Goal: Task Accomplishment & Management: Complete application form

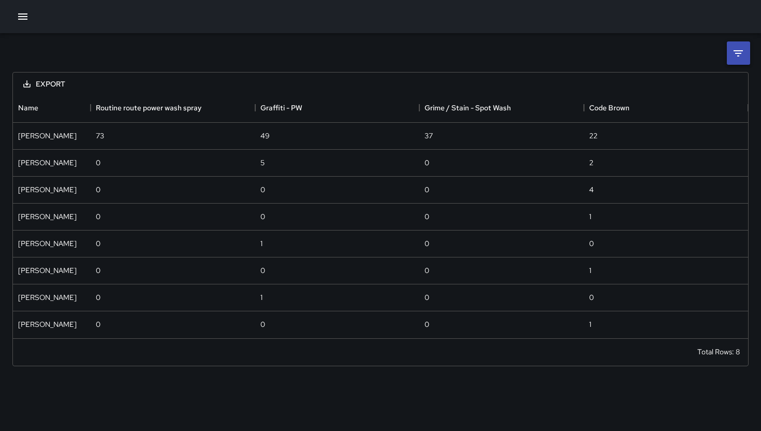
scroll to position [237, 727]
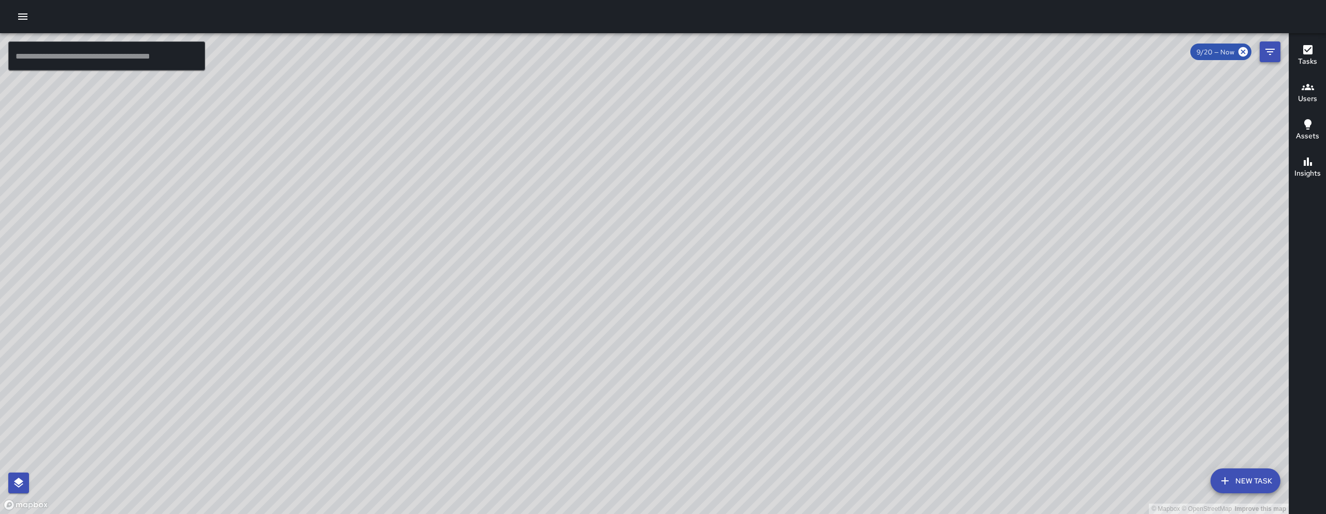
click at [1275, 51] on icon "Filters" at bounding box center [1269, 52] width 12 height 12
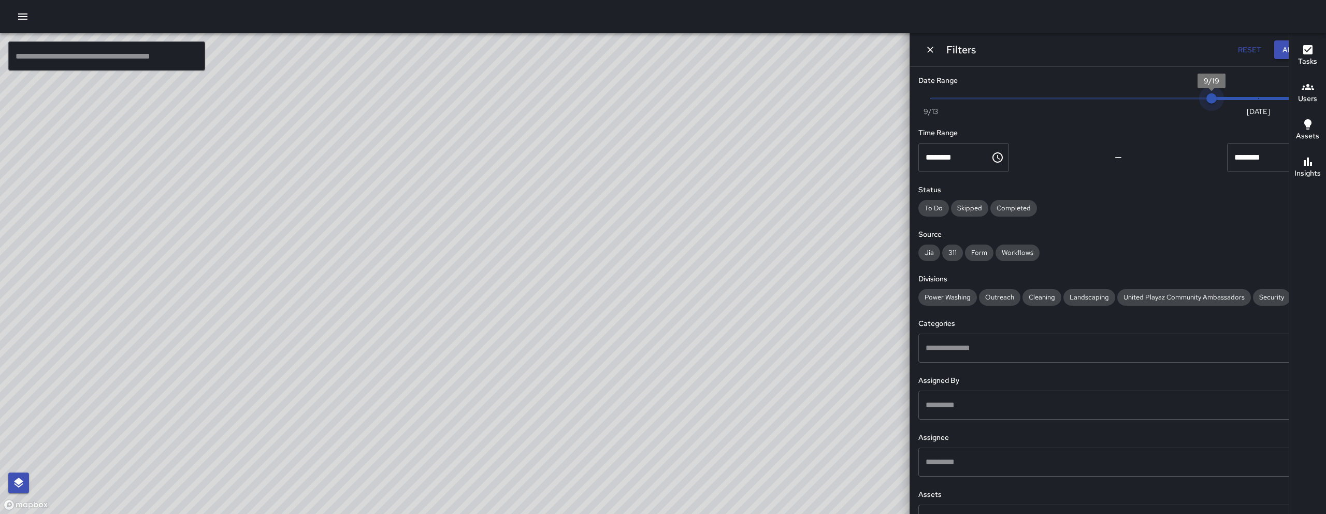
type input "*"
drag, startPoint x: 1239, startPoint y: 97, endPoint x: 1204, endPoint y: 99, distance: 34.2
click at [1170, 99] on span "9/18" at bounding box center [1164, 98] width 10 height 10
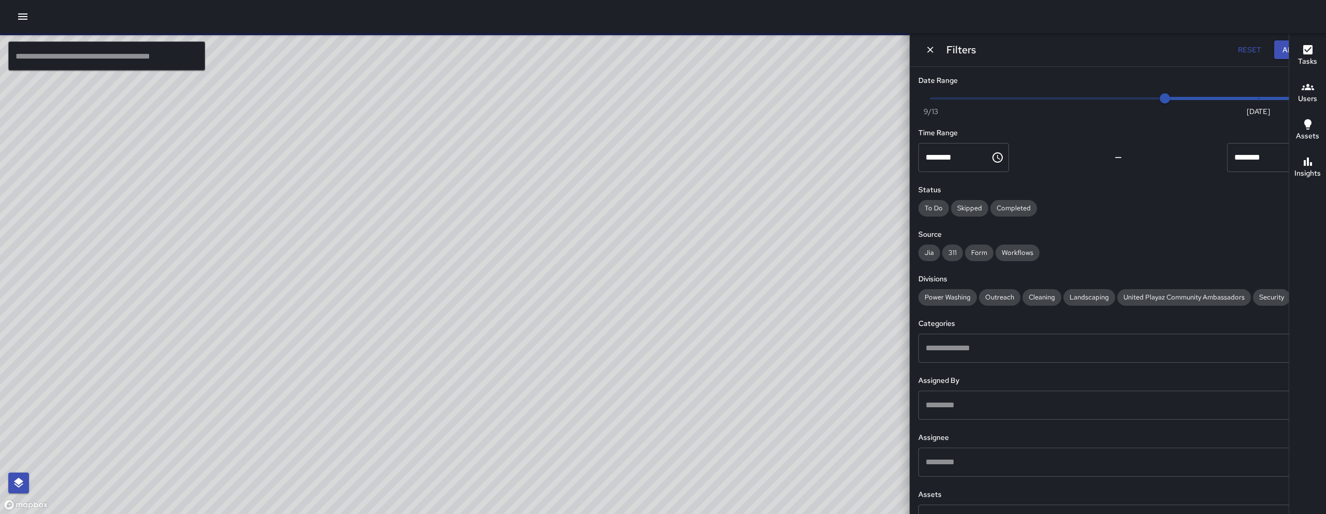
drag, startPoint x: 511, startPoint y: 259, endPoint x: 451, endPoint y: 331, distance: 93.0
click at [452, 330] on div "© Mapbox © OpenStreetMap Improve this map" at bounding box center [540, 273] width 1081 height 480
click at [451, 331] on div "© Mapbox © OpenStreetMap Improve this map" at bounding box center [540, 273] width 1081 height 480
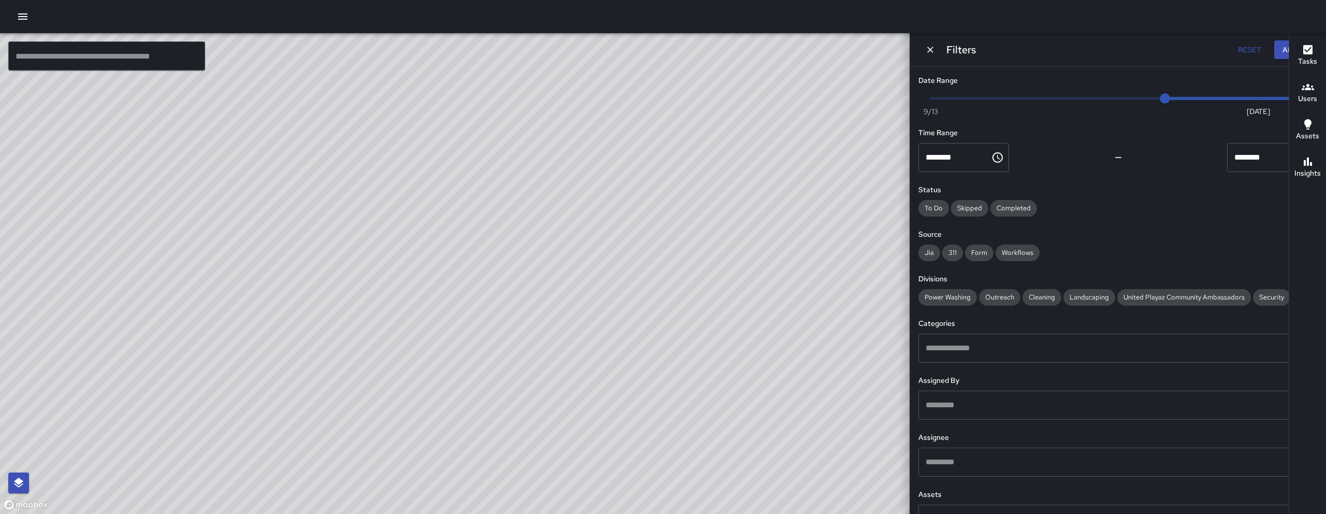
drag, startPoint x: 590, startPoint y: 185, endPoint x: 454, endPoint y: 318, distance: 190.8
click at [455, 319] on div "© Mapbox © OpenStreetMap Improve this map" at bounding box center [540, 273] width 1081 height 480
drag, startPoint x: 426, startPoint y: 337, endPoint x: 556, endPoint y: 259, distance: 151.7
click at [556, 259] on div "© Mapbox © OpenStreetMap Improve this map" at bounding box center [540, 273] width 1081 height 480
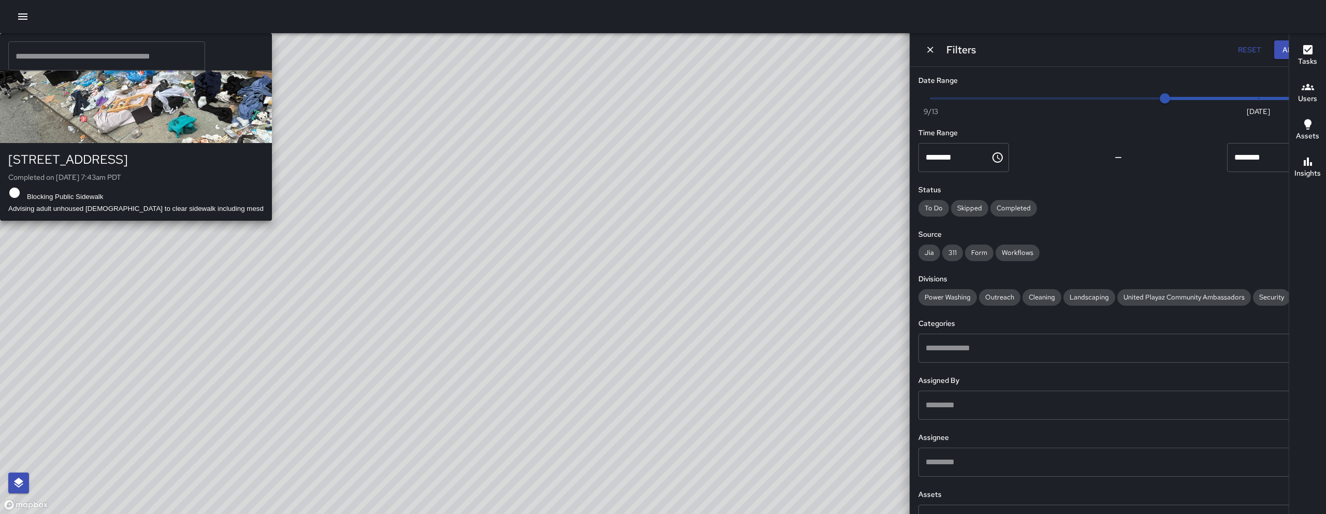
click at [272, 221] on div "SK SEAN KELLEY 155 9th Street Completed on 9/19/2025, 7:43am PDT Blocking Publi…" at bounding box center [136, 126] width 272 height 187
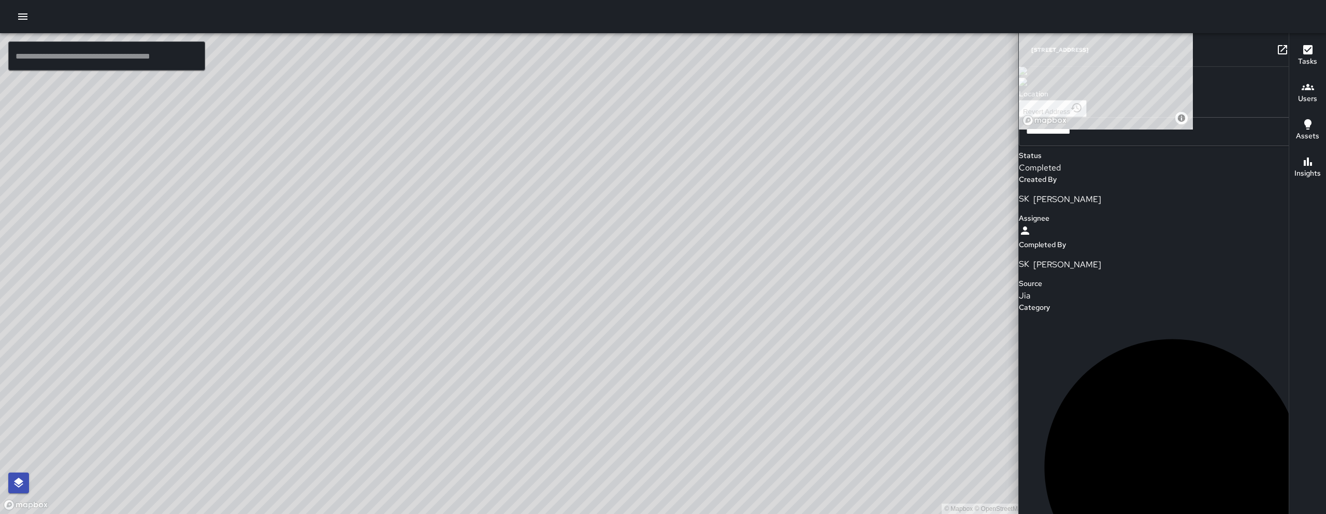
scroll to position [567, 0]
drag, startPoint x: 569, startPoint y: 286, endPoint x: 611, endPoint y: 243, distance: 60.4
click at [611, 244] on div "© Mapbox © OpenStreetMap Improve this map" at bounding box center [540, 273] width 1081 height 480
drag, startPoint x: 483, startPoint y: 363, endPoint x: 501, endPoint y: 328, distance: 39.1
click at [500, 330] on div "© Mapbox © OpenStreetMap Improve this map" at bounding box center [540, 273] width 1081 height 480
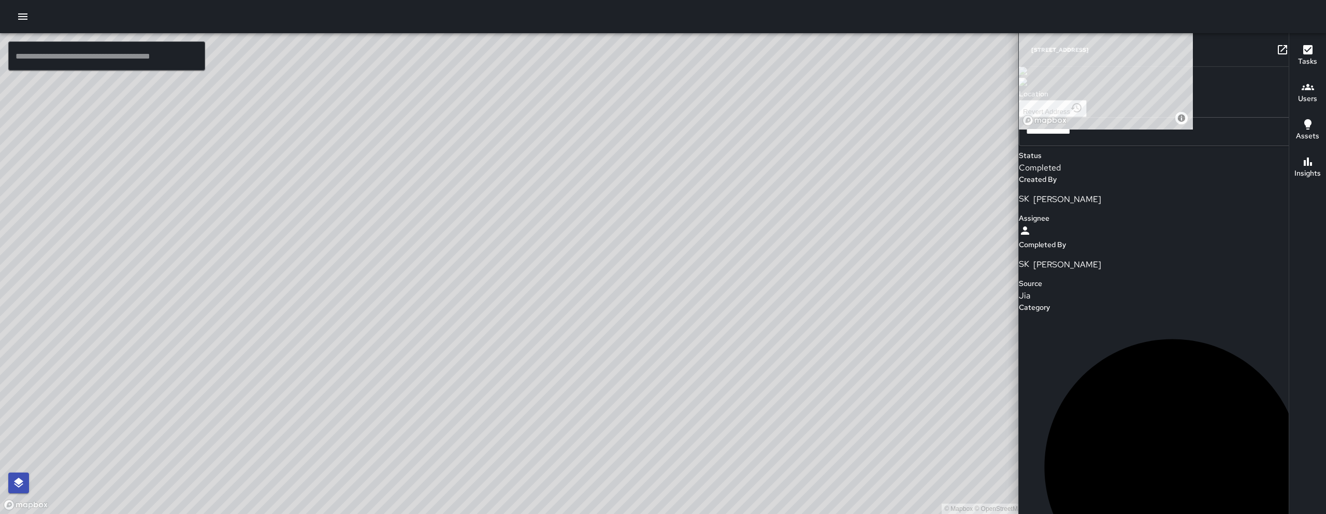
click at [501, 328] on div "© Mapbox © OpenStreetMap Improve this map" at bounding box center [540, 273] width 1081 height 480
click at [427, 137] on div "© Mapbox © OpenStreetMap Improve this map KM Ken McCarter 155 9th Street Comple…" at bounding box center [540, 273] width 1081 height 480
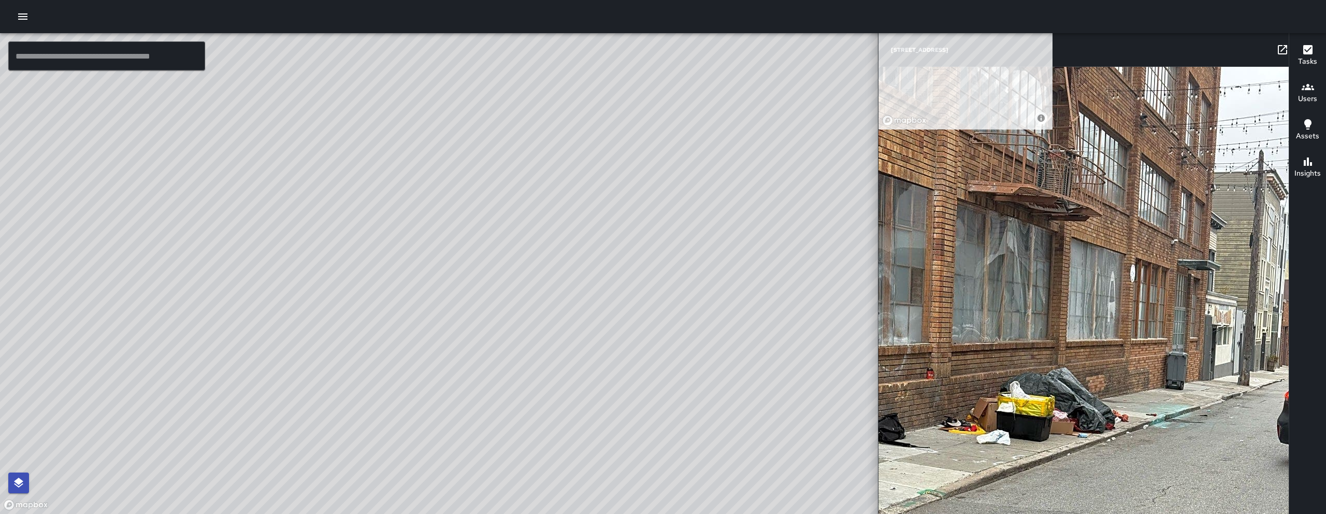
click at [496, 349] on div "© Mapbox © OpenStreetMap Improve this map KM Ken McCarter 155 9th Street Comple…" at bounding box center [540, 273] width 1081 height 480
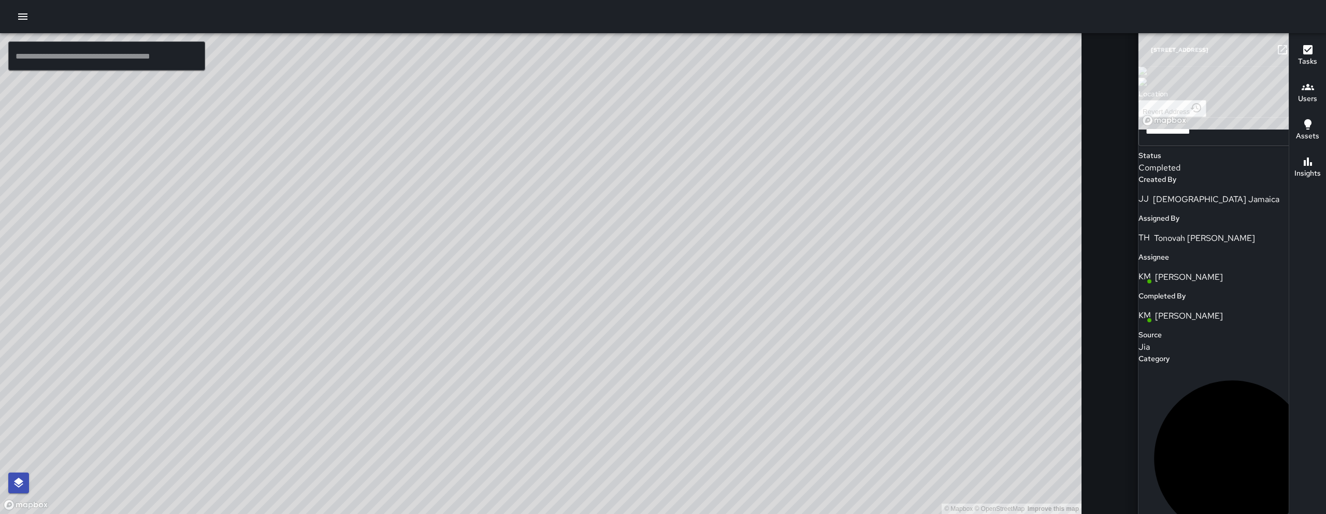
scroll to position [314, 0]
click at [531, 229] on div "© Mapbox © OpenStreetMap Improve this map SK SEAN KELLEY 155 9th Street Complet…" at bounding box center [540, 273] width 1081 height 480
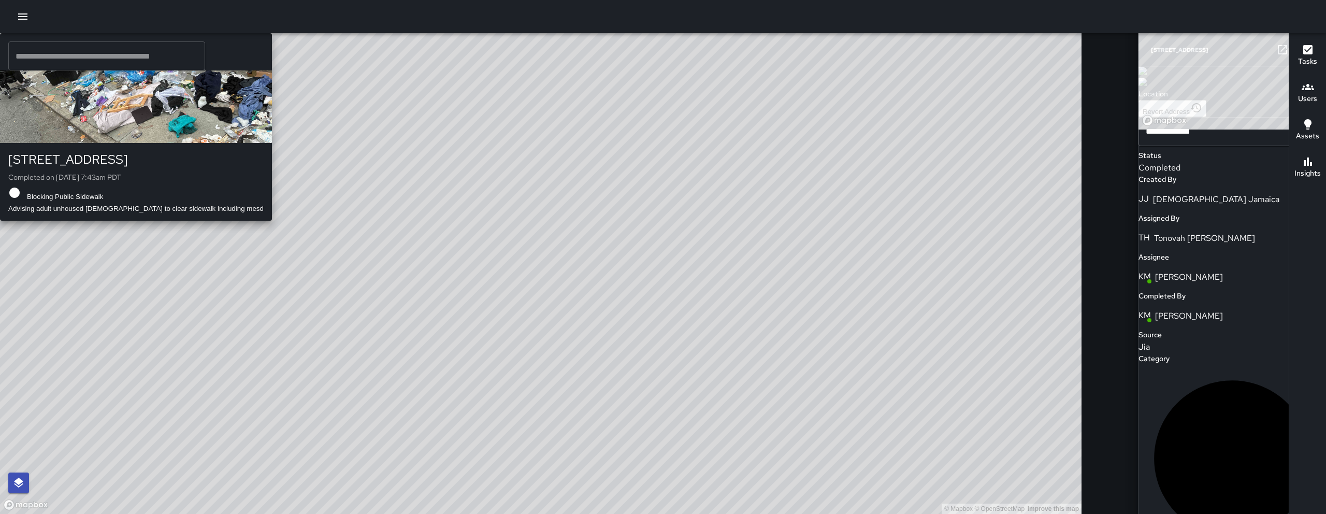
click at [531, 229] on div "© Mapbox © OpenStreetMap Improve this map SK SEAN KELLEY 155 9th Street Complet…" at bounding box center [540, 273] width 1081 height 480
click at [534, 226] on div "© Mapbox © OpenStreetMap Improve this map SK SEAN KELLEY 155 9th Street Complet…" at bounding box center [540, 273] width 1081 height 480
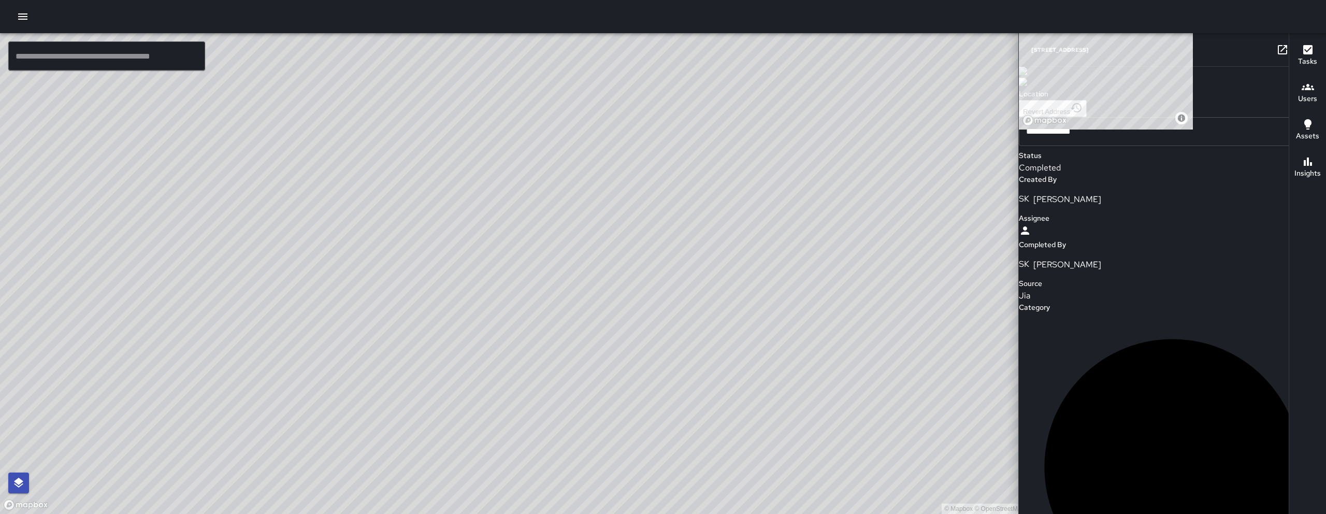
scroll to position [0, 0]
click at [1272, 56] on link at bounding box center [1282, 49] width 21 height 21
click at [1299, 51] on icon "button" at bounding box center [1302, 49] width 7 height 7
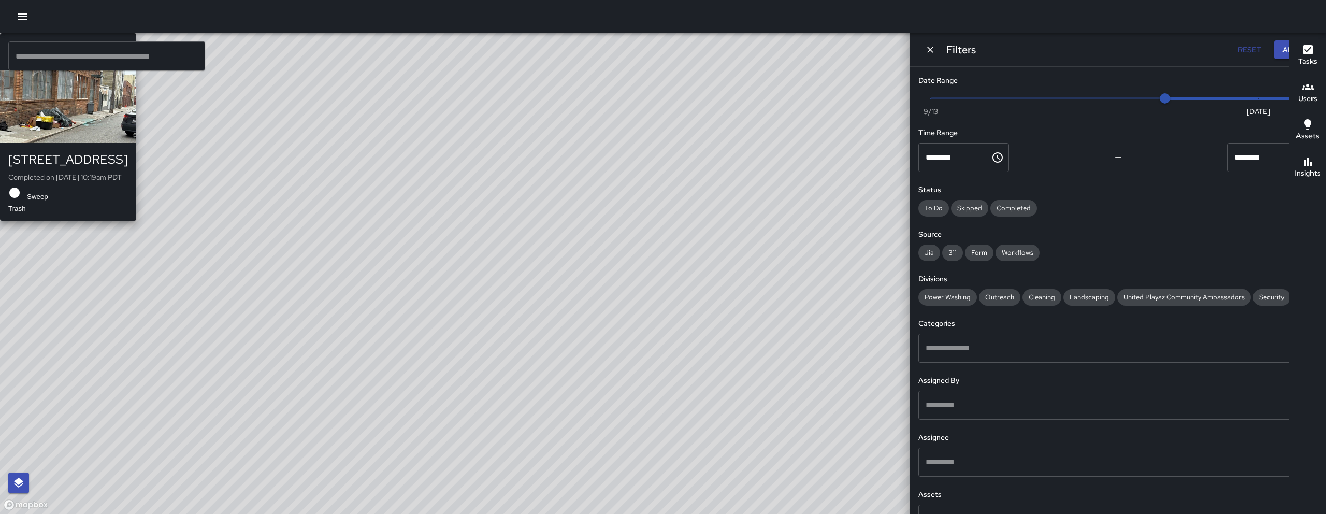
click at [490, 243] on div "© Mapbox © OpenStreetMap Improve this map KM Ken McCarter 155 9th Street Comple…" at bounding box center [540, 273] width 1081 height 480
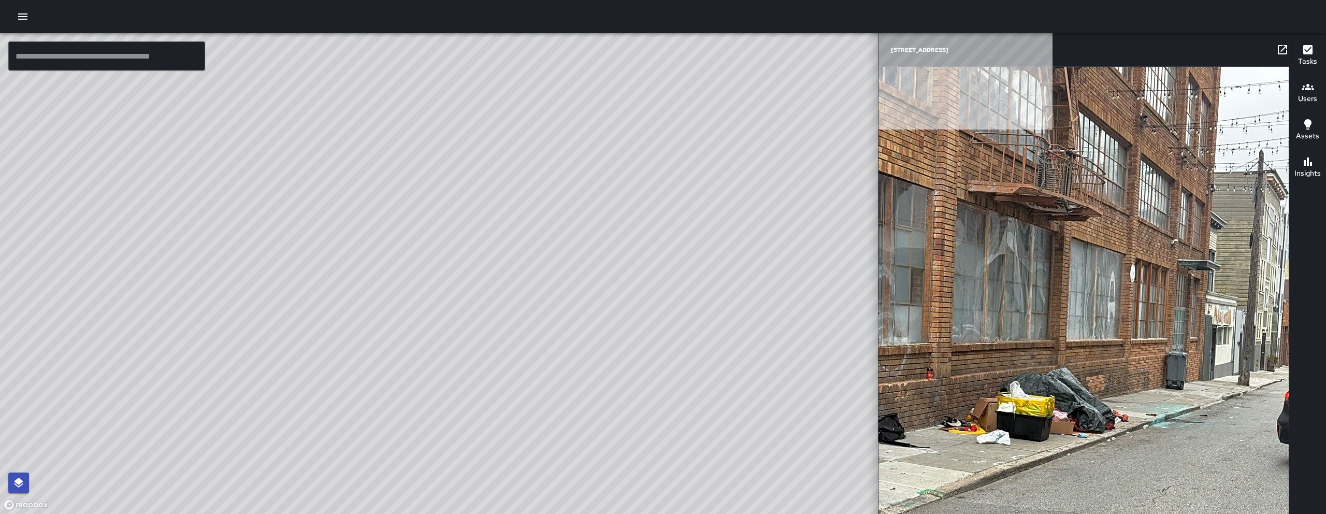
type input "**********"
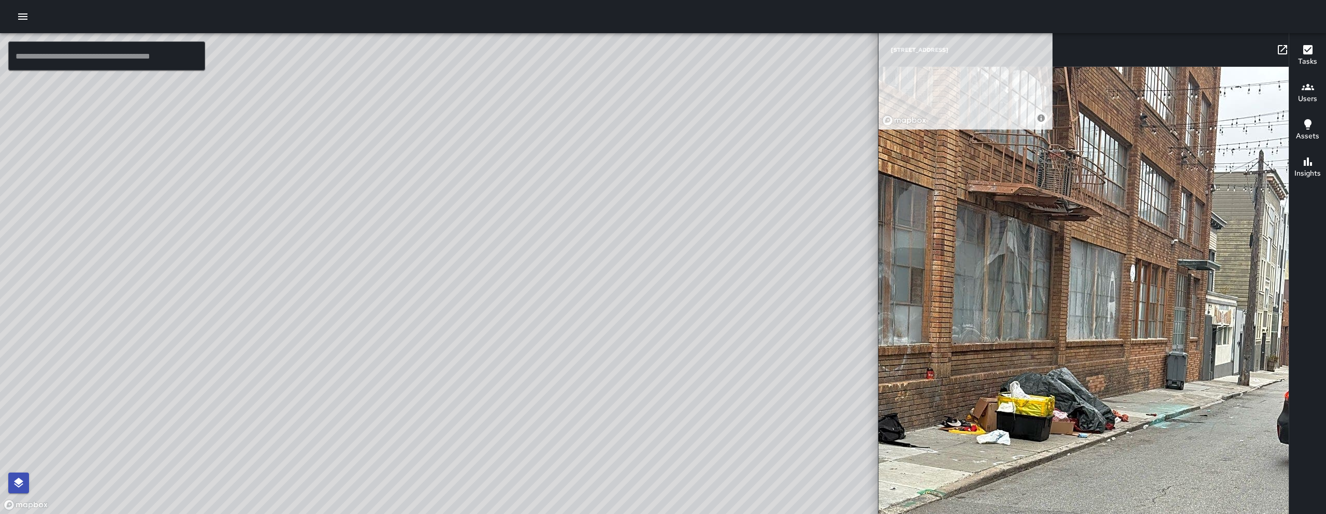
click at [1276, 52] on icon at bounding box center [1282, 49] width 12 height 12
click at [1292, 57] on button "button" at bounding box center [1302, 49] width 21 height 21
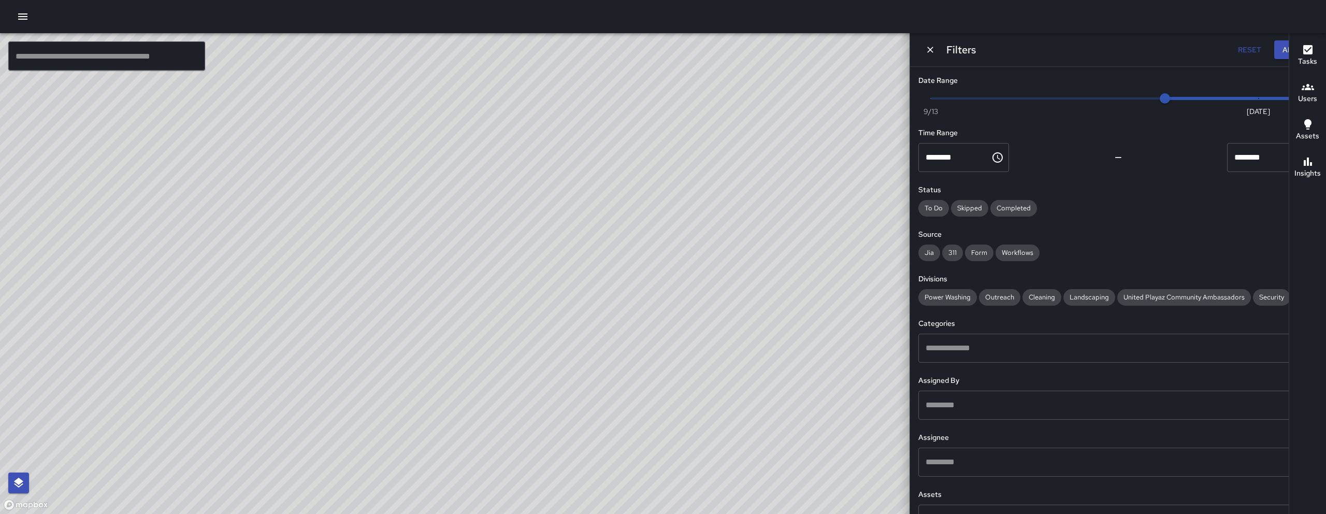
click at [553, 288] on div "© Mapbox © OpenStreetMap Improve this map KM Ken McCarter 155 9th Street Comple…" at bounding box center [540, 273] width 1081 height 480
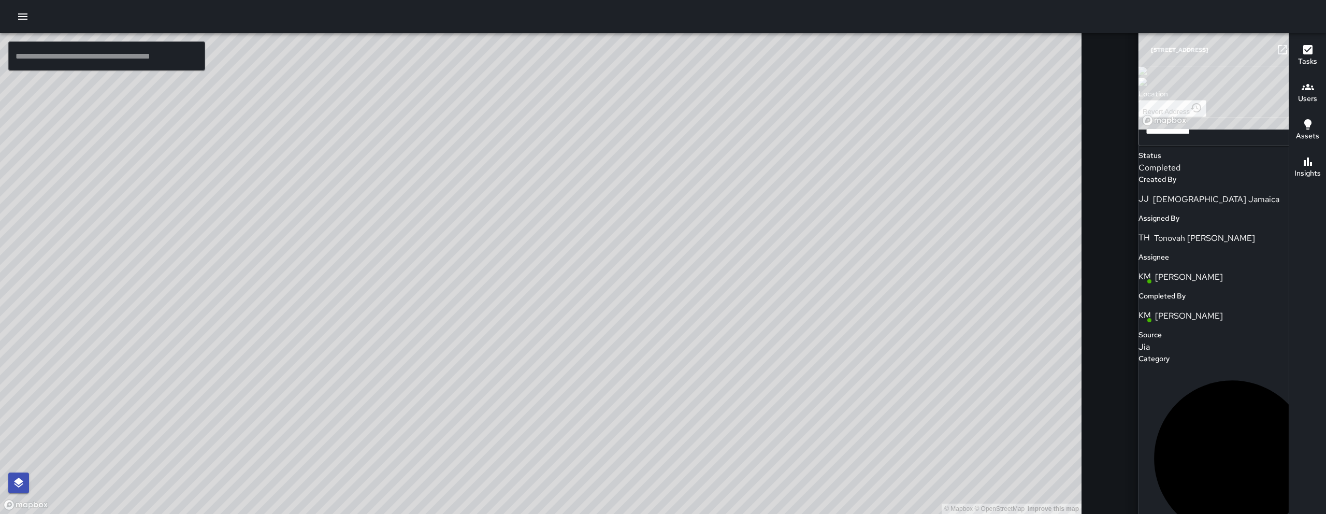
click at [1277, 45] on icon at bounding box center [1281, 49] width 9 height 9
click at [1297, 48] on icon "button" at bounding box center [1303, 49] width 12 height 12
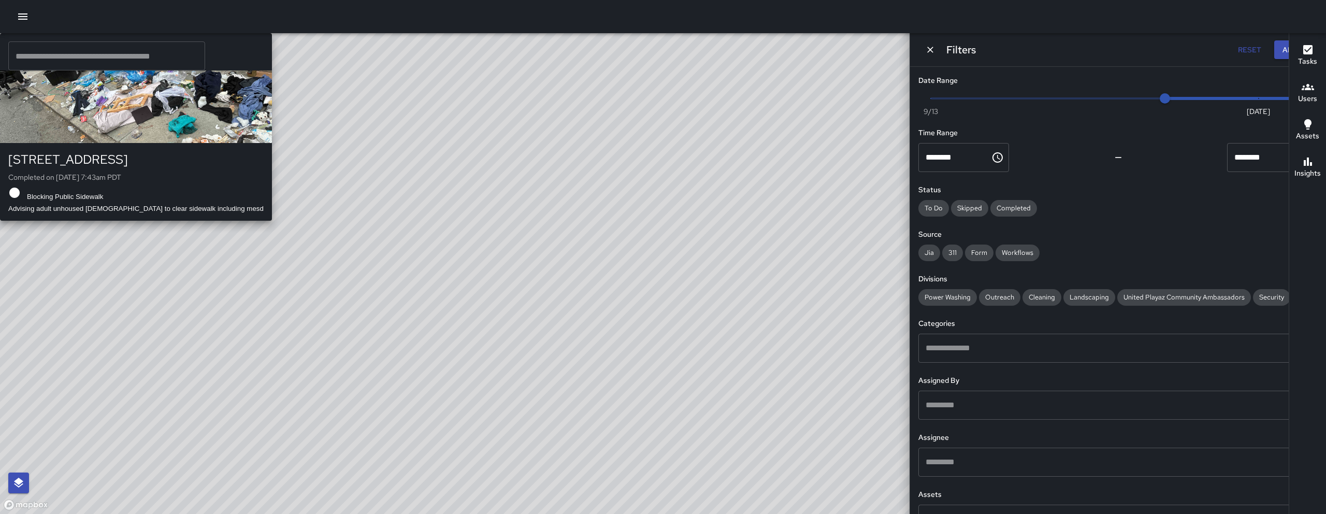
click at [533, 367] on div "© Mapbox © OpenStreetMap Improve this map SK SEAN KELLEY 155 9th Street Complet…" at bounding box center [540, 273] width 1081 height 480
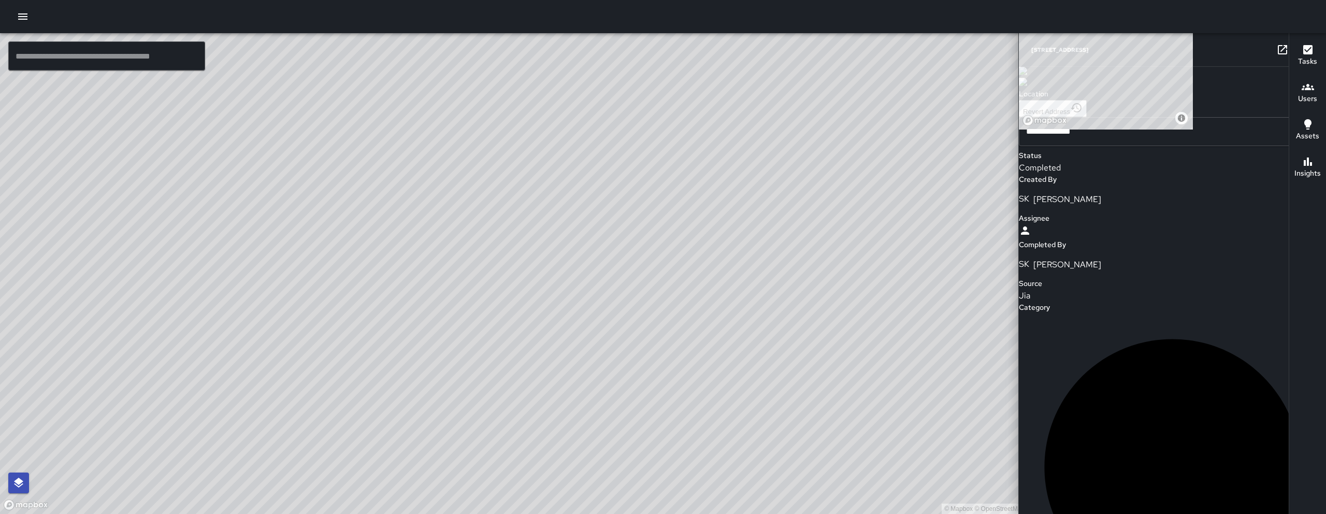
scroll to position [54, 0]
click at [110, 53] on input "text" at bounding box center [106, 55] width 197 height 29
click at [141, 62] on input "text" at bounding box center [106, 55] width 197 height 29
paste input "**********"
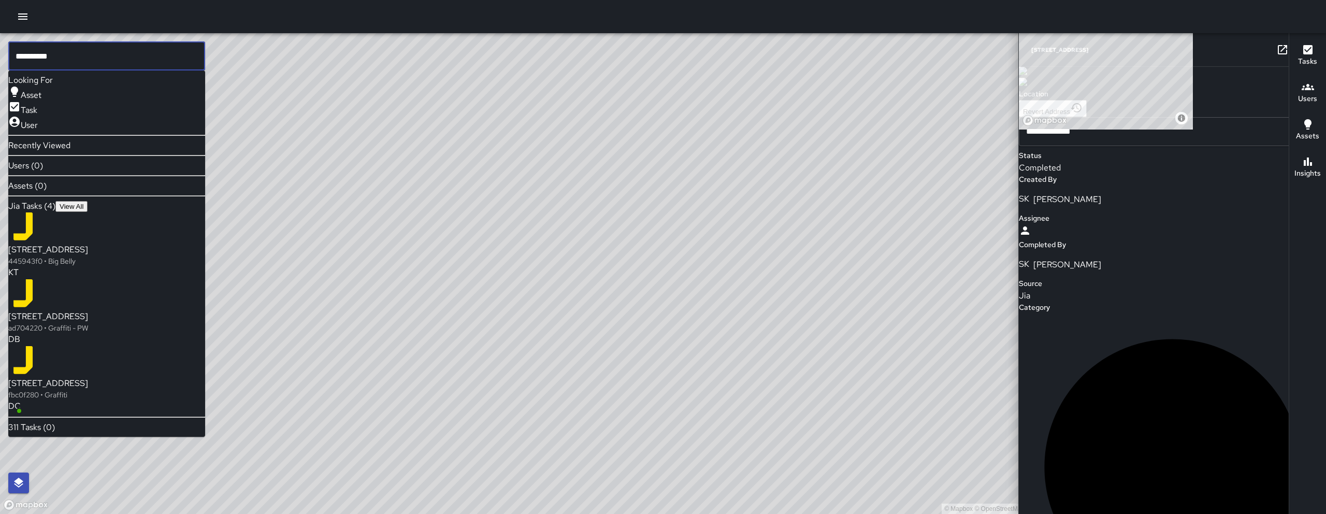
type input "**********"
click at [82, 389] on p "fbc0f280 • Graffiti" at bounding box center [106, 394] width 197 height 10
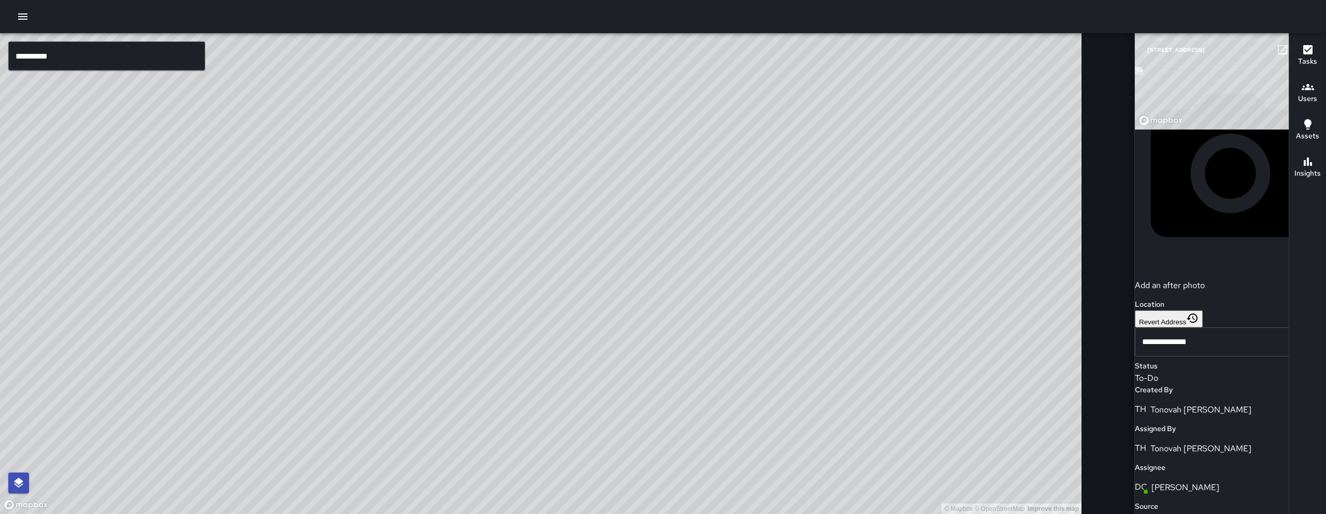
scroll to position [488, 0]
type textarea "**********"
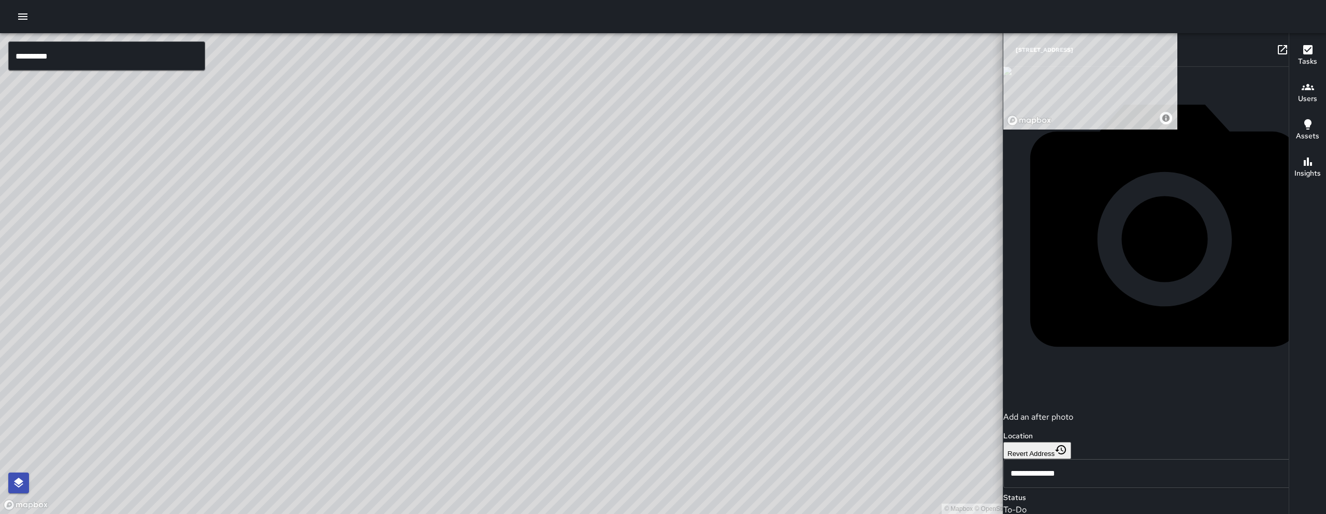
scroll to position [504, 0]
drag, startPoint x: 527, startPoint y: 382, endPoint x: 700, endPoint y: 322, distance: 183.2
click at [716, 295] on div "© Mapbox © OpenStreetMap Improve this map" at bounding box center [540, 273] width 1081 height 480
drag, startPoint x: 334, startPoint y: 407, endPoint x: 388, endPoint y: 381, distance: 60.0
click at [388, 381] on div "© Mapbox © OpenStreetMap Improve this map" at bounding box center [540, 273] width 1081 height 480
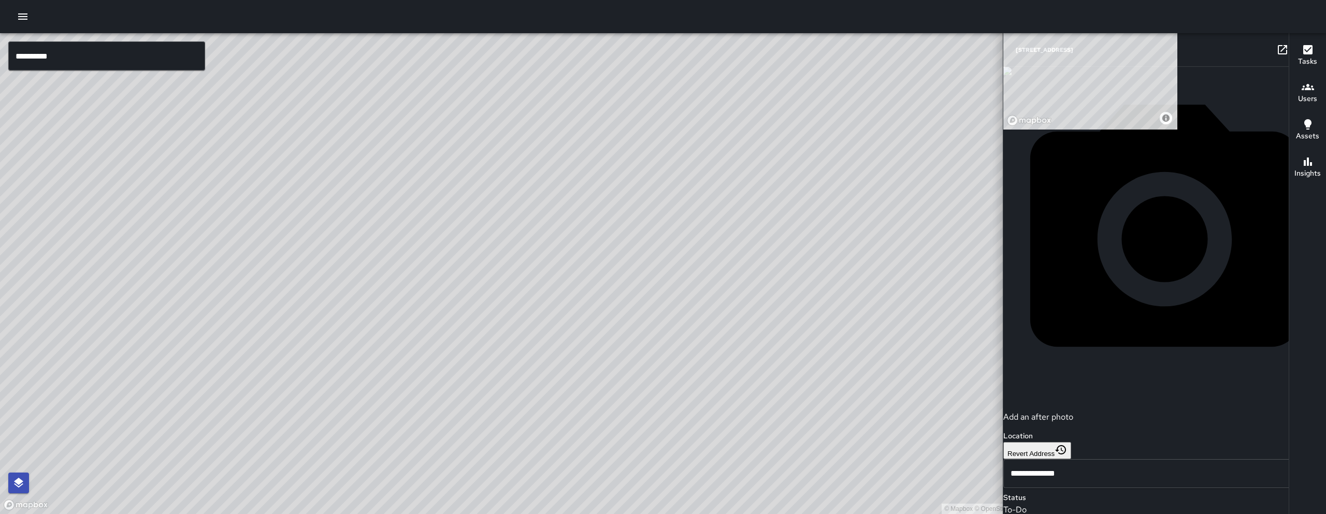
drag, startPoint x: 362, startPoint y: 272, endPoint x: 370, endPoint y: 395, distance: 123.5
click at [370, 395] on div "© Mapbox © OpenStreetMap Improve this map" at bounding box center [540, 273] width 1081 height 480
drag, startPoint x: 373, startPoint y: 375, endPoint x: 373, endPoint y: 387, distance: 11.4
click at [373, 387] on div "© Mapbox © OpenStreetMap Improve this map" at bounding box center [540, 273] width 1081 height 480
click at [346, 255] on div "© Mapbox © OpenStreetMap Improve this map" at bounding box center [540, 273] width 1081 height 480
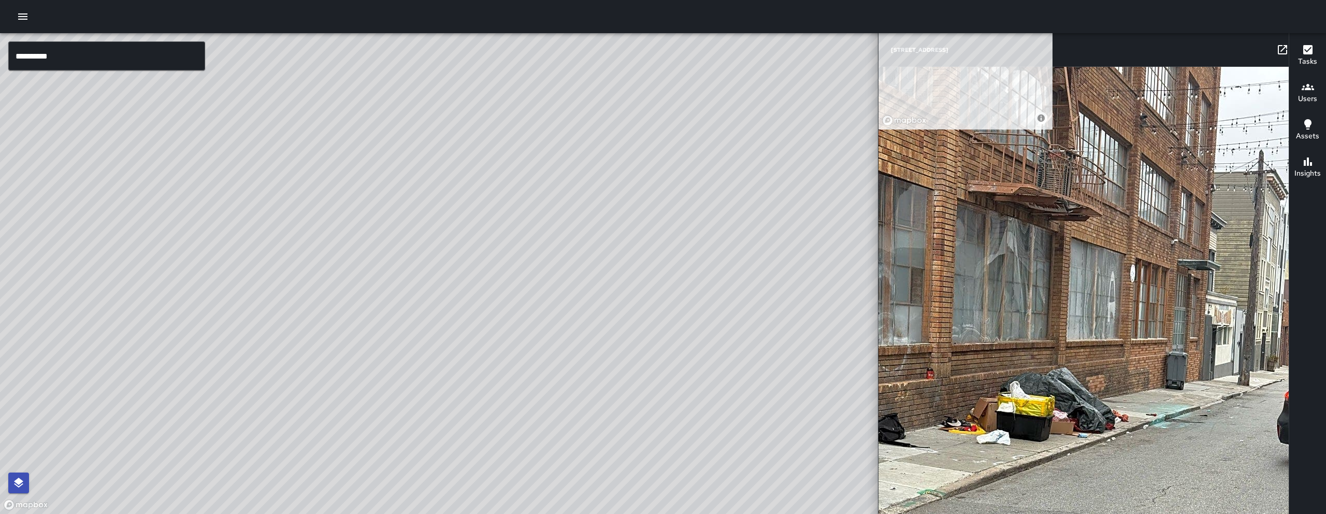
click at [1276, 52] on icon at bounding box center [1282, 49] width 12 height 12
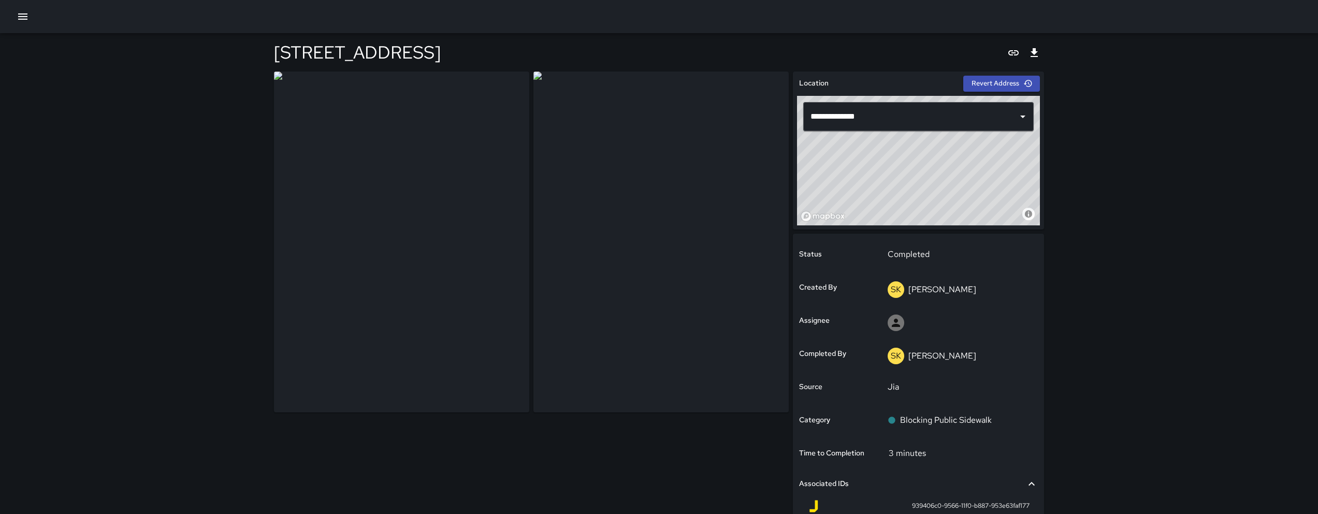
click at [1055, 436] on div "**********" at bounding box center [658, 337] width 795 height 608
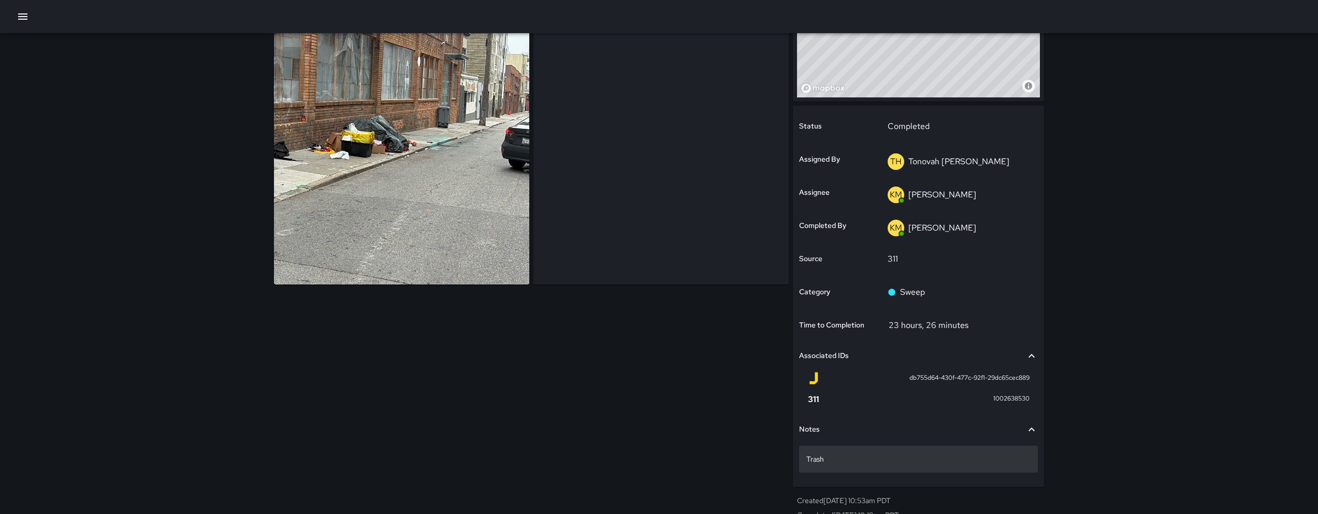
scroll to position [142, 0]
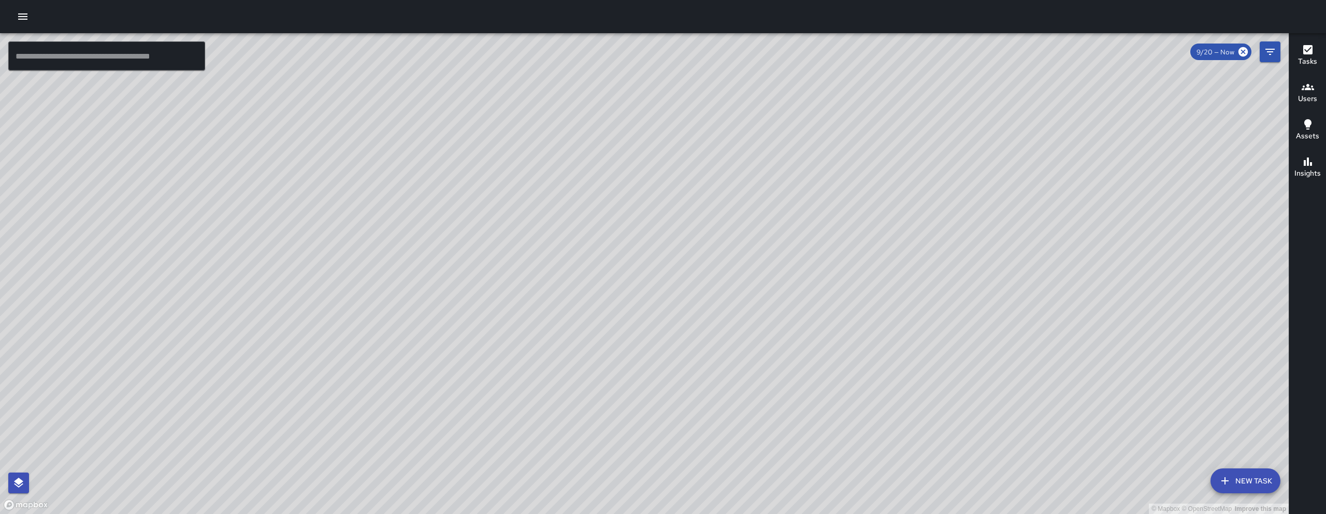
click at [1269, 45] on button "Filters" at bounding box center [1269, 51] width 21 height 21
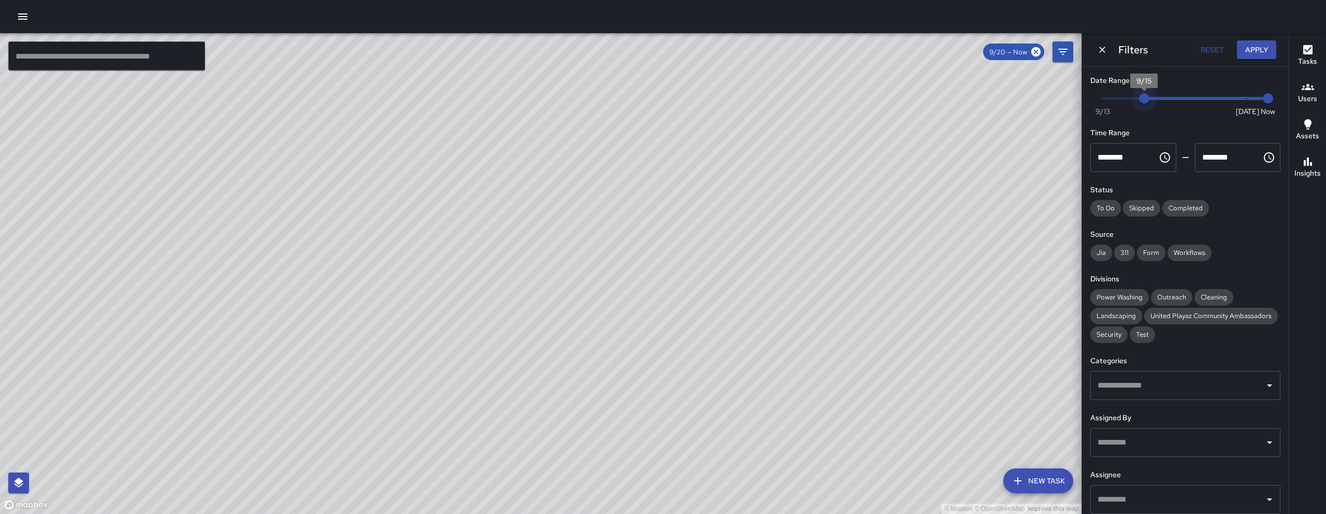
type input "*"
drag, startPoint x: 1236, startPoint y: 94, endPoint x: 1160, endPoint y: 96, distance: 76.1
click at [1160, 96] on span "9/16" at bounding box center [1164, 98] width 10 height 10
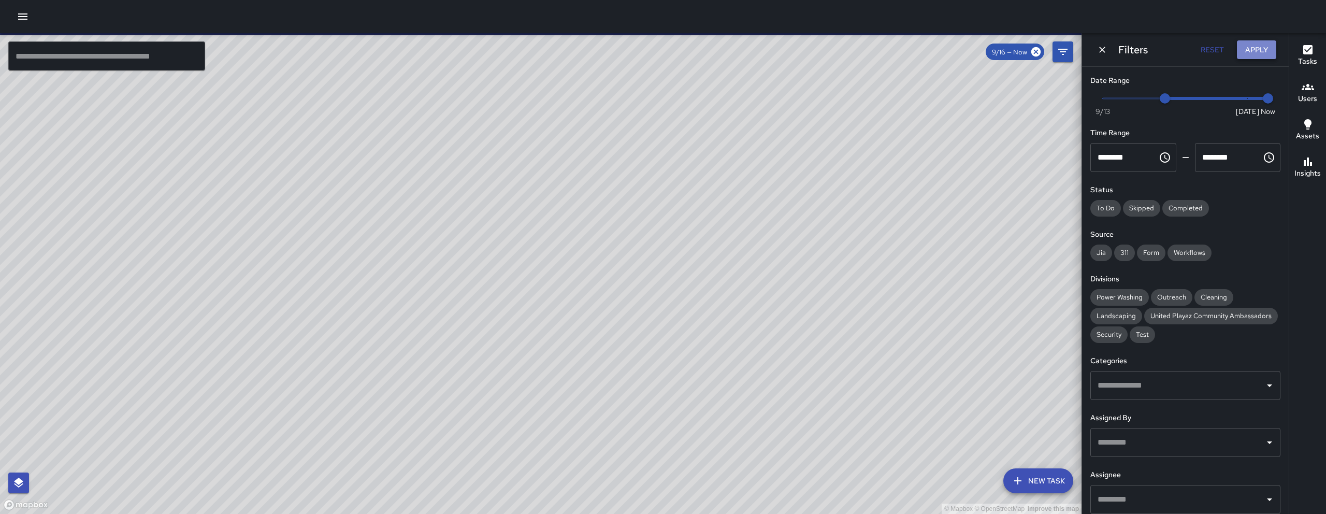
click at [1265, 46] on button "Apply" at bounding box center [1255, 49] width 39 height 19
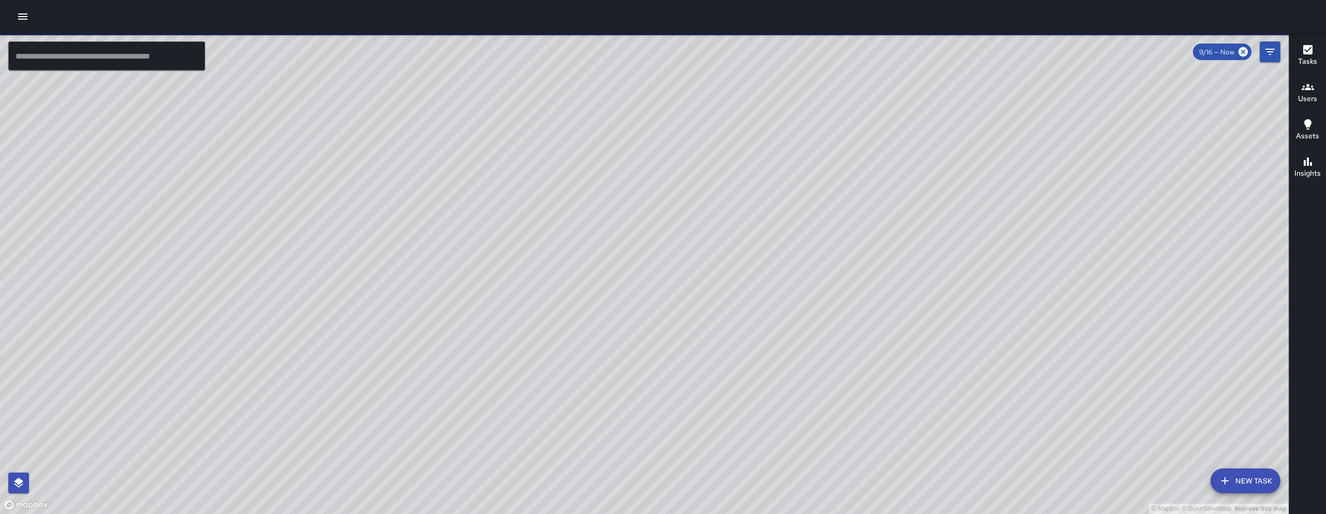
drag, startPoint x: 605, startPoint y: 183, endPoint x: 676, endPoint y: 278, distance: 119.1
click at [676, 278] on div "© Mapbox © OpenStreetMap Improve this map" at bounding box center [644, 273] width 1288 height 480
click at [676, 279] on div "© Mapbox © OpenStreetMap Improve this map" at bounding box center [644, 273] width 1288 height 480
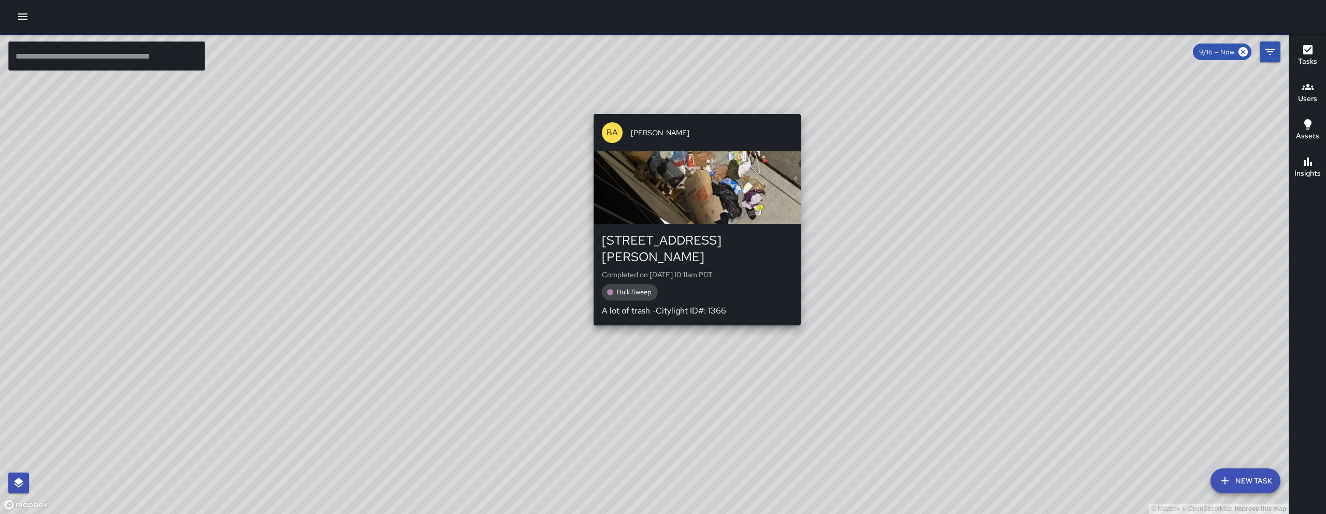
click at [687, 318] on div "© Mapbox © OpenStreetMap Improve this map BA Bryan Alexander 139 Harriet Street…" at bounding box center [644, 273] width 1288 height 480
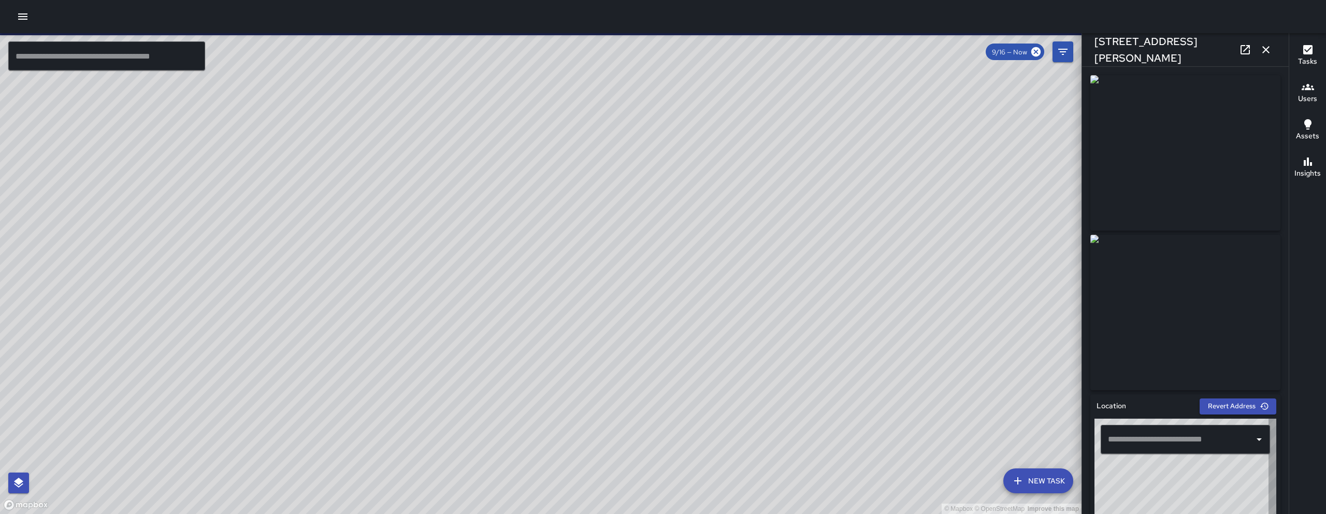
type input "**********"
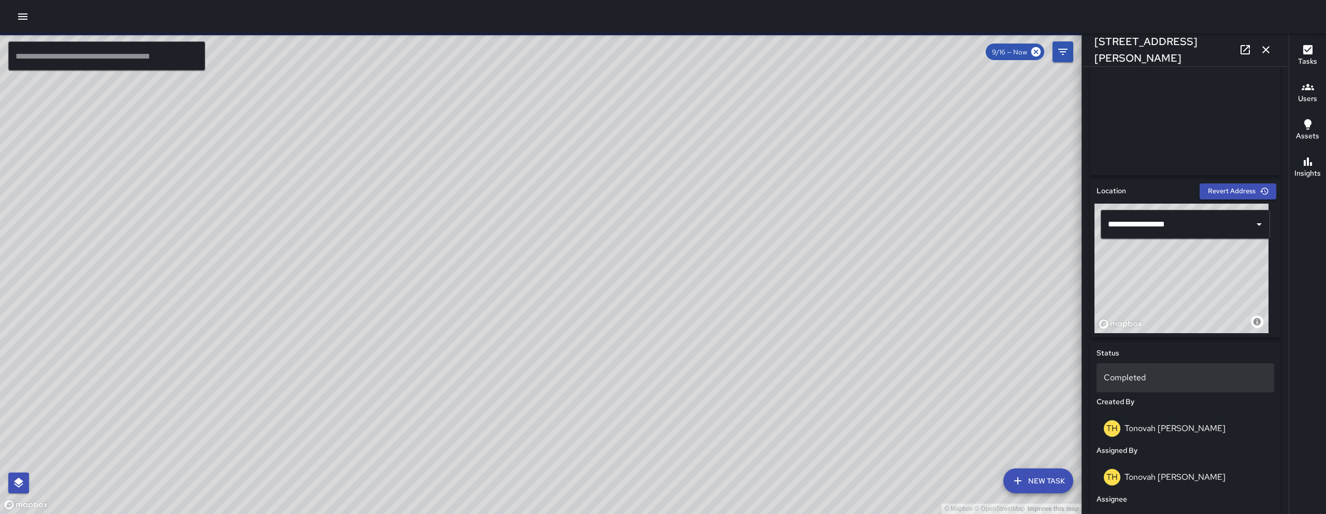
click at [1175, 378] on p "Completed" at bounding box center [1184, 377] width 163 height 12
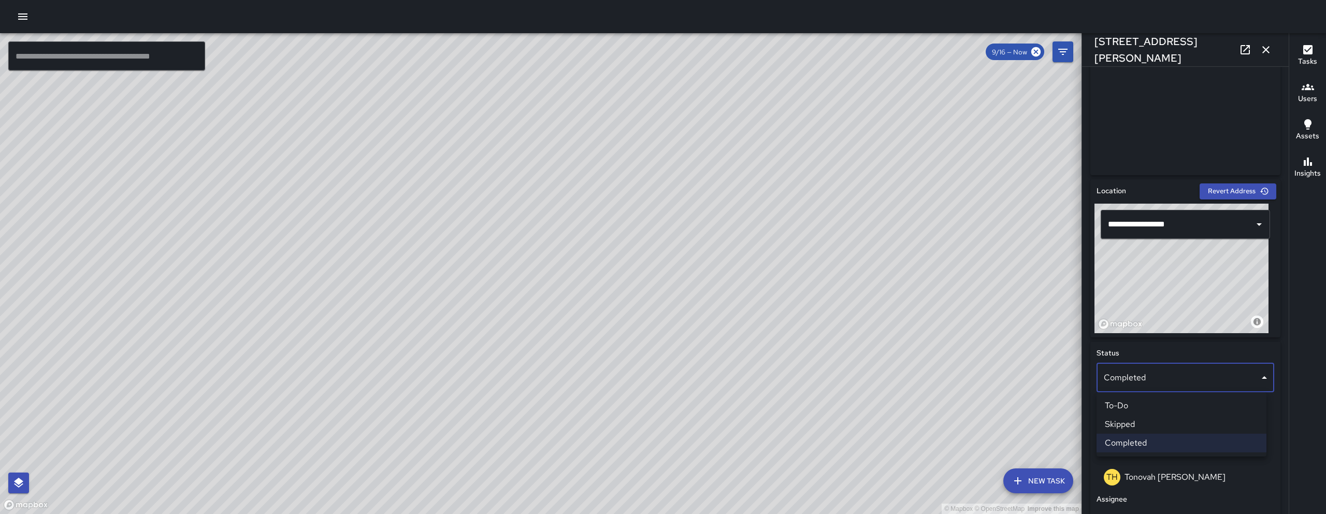
click at [1027, 364] on div at bounding box center [663, 257] width 1326 height 514
click at [1235, 48] on link at bounding box center [1244, 49] width 21 height 21
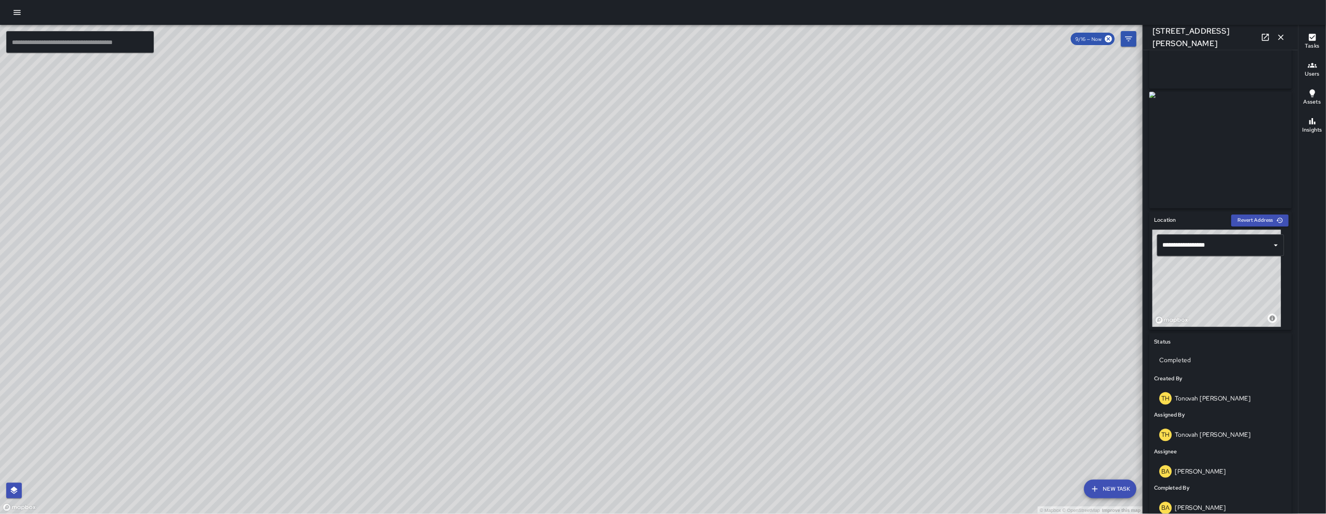
scroll to position [0, 0]
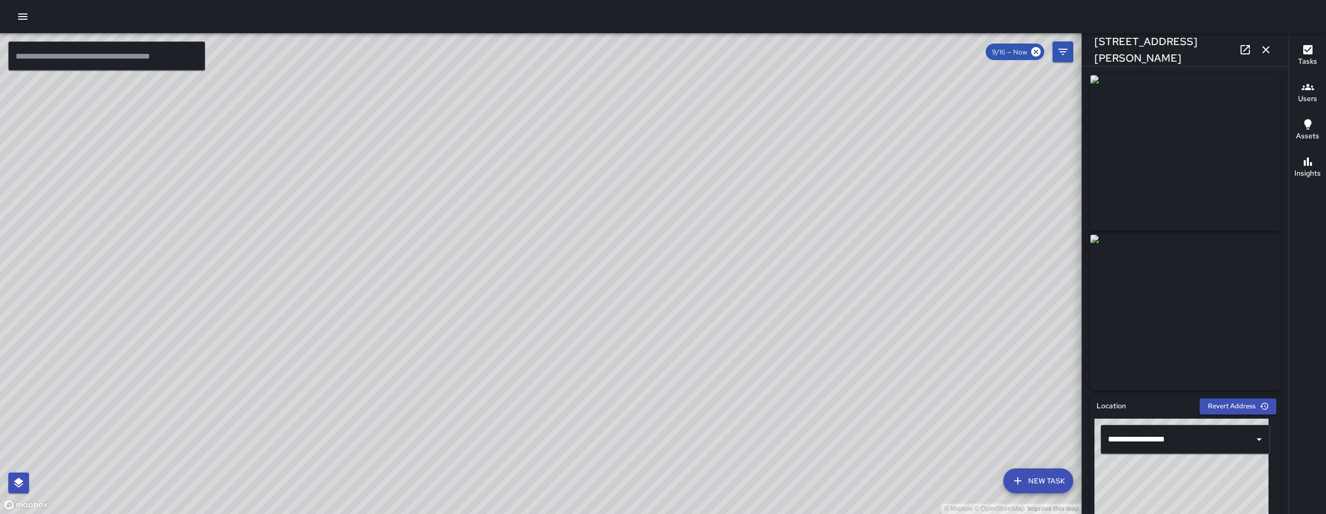
click at [1266, 54] on icon "button" at bounding box center [1265, 49] width 12 height 12
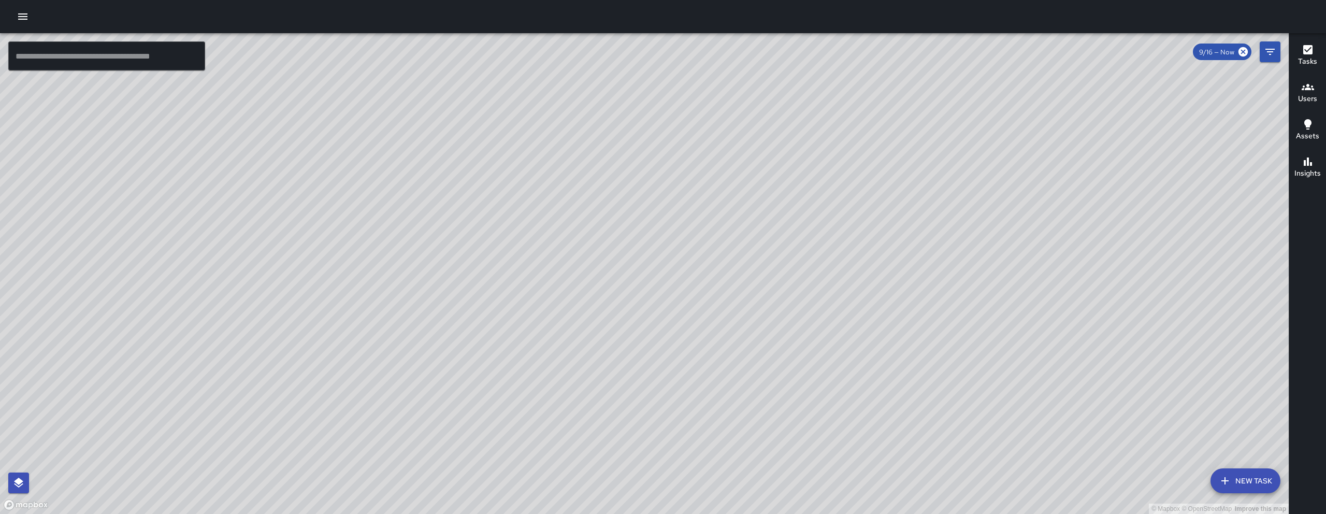
click at [1259, 486] on button "New Task" at bounding box center [1245, 480] width 70 height 25
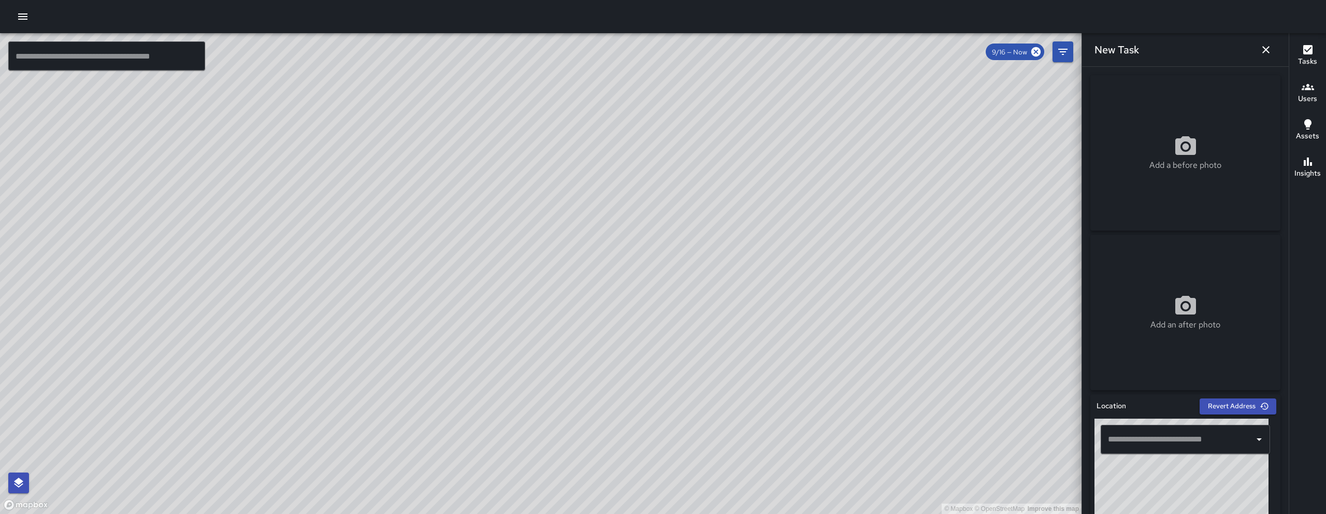
click at [1192, 442] on input "text" at bounding box center [1177, 439] width 144 height 20
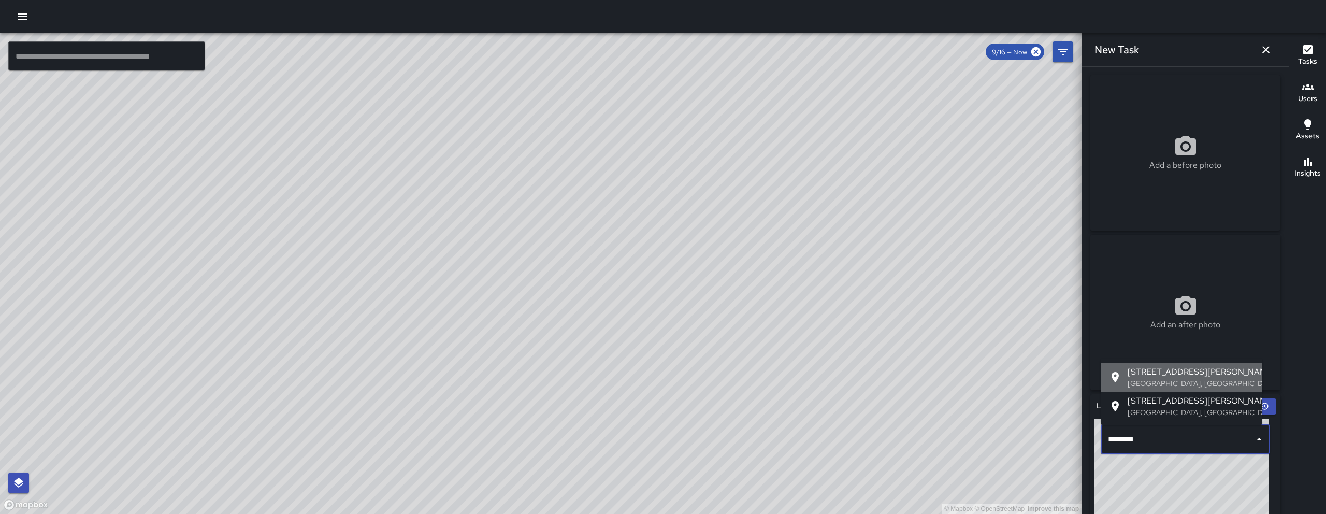
click at [1167, 382] on p "San Francisco, CA, USA" at bounding box center [1190, 383] width 126 height 10
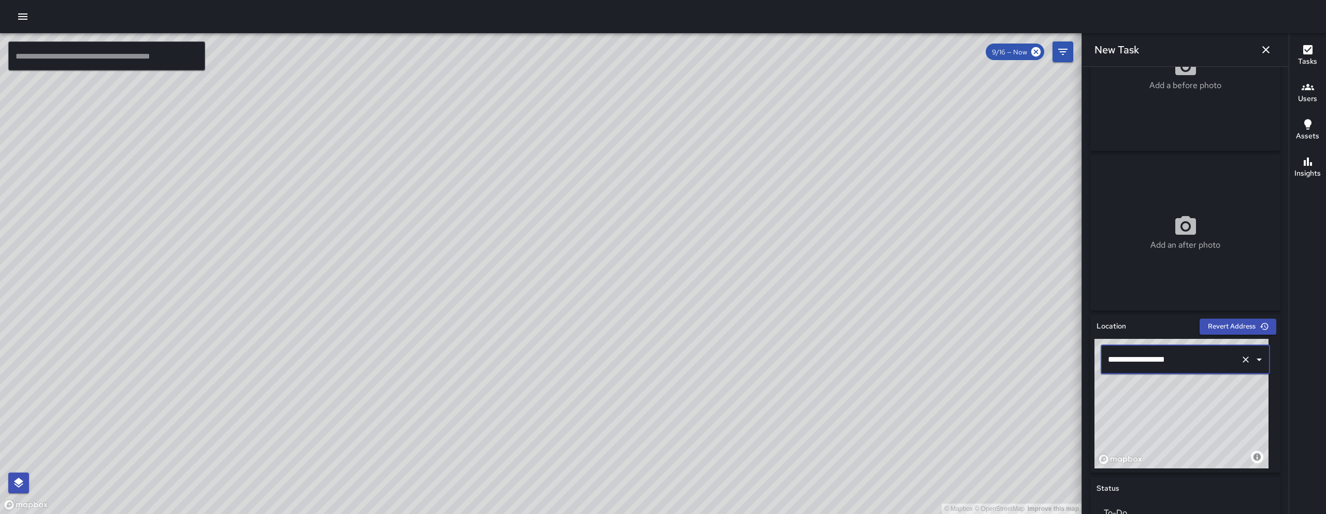
scroll to position [83, 0]
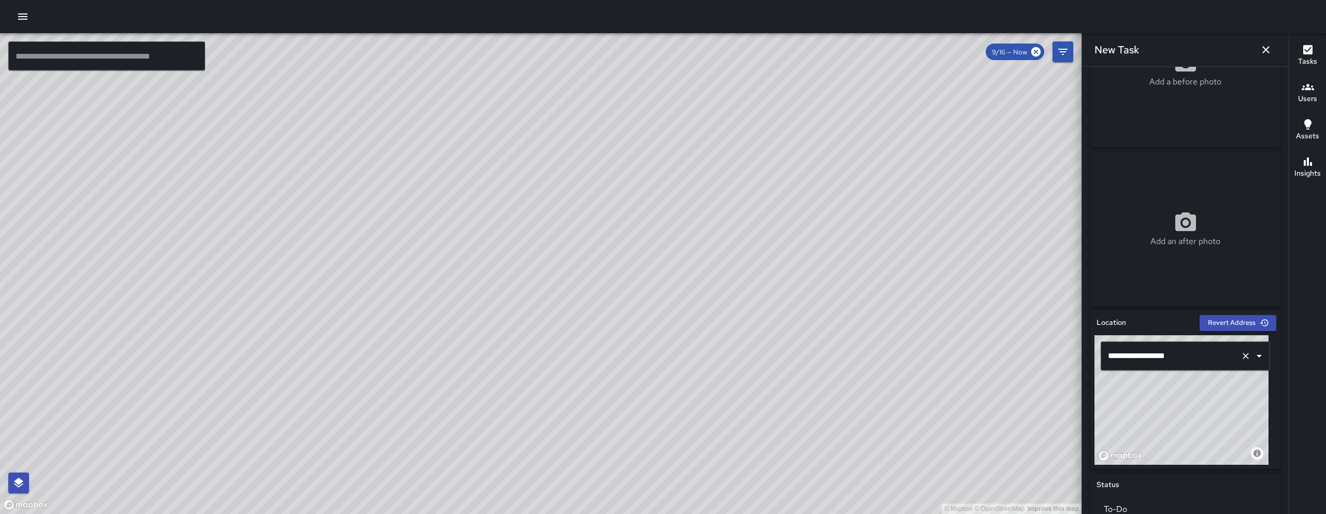
drag, startPoint x: 1208, startPoint y: 405, endPoint x: 1137, endPoint y: 361, distance: 84.1
click at [1137, 361] on div "**********" at bounding box center [1185, 399] width 182 height 129
drag, startPoint x: 1156, startPoint y: 395, endPoint x: 1168, endPoint y: 403, distance: 13.8
click at [1168, 403] on div "© Mapbox © OpenStreetMap Improve this map" at bounding box center [1181, 399] width 174 height 129
click at [1192, 427] on div "© Mapbox © OpenStreetMap Improve this map" at bounding box center [1181, 399] width 174 height 129
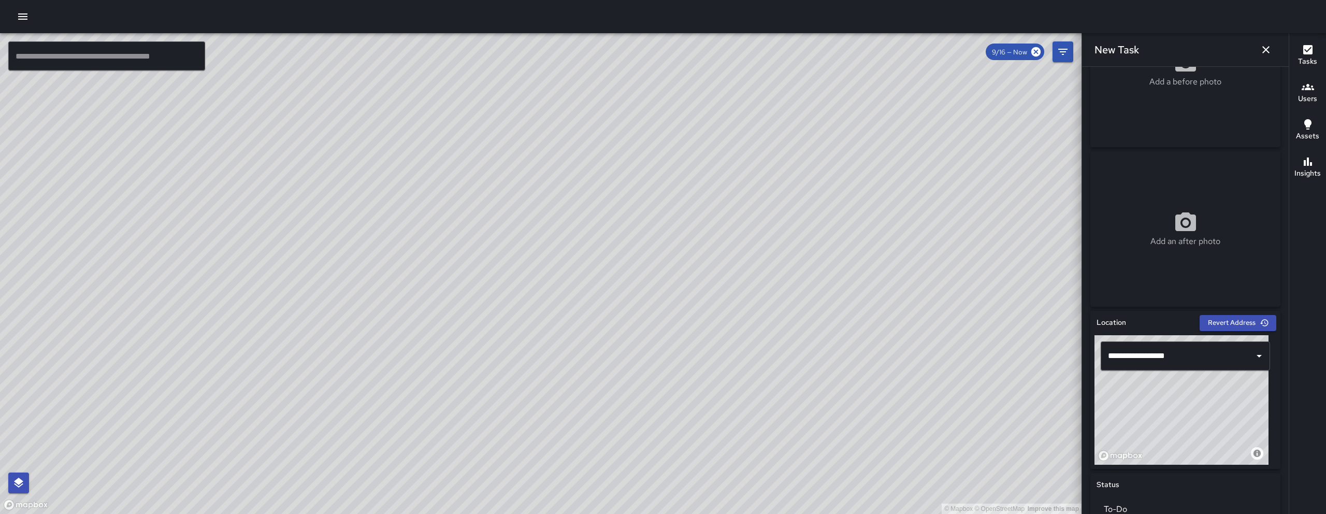
drag, startPoint x: 1201, startPoint y: 435, endPoint x: 1177, endPoint y: 419, distance: 28.4
click at [1177, 419] on div "© Mapbox © OpenStreetMap Improve this map" at bounding box center [1181, 399] width 174 height 129
drag, startPoint x: 1189, startPoint y: 437, endPoint x: 1176, endPoint y: 422, distance: 19.5
click at [1178, 423] on div "© Mapbox © OpenStreetMap Improve this map" at bounding box center [1181, 399] width 174 height 129
drag, startPoint x: 1199, startPoint y: 446, endPoint x: 1189, endPoint y: 432, distance: 17.5
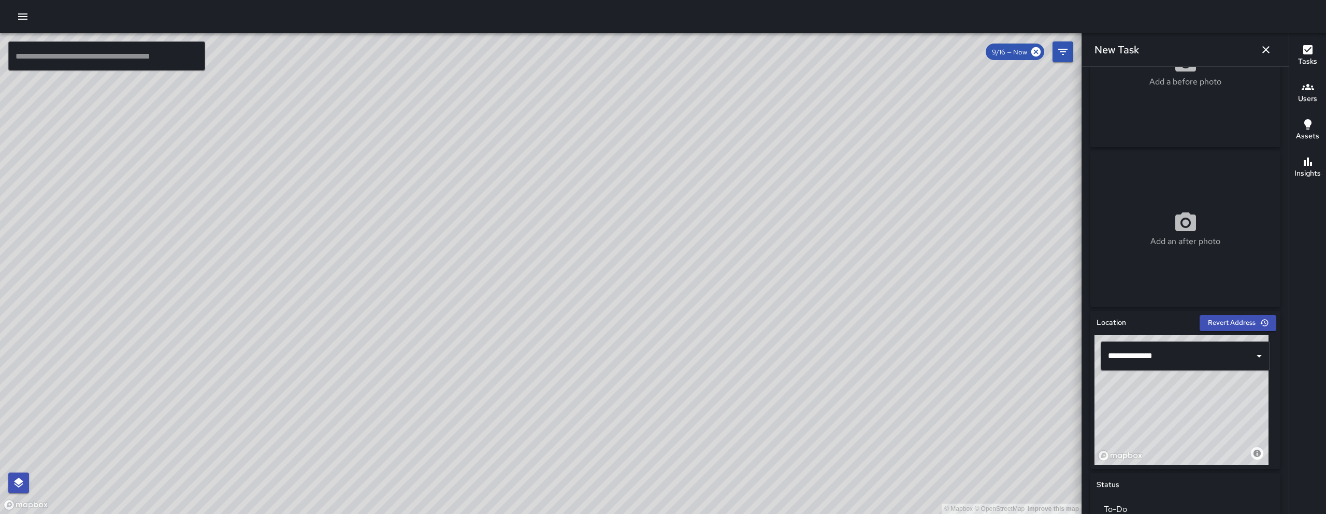
click at [1190, 432] on div "© Mapbox © OpenStreetMap Improve this map" at bounding box center [1181, 399] width 174 height 129
drag, startPoint x: 1199, startPoint y: 440, endPoint x: 1210, endPoint y: 451, distance: 16.1
click at [1210, 451] on div "© Mapbox © OpenStreetMap Improve this map" at bounding box center [1181, 399] width 174 height 129
drag, startPoint x: 1207, startPoint y: 437, endPoint x: 1212, endPoint y: 431, distance: 7.8
click at [1212, 431] on div "© Mapbox © OpenStreetMap Improve this map" at bounding box center [1181, 399] width 174 height 129
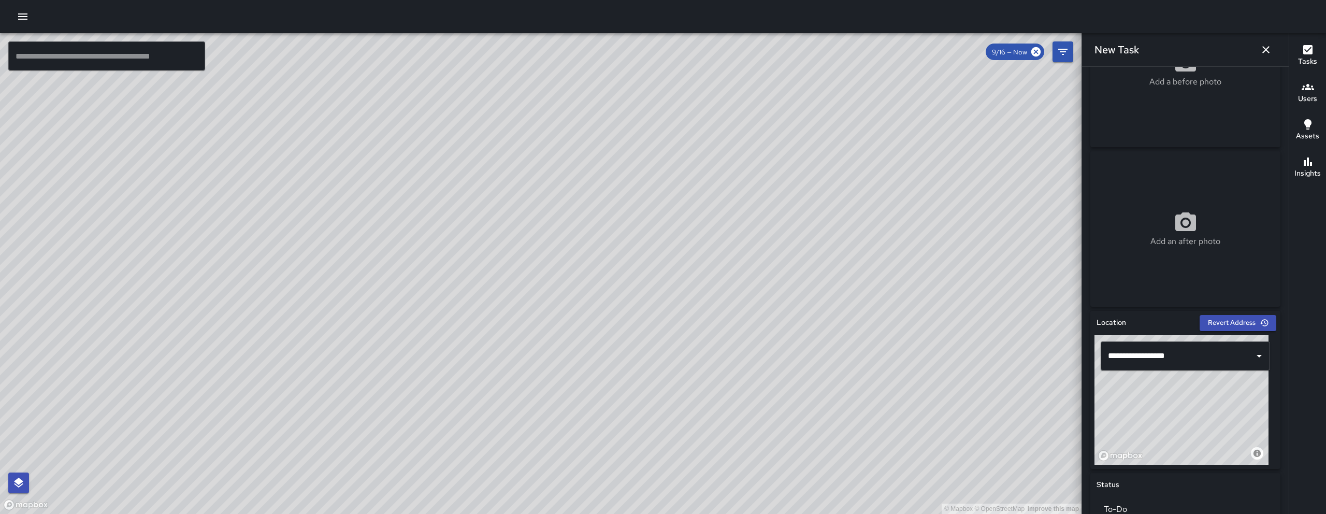
drag, startPoint x: 1208, startPoint y: 431, endPoint x: 1201, endPoint y: 426, distance: 9.2
click at [1201, 426] on div "© Mapbox © OpenStreetMap Improve this map" at bounding box center [1181, 399] width 174 height 129
type input "**********"
click at [1203, 432] on div "© Mapbox © OpenStreetMap Improve this map" at bounding box center [1181, 399] width 174 height 129
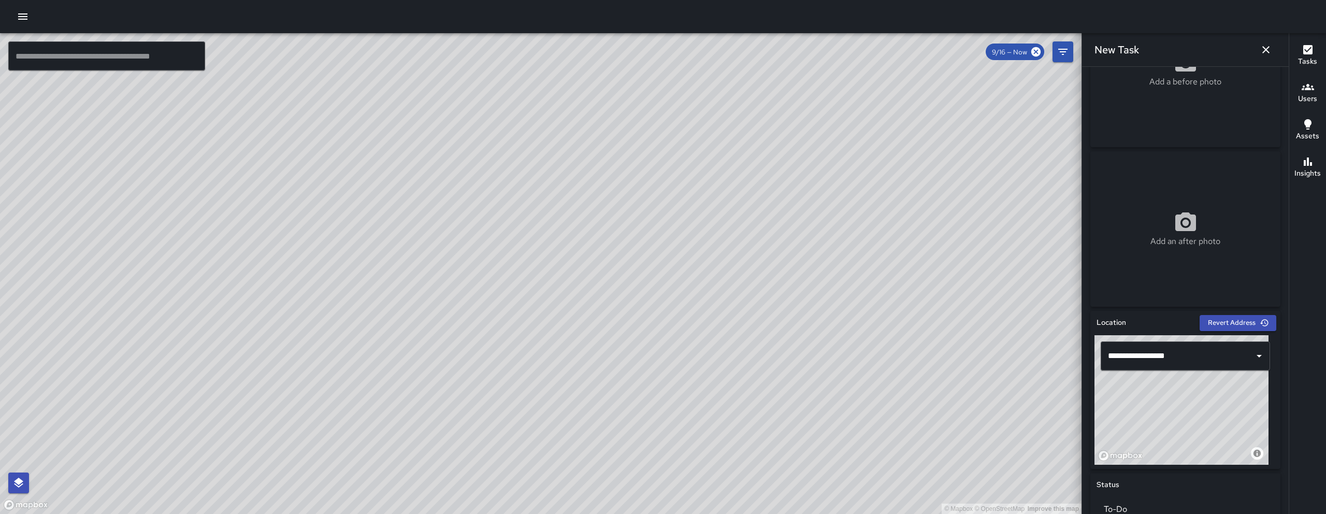
click at [1203, 432] on div "© Mapbox © OpenStreetMap Improve this map" at bounding box center [1181, 399] width 174 height 129
click at [1152, 145] on div "Add a before photo" at bounding box center [1185, 69] width 190 height 155
click at [1197, 88] on div "Add a before photo" at bounding box center [1185, 69] width 190 height 155
type input "**********"
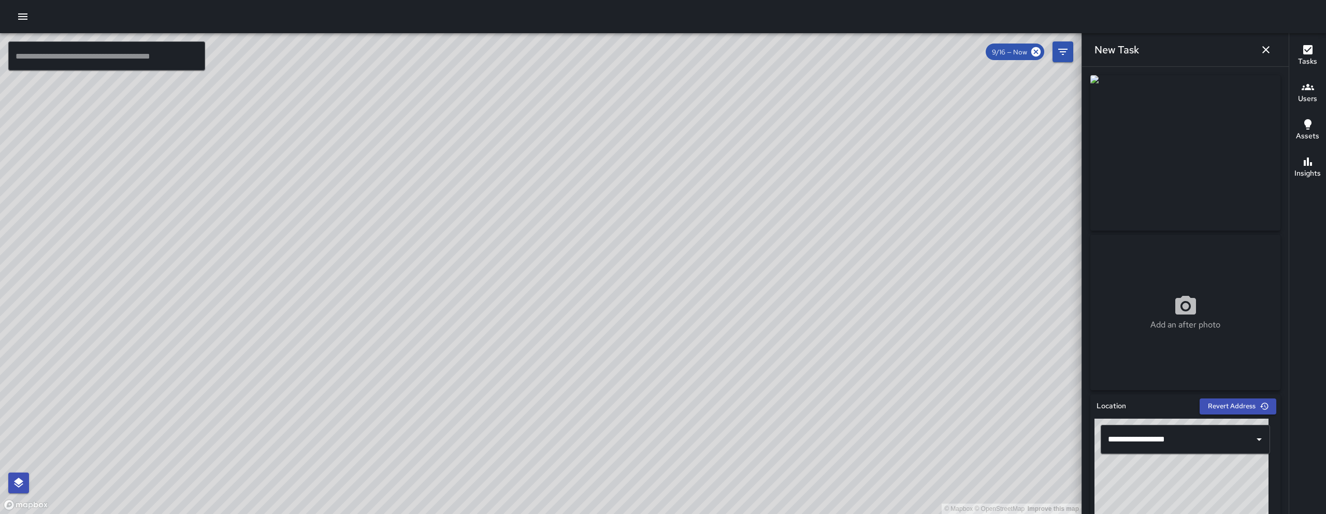
scroll to position [409, 0]
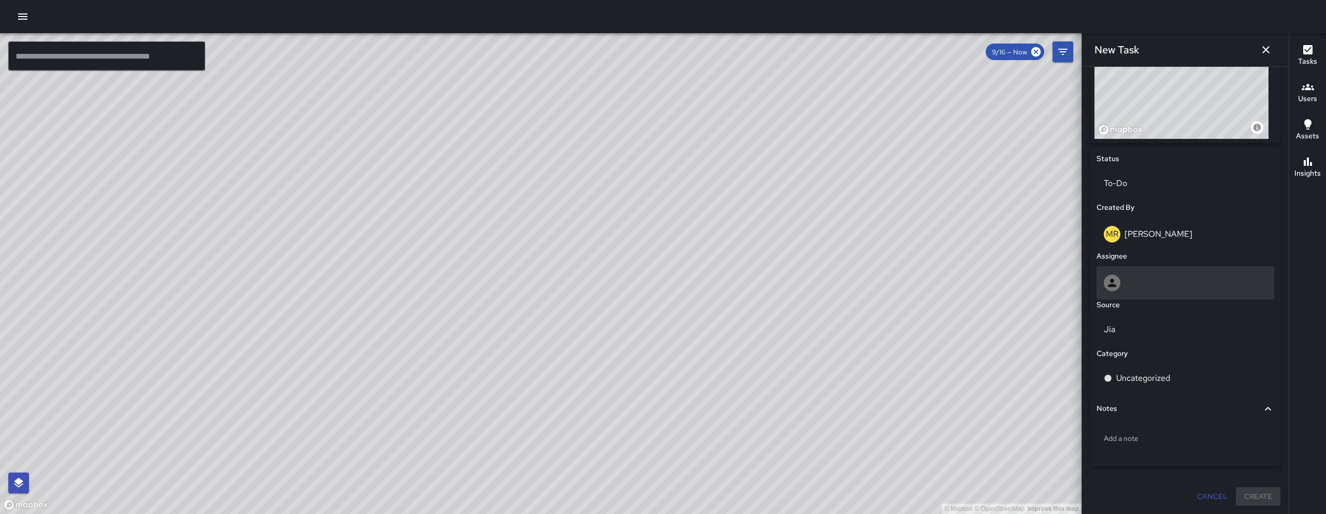
click at [1153, 285] on div at bounding box center [1184, 282] width 163 height 17
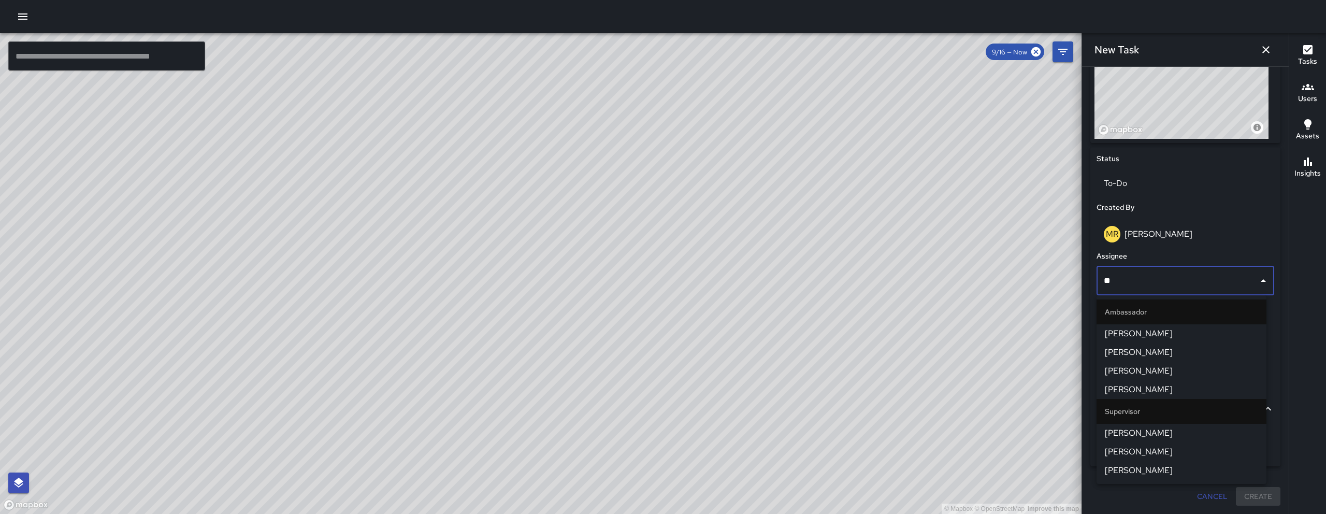
type input "***"
click at [1185, 326] on li "Enrique Cervantes" at bounding box center [1181, 333] width 170 height 19
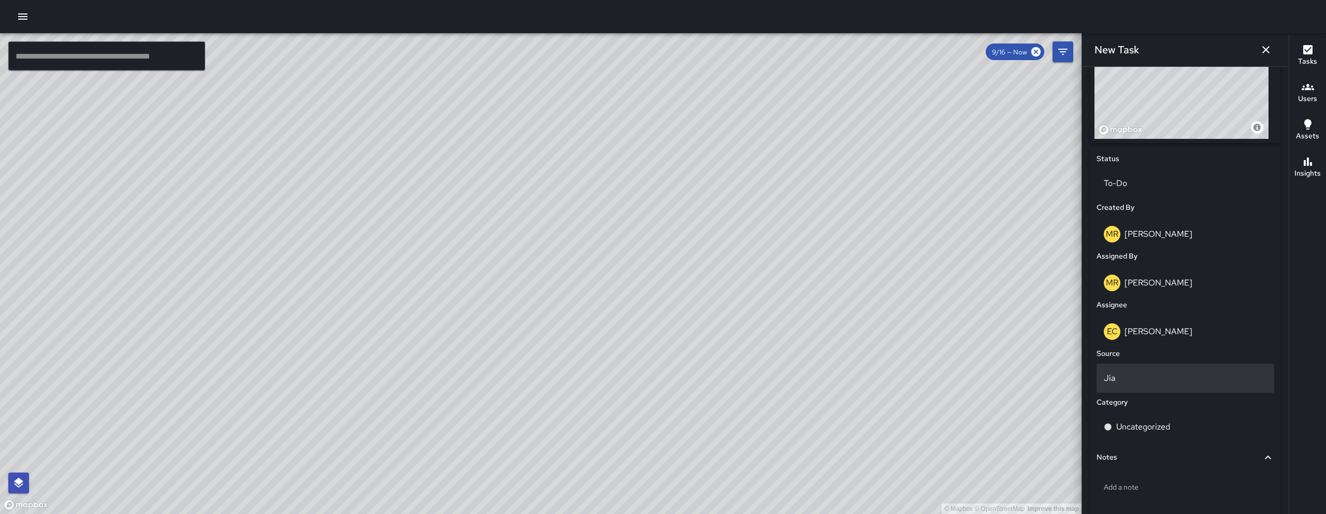
click at [1164, 372] on p "Jia" at bounding box center [1184, 378] width 163 height 12
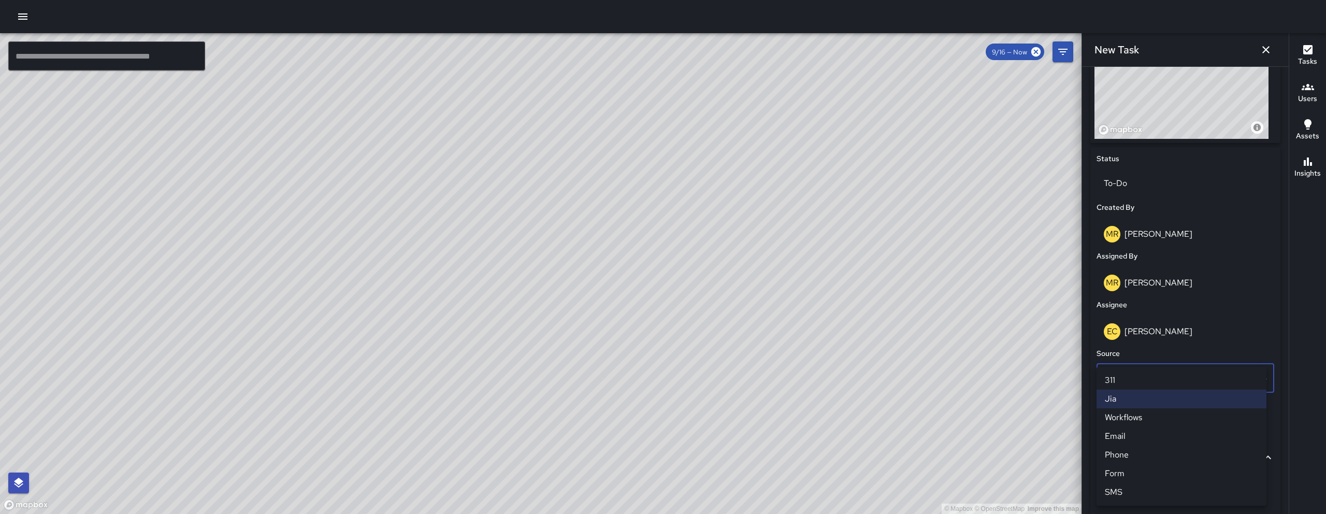
click at [1139, 436] on li "Email" at bounding box center [1181, 436] width 170 height 19
click at [1135, 428] on p "Uncategorized" at bounding box center [1143, 426] width 54 height 12
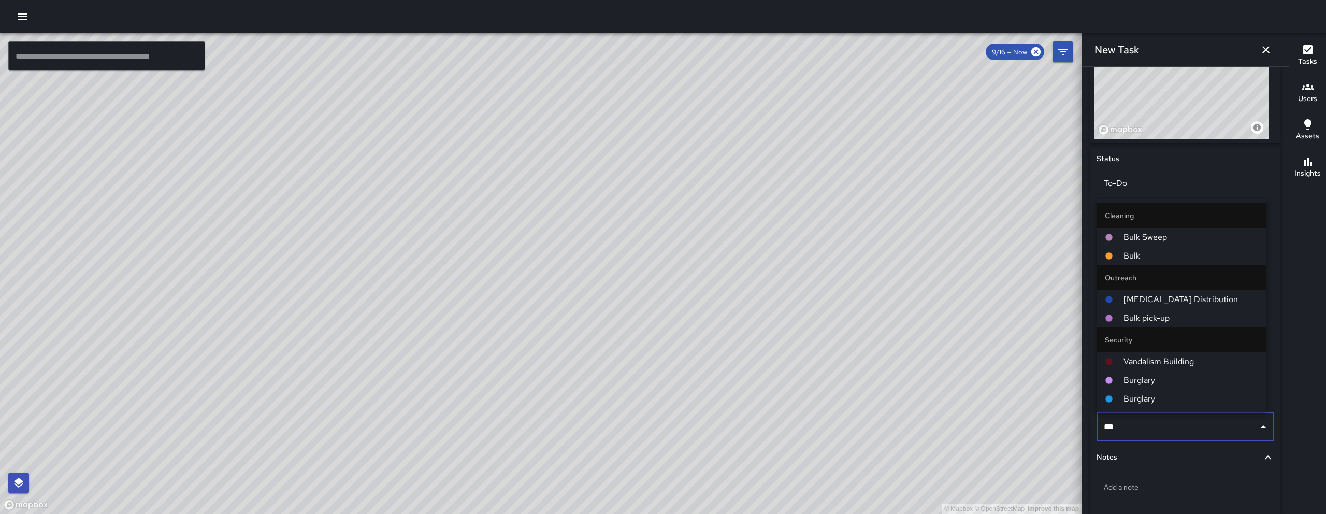
type input "****"
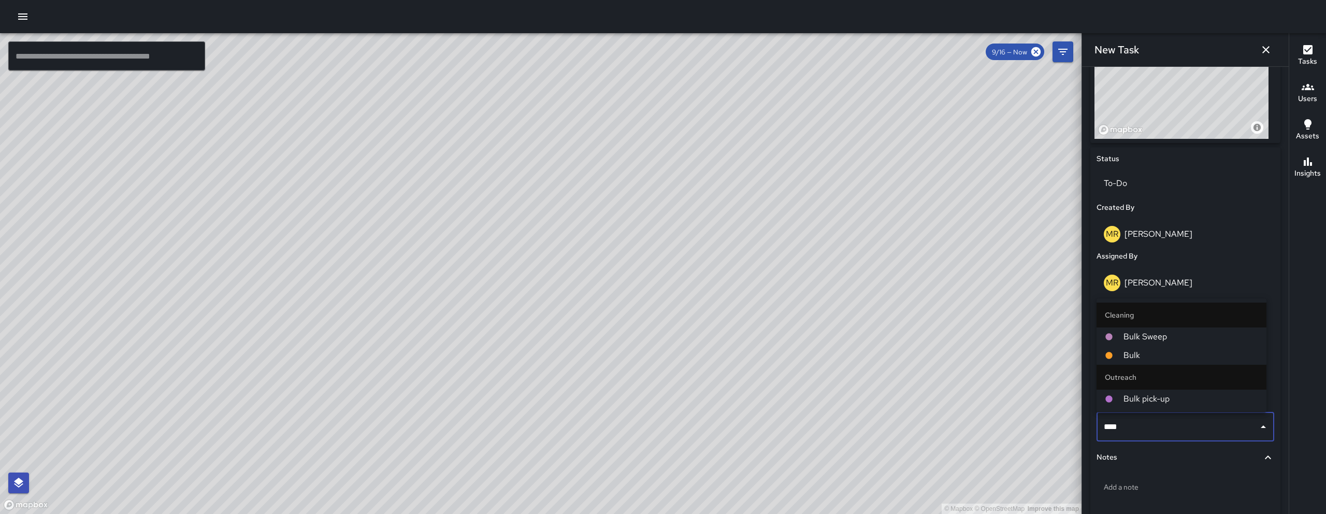
click at [1133, 333] on span "Bulk Sweep" at bounding box center [1190, 336] width 135 height 12
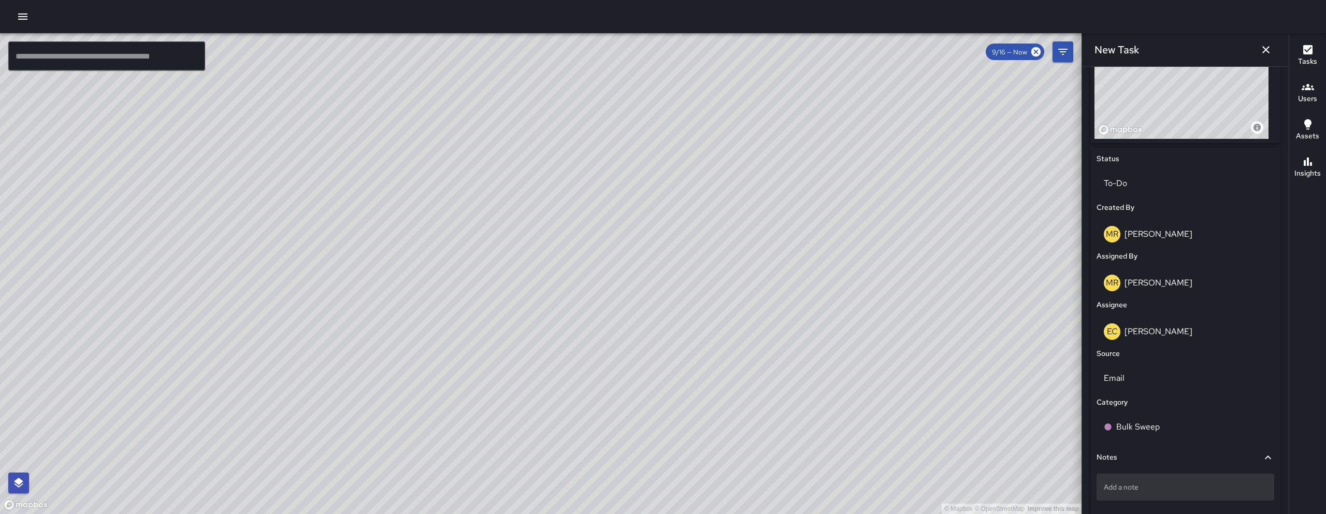
click at [1132, 473] on div "Add a note" at bounding box center [1185, 486] width 178 height 27
type textarea "**********"
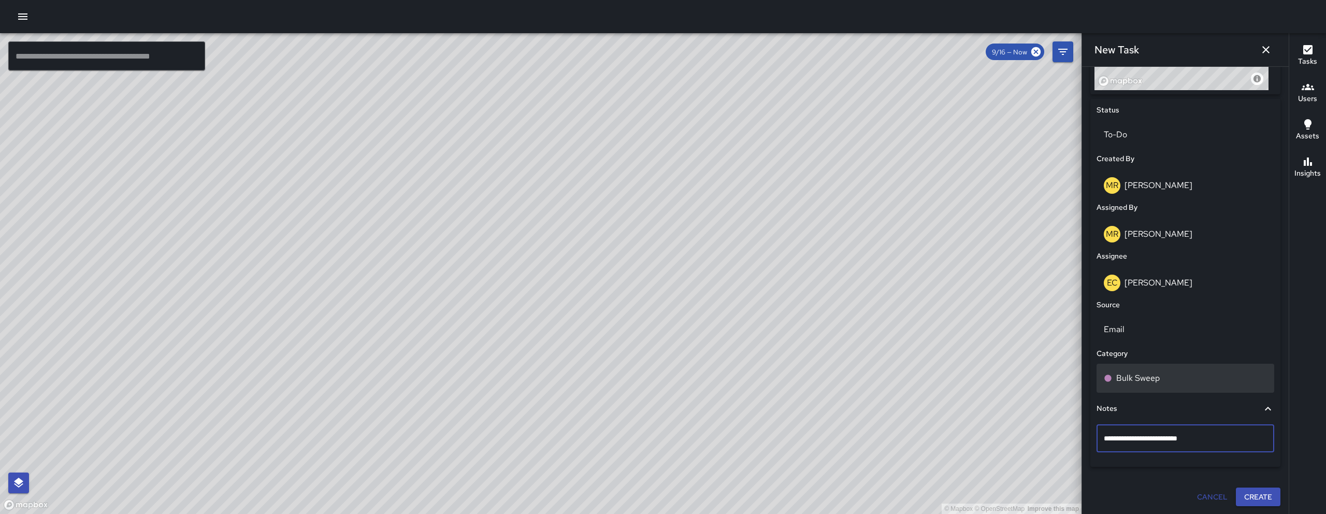
scroll to position [458, 0]
click at [1244, 496] on button "Create" at bounding box center [1257, 496] width 45 height 19
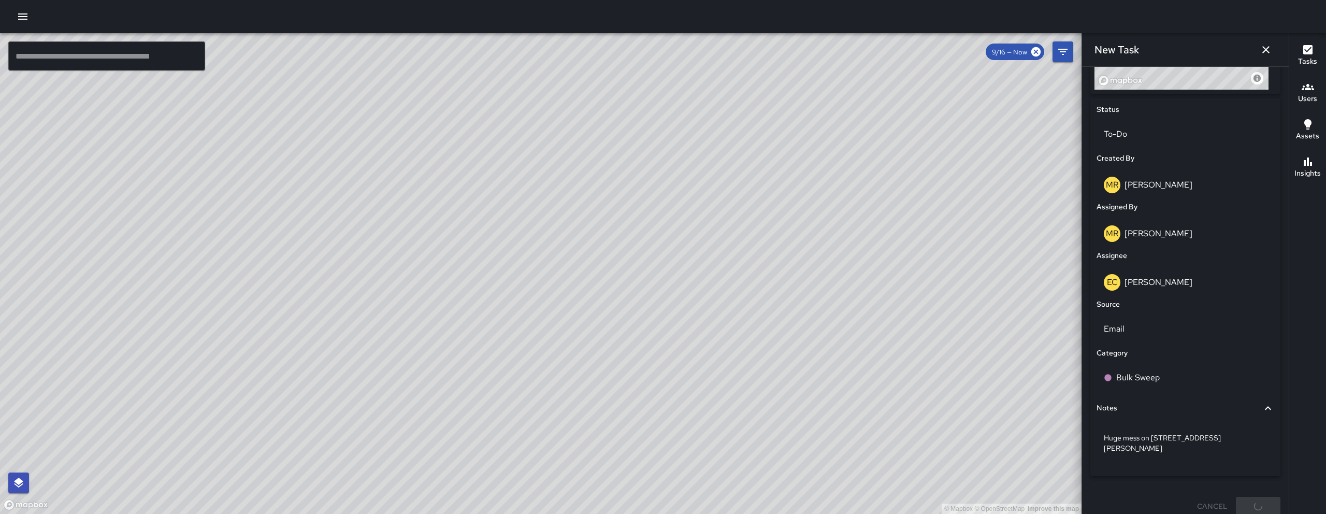
scroll to position [458, 0]
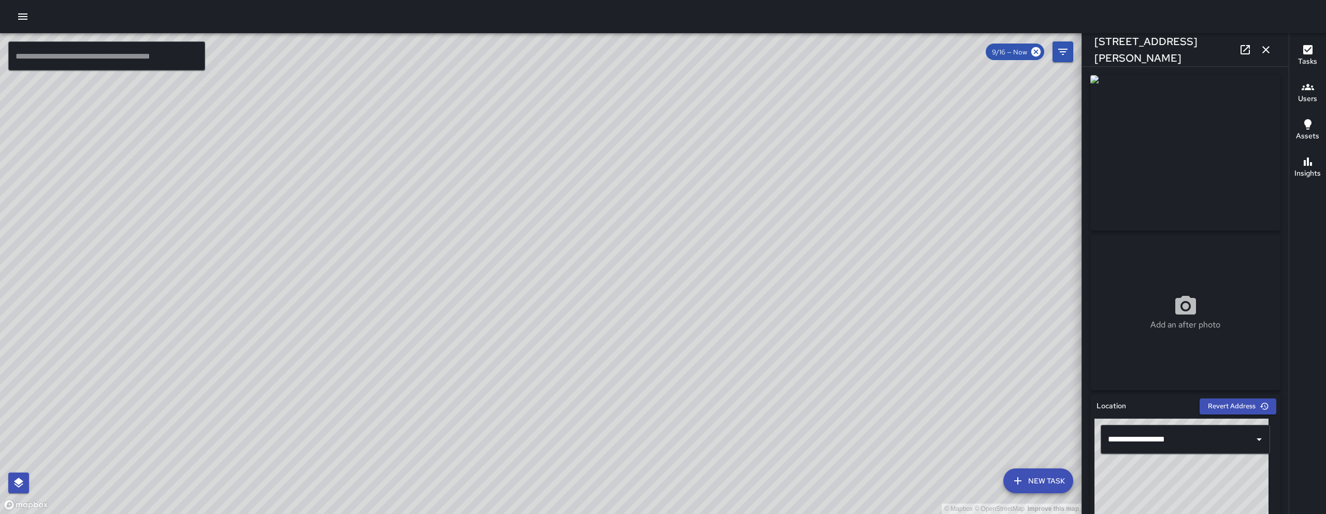
click at [1274, 49] on button "button" at bounding box center [1265, 49] width 21 height 21
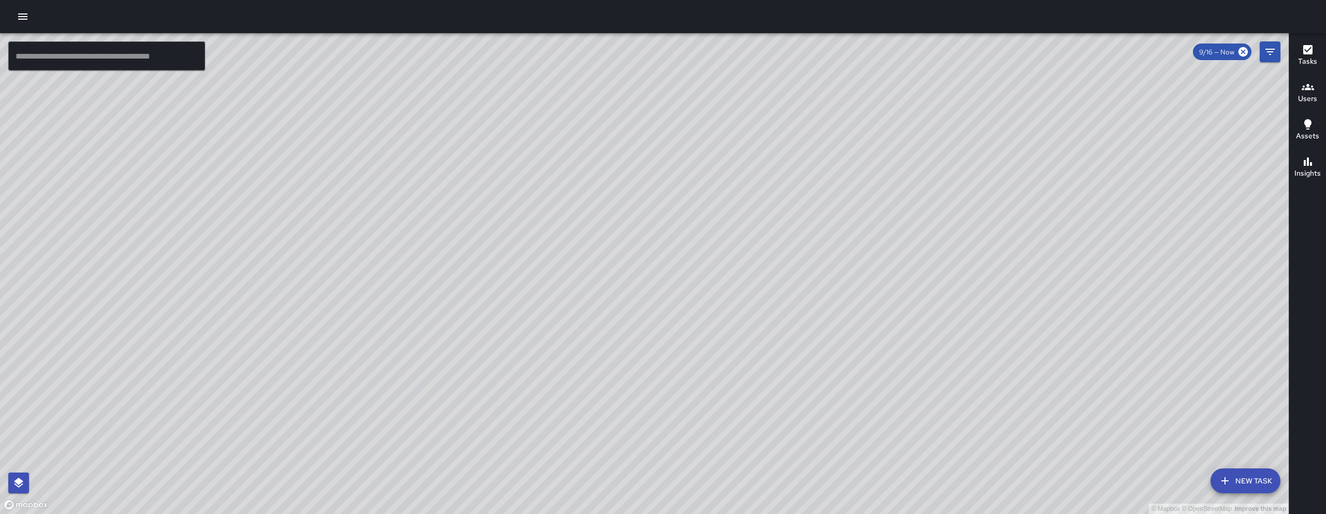
drag, startPoint x: 508, startPoint y: 361, endPoint x: 558, endPoint y: 324, distance: 61.4
click at [535, 340] on div "© Mapbox © OpenStreetMap Improve this map BF Brenda Flores 986 Harrison Street …" at bounding box center [644, 273] width 1288 height 480
drag, startPoint x: 461, startPoint y: 404, endPoint x: 500, endPoint y: 406, distance: 38.9
click at [508, 363] on div "© Mapbox © OpenStreetMap Improve this map" at bounding box center [644, 273] width 1288 height 480
drag, startPoint x: 492, startPoint y: 391, endPoint x: 512, endPoint y: 374, distance: 26.5
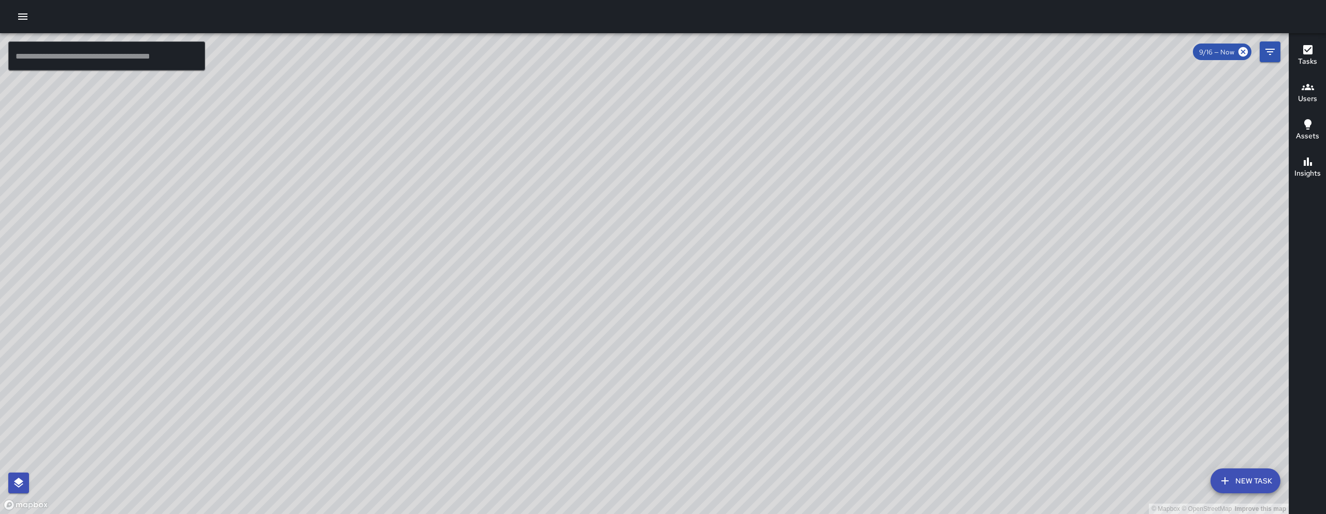
click at [522, 368] on div "© Mapbox © OpenStreetMap Improve this map" at bounding box center [644, 273] width 1288 height 480
drag, startPoint x: 445, startPoint y: 378, endPoint x: 448, endPoint y: 343, distance: 34.8
click at [448, 344] on div "© Mapbox © OpenStreetMap Improve this map" at bounding box center [644, 273] width 1288 height 480
drag, startPoint x: 453, startPoint y: 250, endPoint x: 394, endPoint y: 350, distance: 116.1
click at [395, 359] on div "© Mapbox © OpenStreetMap Improve this map" at bounding box center [644, 273] width 1288 height 480
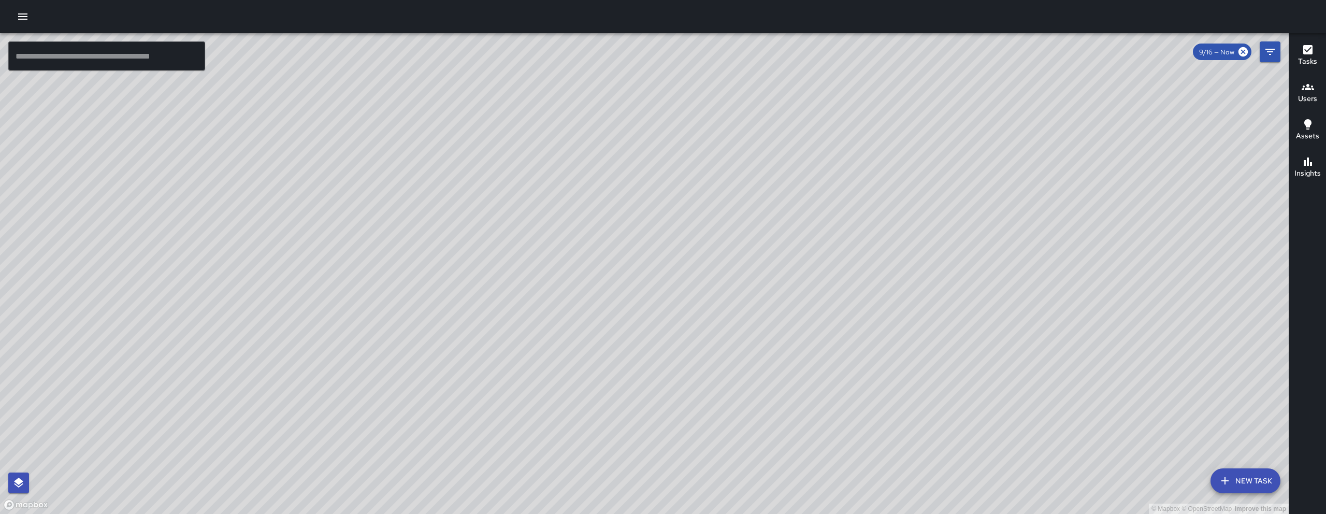
click at [394, 359] on div "© Mapbox © OpenStreetMap Improve this map" at bounding box center [644, 273] width 1288 height 480
drag, startPoint x: 379, startPoint y: 303, endPoint x: 316, endPoint y: 418, distance: 131.2
click at [316, 419] on div "© Mapbox © OpenStreetMap Improve this map" at bounding box center [644, 273] width 1288 height 480
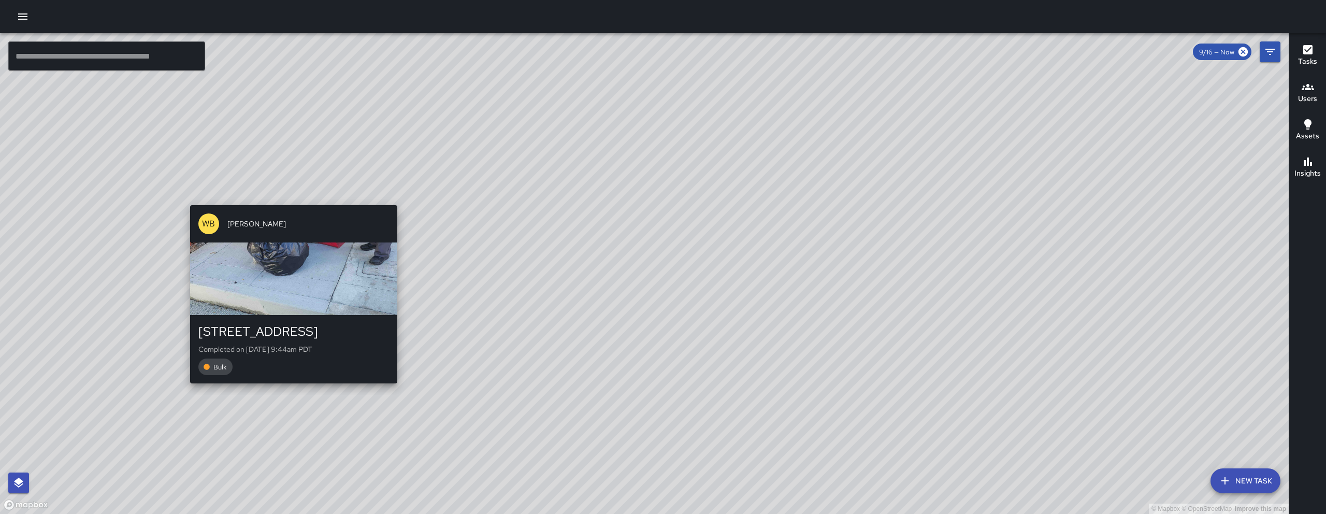
click at [292, 208] on div "WB Woodrow Blake" at bounding box center [293, 223] width 207 height 37
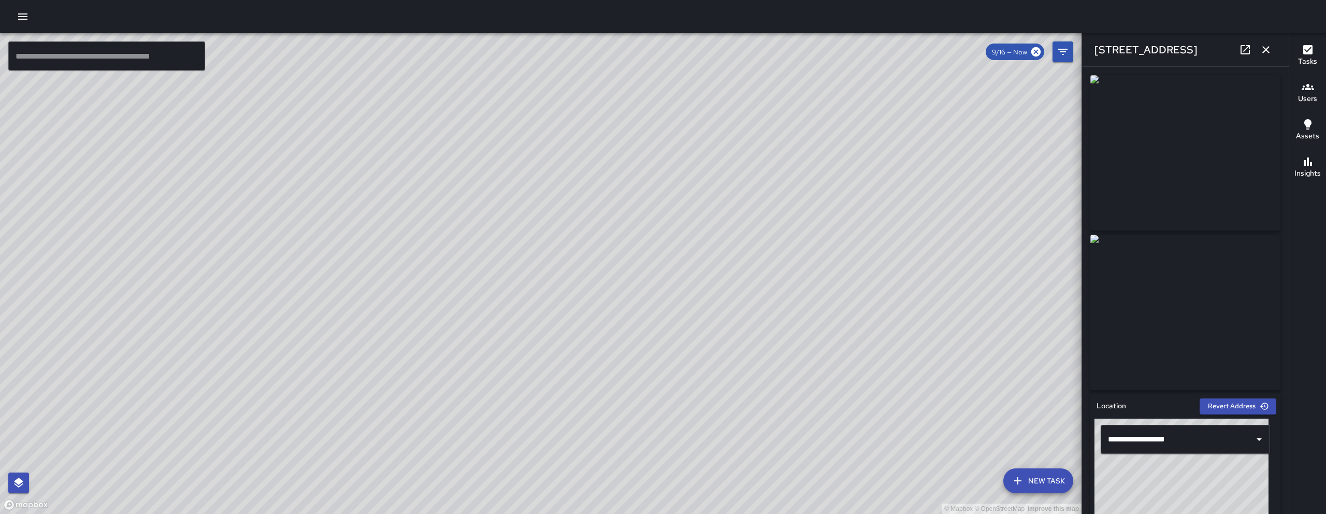
click at [1268, 46] on icon "button" at bounding box center [1265, 49] width 12 height 12
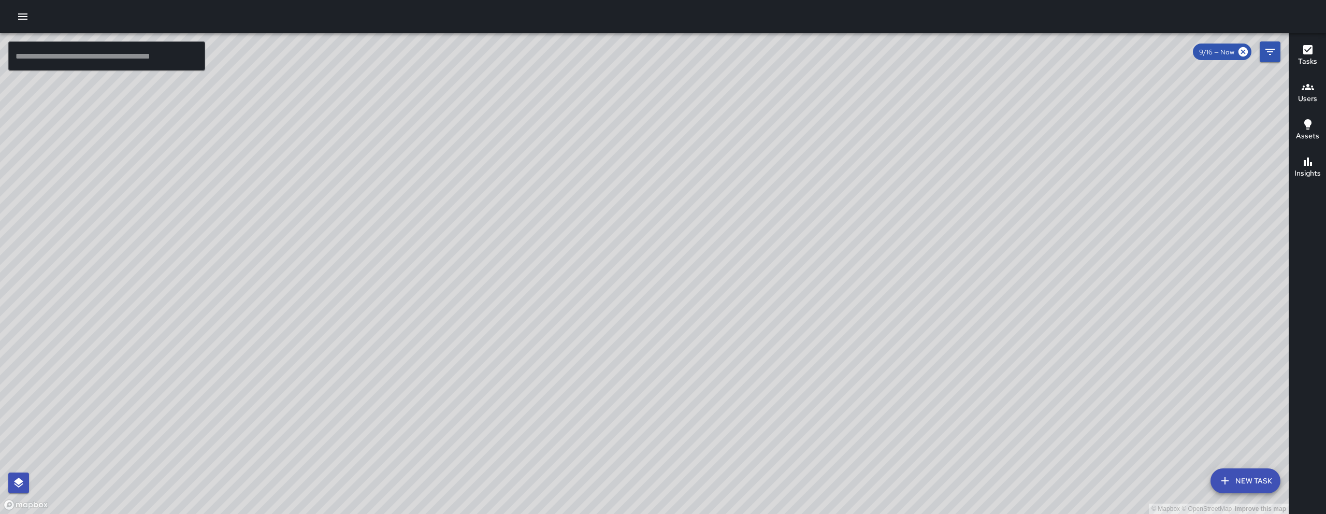
drag, startPoint x: 620, startPoint y: 344, endPoint x: 531, endPoint y: 394, distance: 101.8
click at [550, 388] on div "© Mapbox © OpenStreetMap Improve this map" at bounding box center [644, 273] width 1288 height 480
drag, startPoint x: 644, startPoint y: 285, endPoint x: 493, endPoint y: 196, distance: 174.8
click at [493, 196] on div "© Mapbox © OpenStreetMap Improve this map" at bounding box center [644, 273] width 1288 height 480
drag, startPoint x: 359, startPoint y: 402, endPoint x: 395, endPoint y: 446, distance: 56.6
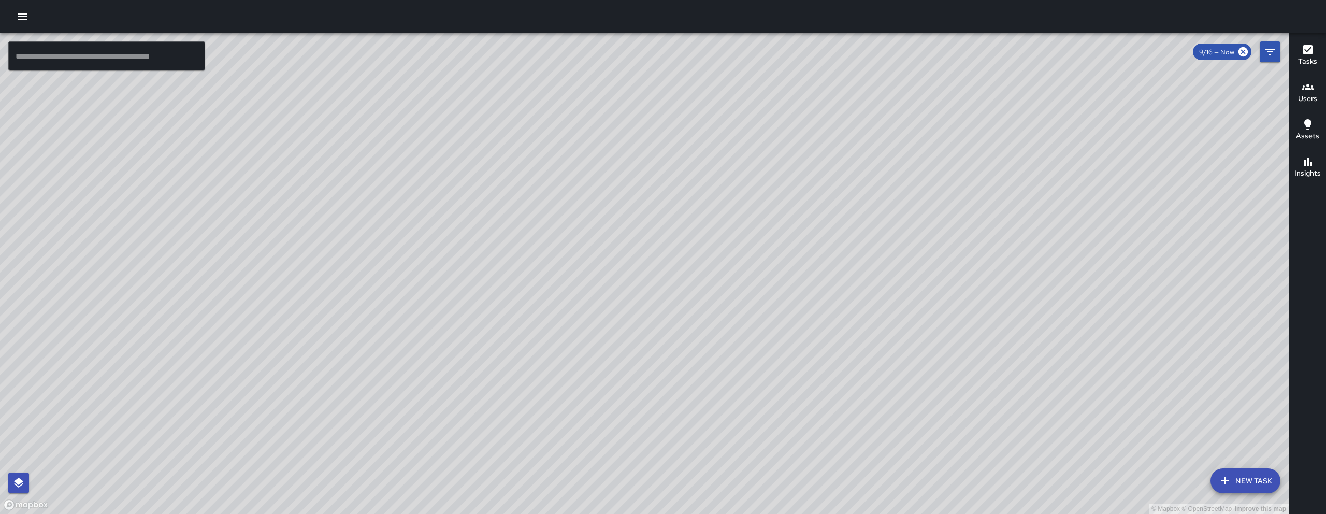
click at [395, 446] on div "© Mapbox © OpenStreetMap Improve this map" at bounding box center [644, 273] width 1288 height 480
drag, startPoint x: 394, startPoint y: 443, endPoint x: 349, endPoint y: 415, distance: 52.1
click at [349, 415] on div "© Mapbox © OpenStreetMap Improve this map" at bounding box center [644, 273] width 1288 height 480
click at [223, 278] on div "© Mapbox © OpenStreetMap Improve this map" at bounding box center [644, 273] width 1288 height 480
click at [231, 281] on div "© Mapbox © OpenStreetMap Improve this map MV Maclis Velasquez 1465 Folsom Stree…" at bounding box center [644, 273] width 1288 height 480
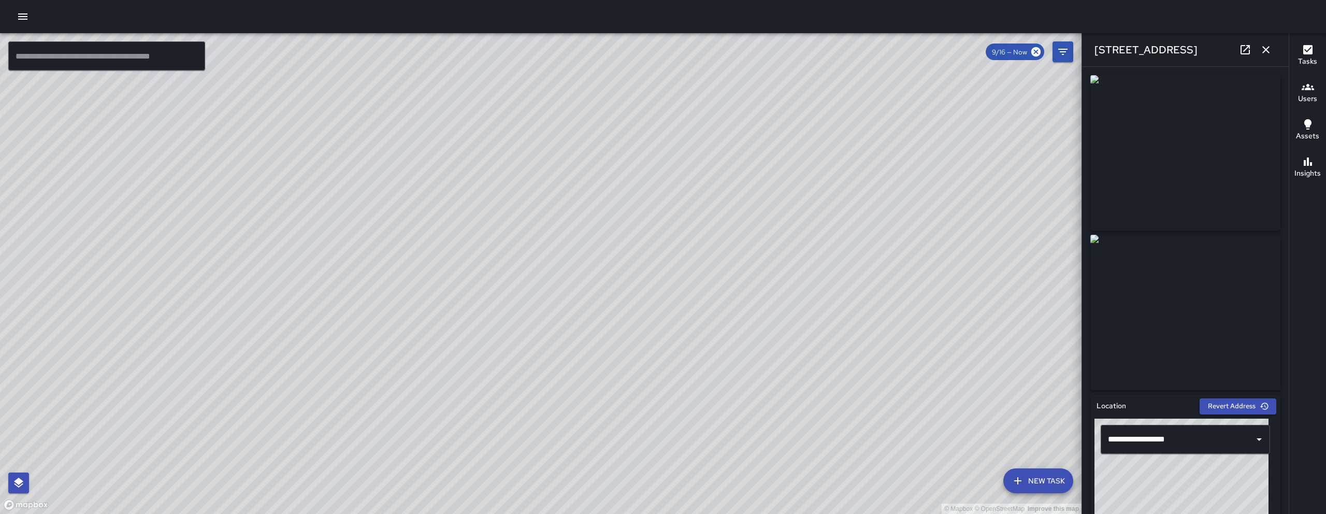
click at [516, 298] on div "© Mapbox © OpenStreetMap Improve this map MV Maclis Velasquez 1465 Folsom Stree…" at bounding box center [540, 273] width 1081 height 480
click at [516, 303] on div "© Mapbox © OpenStreetMap Improve this map" at bounding box center [540, 273] width 1081 height 480
click at [518, 300] on div "© Mapbox © OpenStreetMap Improve this map MV Maclis Velasquez 1489 Folsom Stree…" at bounding box center [540, 273] width 1081 height 480
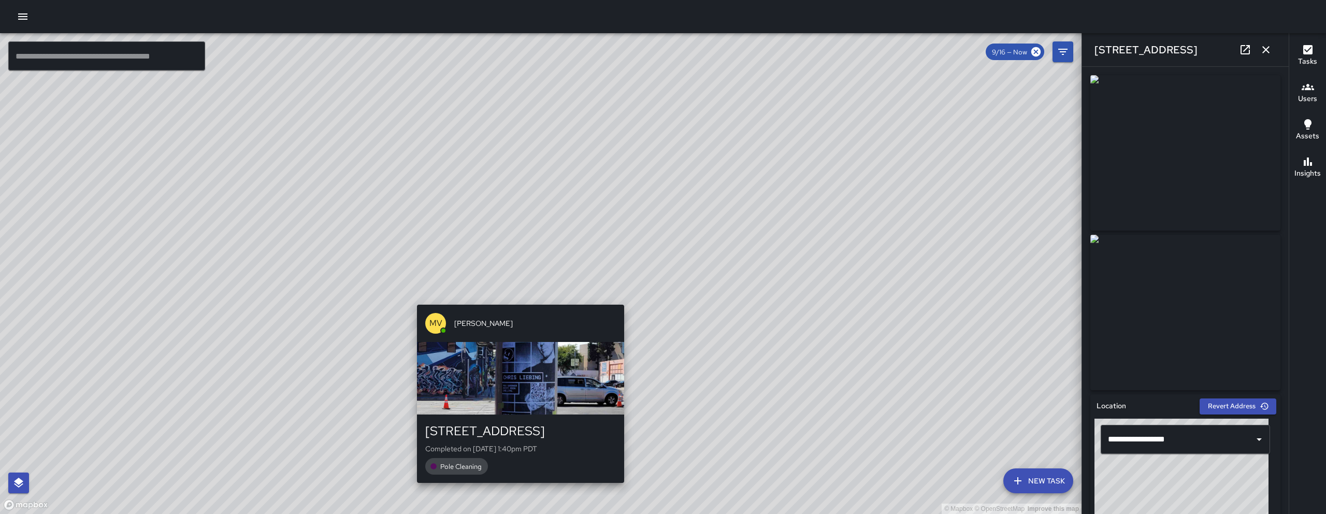
click at [520, 304] on div "MV Maclis Velasquez 1489 Folsom Street Completed on 9/19/2025, 1:40pm PDT Pole …" at bounding box center [520, 393] width 215 height 186
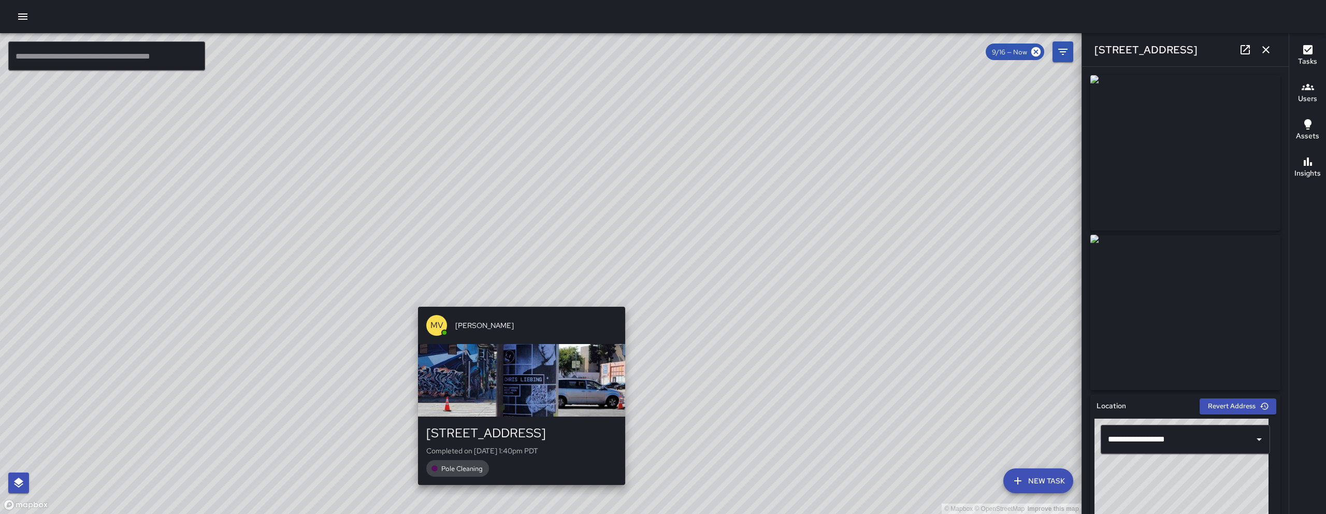
type input "**********"
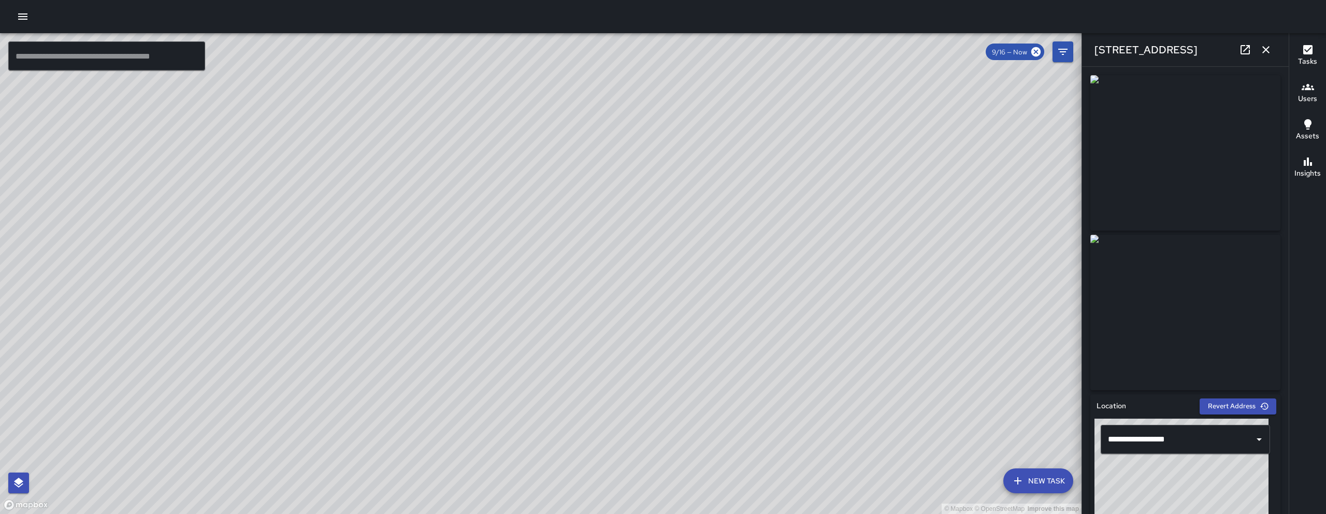
click at [1258, 45] on button "button" at bounding box center [1265, 49] width 21 height 21
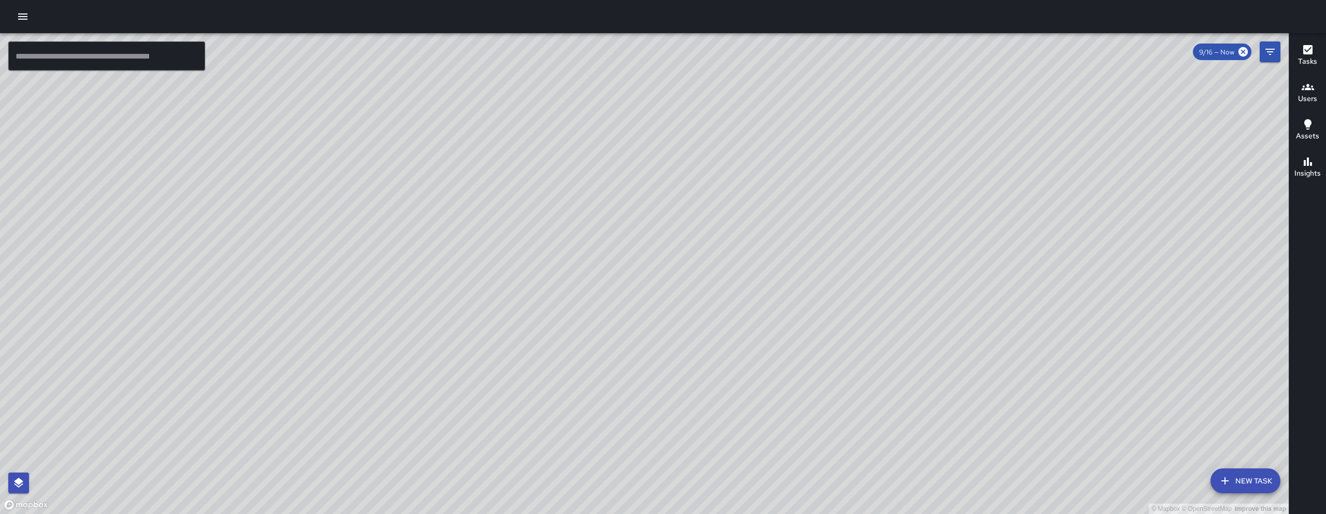
drag, startPoint x: 730, startPoint y: 166, endPoint x: 703, endPoint y: 218, distance: 58.1
click at [717, 210] on div "© Mapbox © OpenStreetMap Improve this map" at bounding box center [644, 273] width 1288 height 480
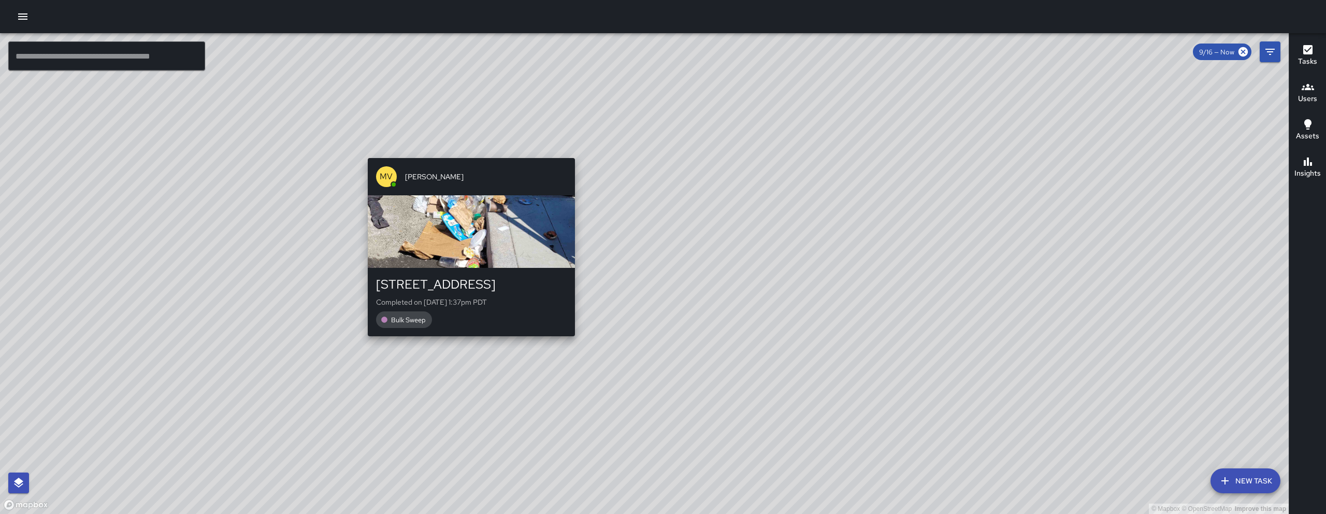
click at [463, 162] on div "MV Maclis Velasquez" at bounding box center [471, 176] width 207 height 37
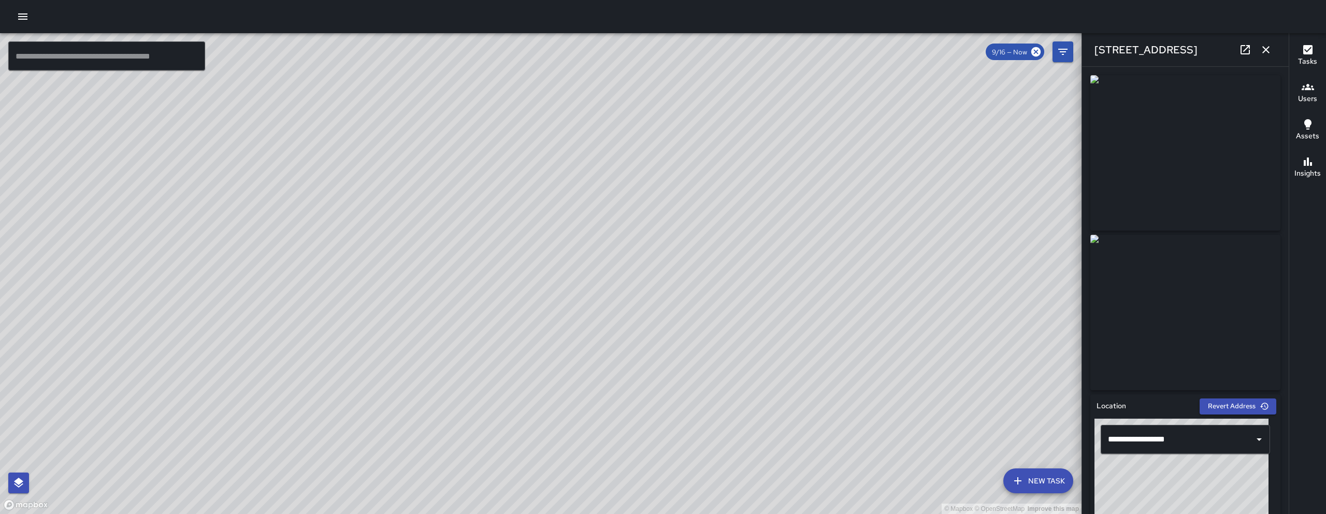
click at [1271, 45] on icon "button" at bounding box center [1265, 49] width 12 height 12
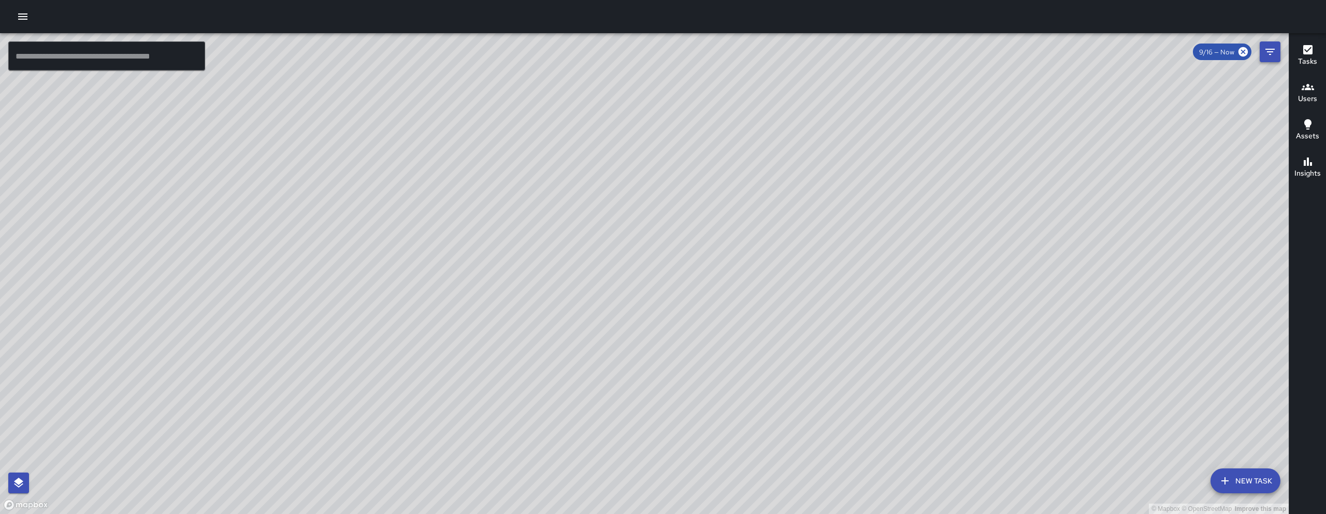
click at [1266, 50] on icon "Filters" at bounding box center [1269, 52] width 12 height 12
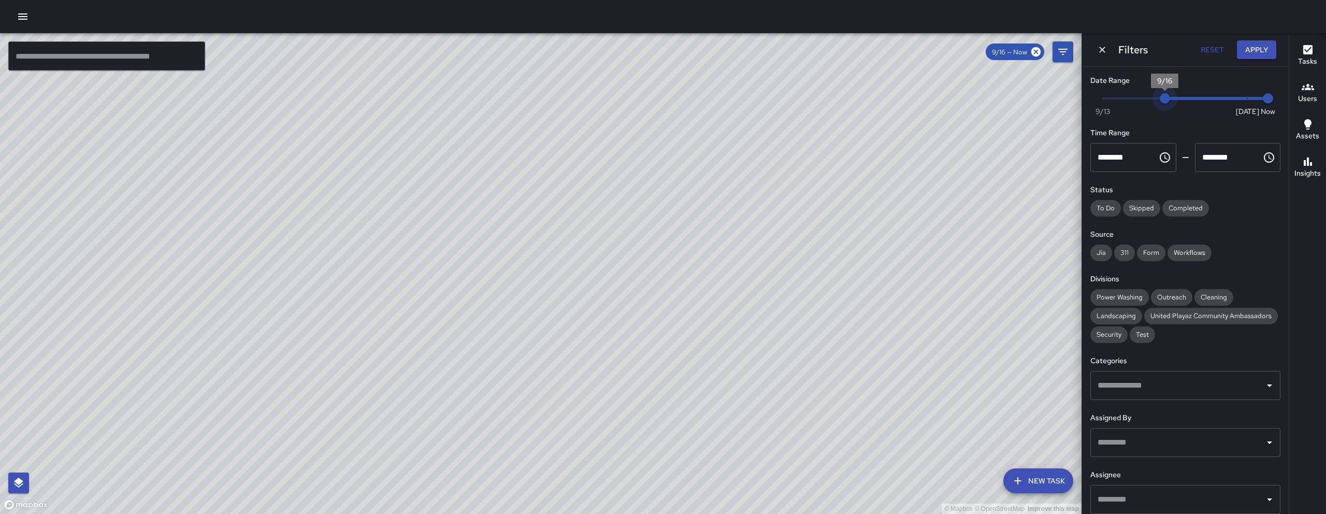
click at [1164, 100] on span "9/16" at bounding box center [1164, 98] width 10 height 10
type input "*"
drag, startPoint x: 1167, startPoint y: 101, endPoint x: 1143, endPoint y: 102, distance: 23.8
click at [1143, 102] on span "9/15" at bounding box center [1144, 98] width 10 height 10
click at [1261, 56] on button "Apply" at bounding box center [1255, 49] width 39 height 19
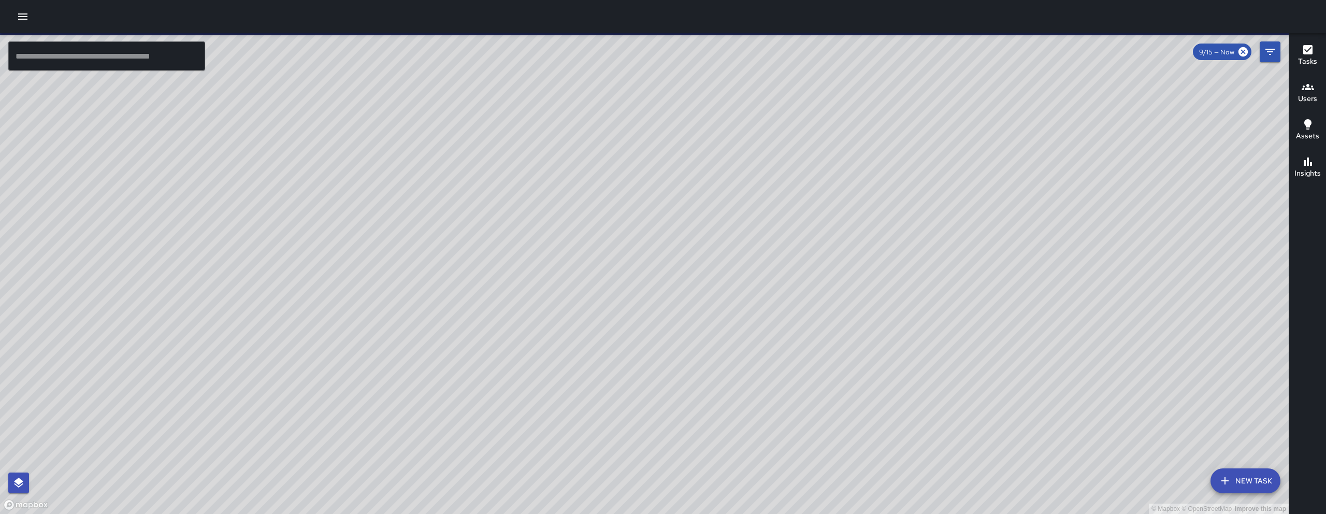
click at [51, 50] on input "text" at bounding box center [106, 55] width 197 height 29
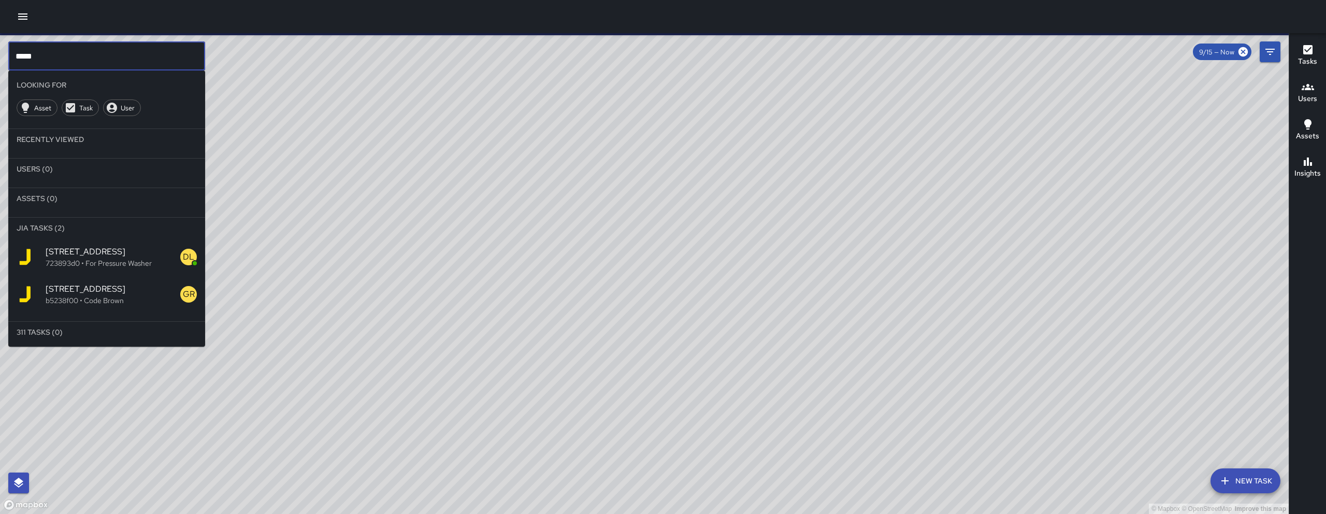
type input "*****"
click at [114, 267] on p "723893d0 • For Pressure Washer" at bounding box center [113, 263] width 135 height 10
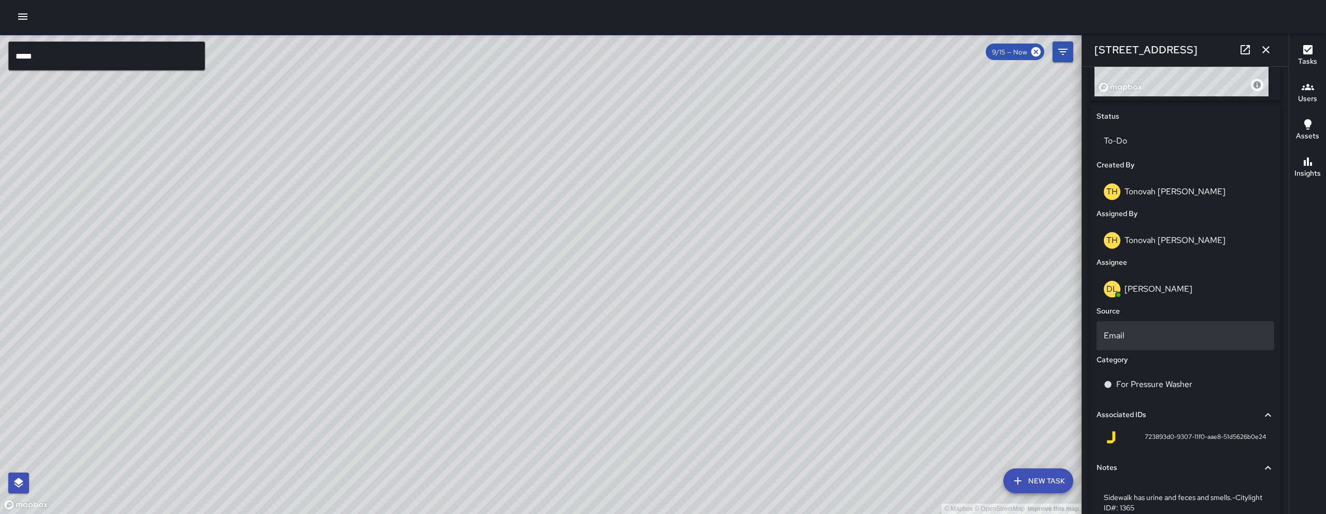
scroll to position [504, 0]
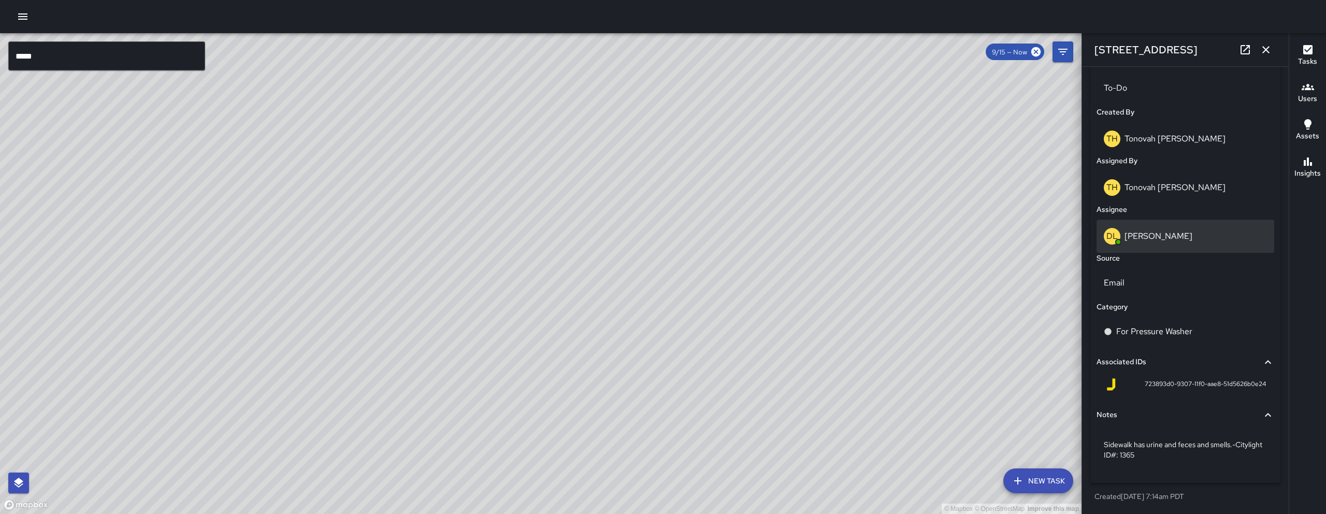
click at [1187, 241] on div "DL Damariye Lewis" at bounding box center [1184, 236] width 163 height 17
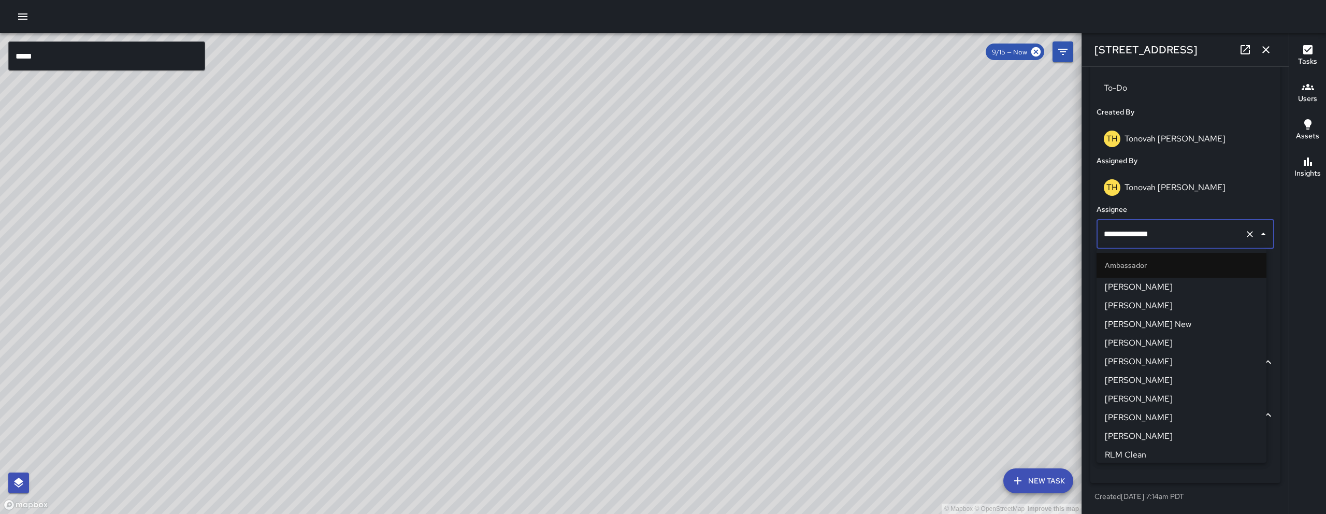
scroll to position [356, 0]
click at [1187, 241] on input "**********" at bounding box center [1170, 234] width 139 height 20
click at [1187, 240] on input "**********" at bounding box center [1170, 234] width 139 height 20
click at [1189, 238] on input "**********" at bounding box center [1170, 234] width 139 height 20
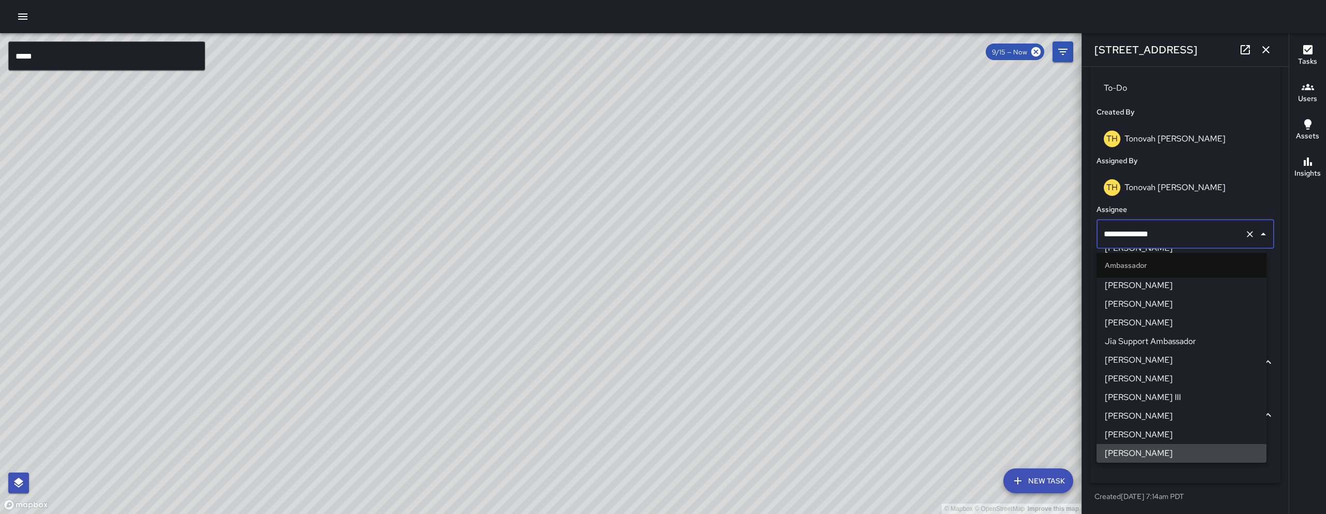
click at [1189, 238] on input "**********" at bounding box center [1170, 234] width 139 height 20
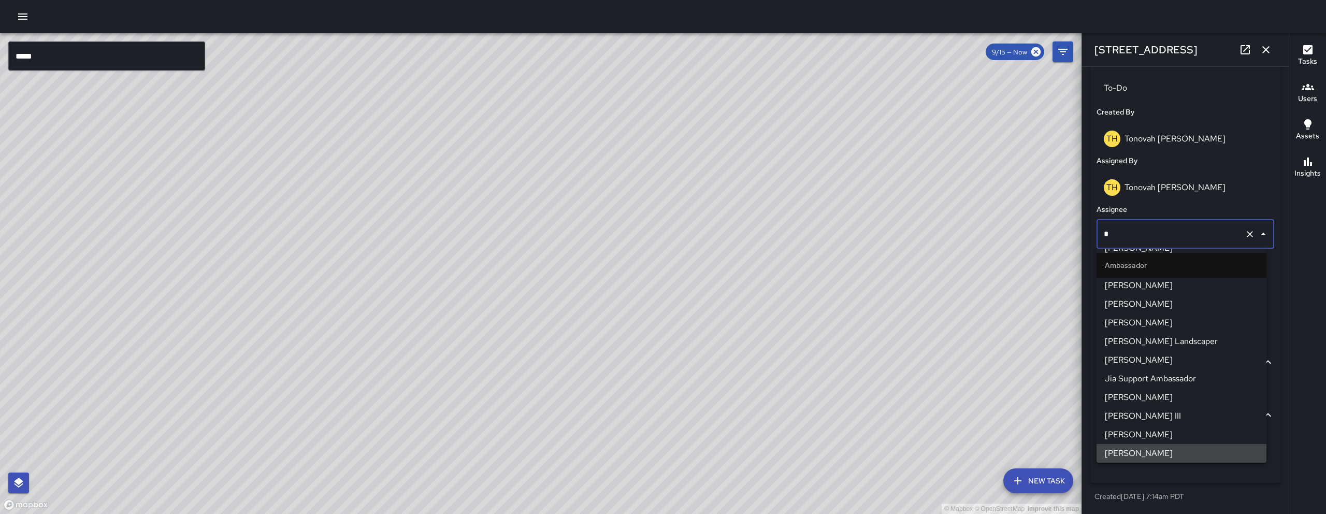
type input "**"
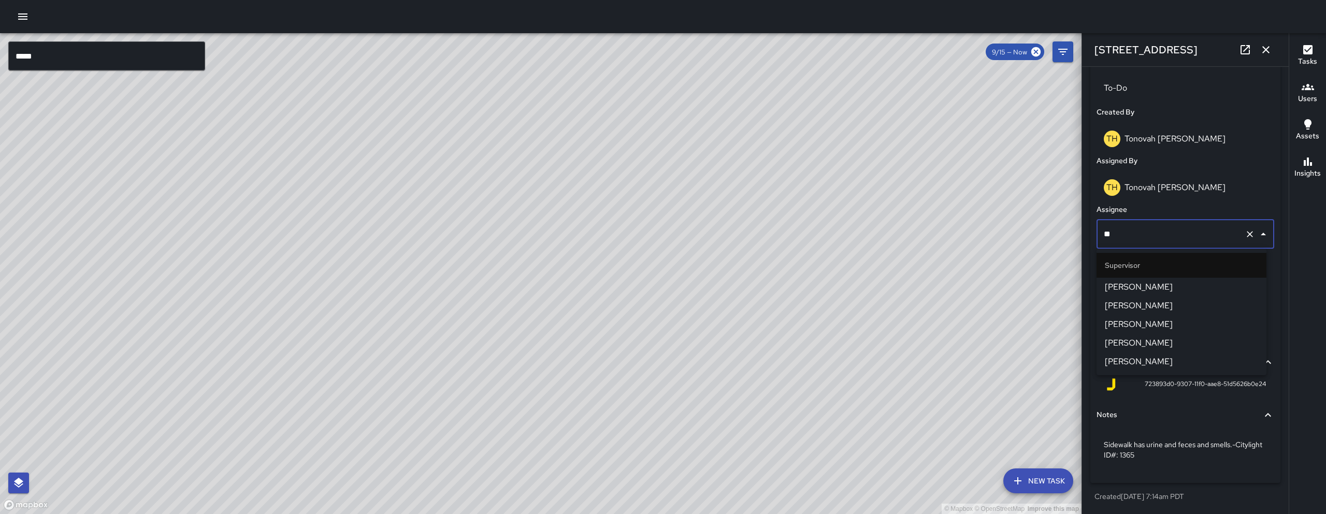
click at [1270, 52] on icon "button" at bounding box center [1265, 49] width 12 height 12
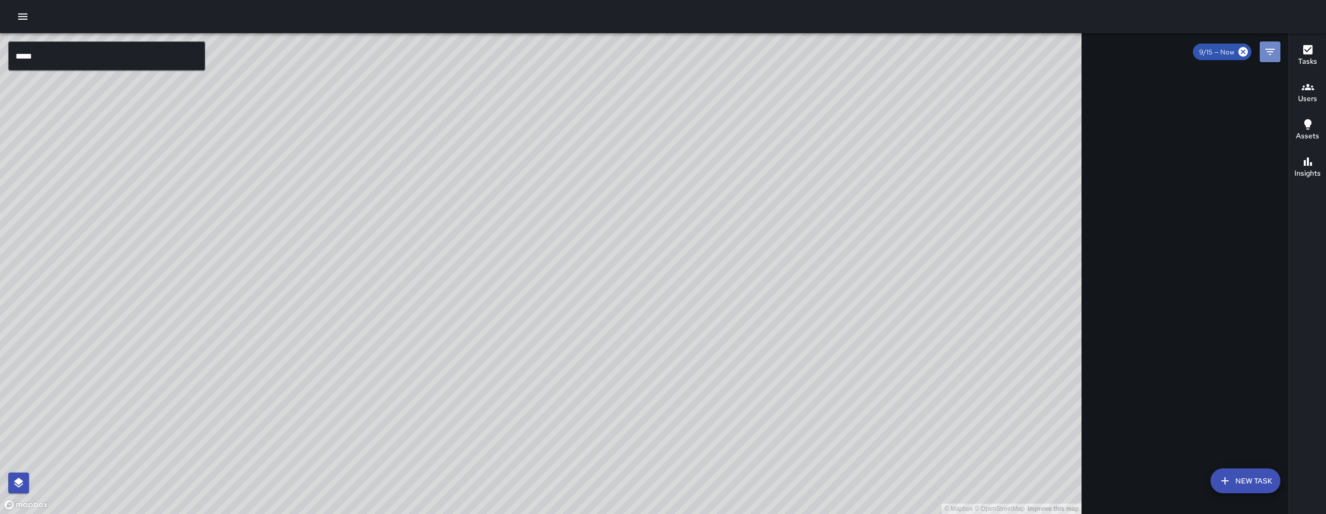
click at [1270, 52] on icon "Filters" at bounding box center [1269, 52] width 12 height 12
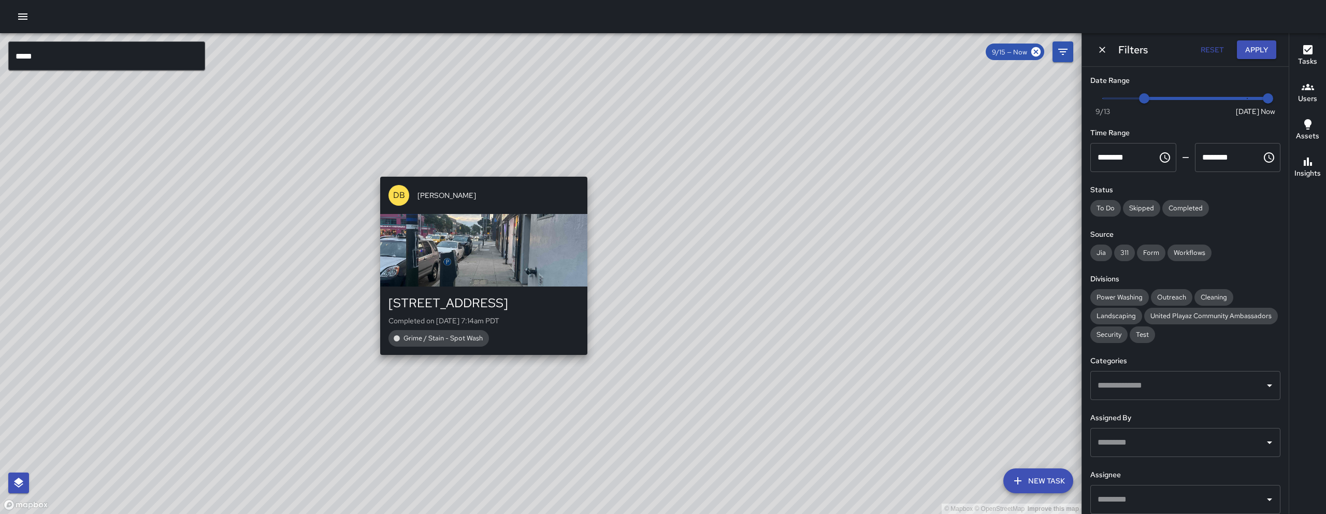
click at [474, 173] on div "© Mapbox © OpenStreetMap Improve this map DB DeAndre Barney 272 9th Street Comp…" at bounding box center [540, 273] width 1081 height 480
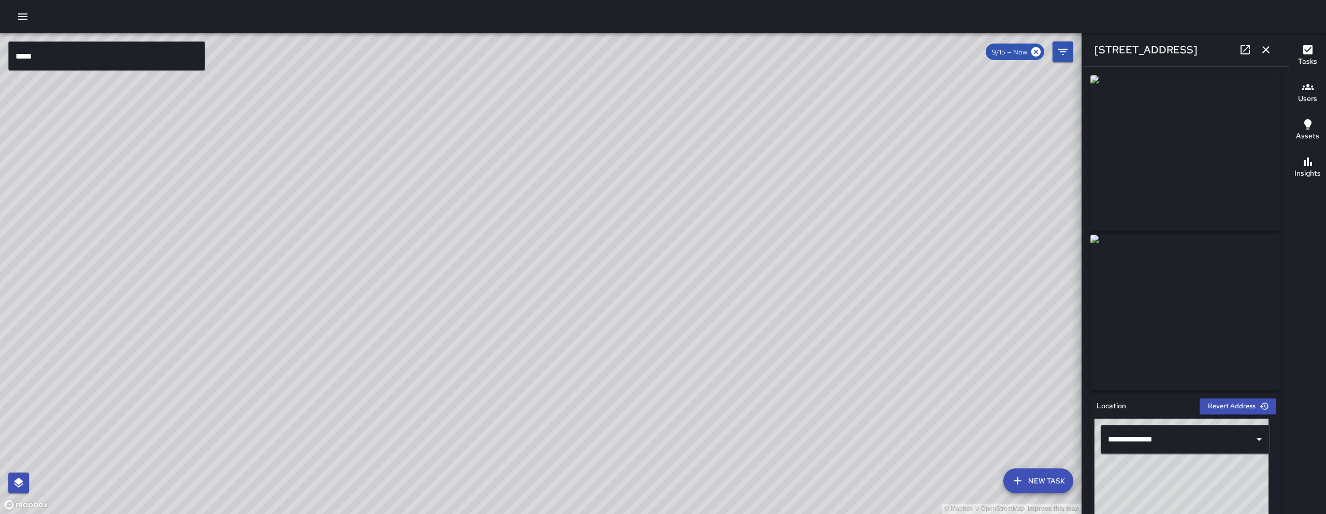
click at [340, 420] on div "© Mapbox © OpenStreetMap Improve this map" at bounding box center [540, 273] width 1081 height 480
type input "**********"
click at [1267, 54] on icon "button" at bounding box center [1265, 49] width 12 height 12
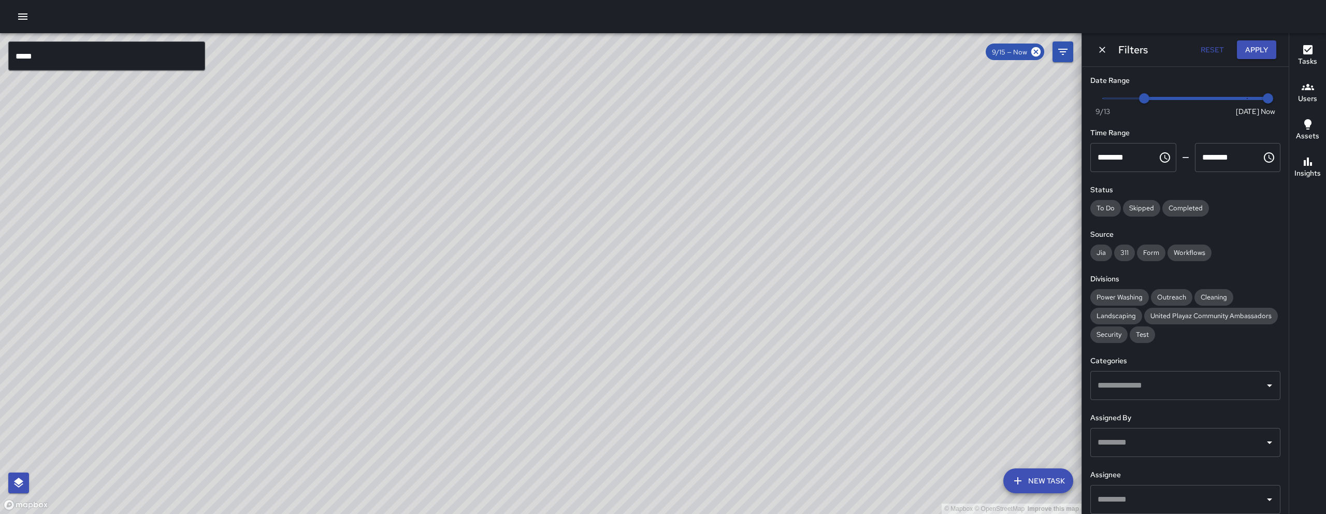
click at [520, 207] on div "© Mapbox © OpenStreetMap Improve this map DB DeAndre Barney 272 9th Street Comp…" at bounding box center [540, 273] width 1081 height 480
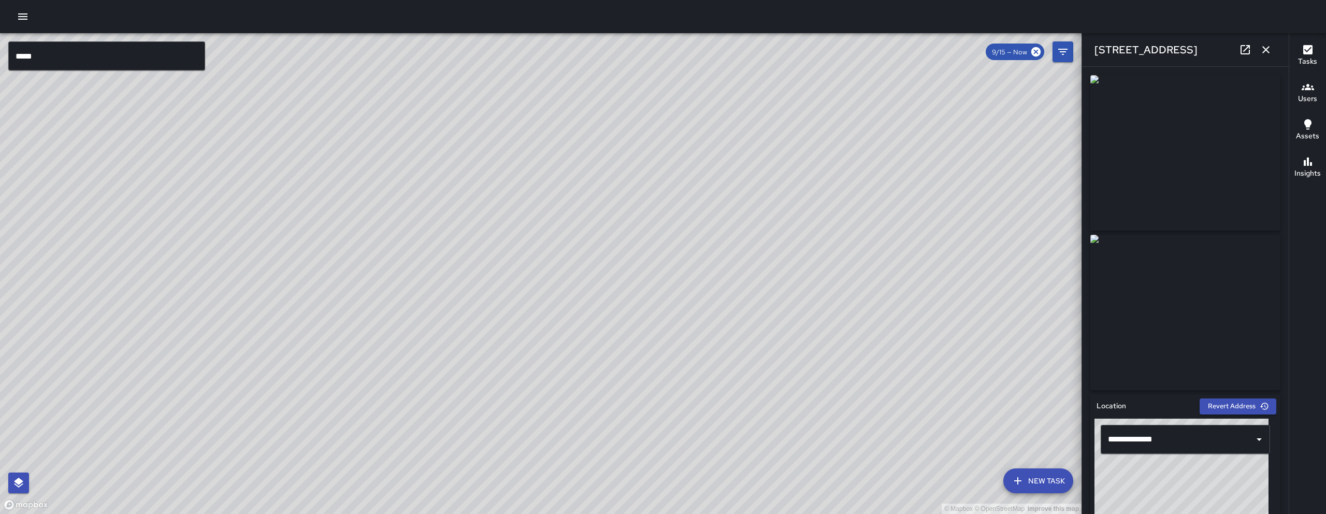
drag, startPoint x: 300, startPoint y: 379, endPoint x: 361, endPoint y: 287, distance: 110.1
click at [361, 287] on div "© Mapbox © OpenStreetMap Improve this map" at bounding box center [540, 273] width 1081 height 480
click at [365, 281] on div "© Mapbox © OpenStreetMap Improve this map" at bounding box center [540, 273] width 1081 height 480
drag, startPoint x: 288, startPoint y: 367, endPoint x: 384, endPoint y: 213, distance: 181.2
click at [368, 237] on div "© Mapbox © OpenStreetMap Improve this map" at bounding box center [540, 273] width 1081 height 480
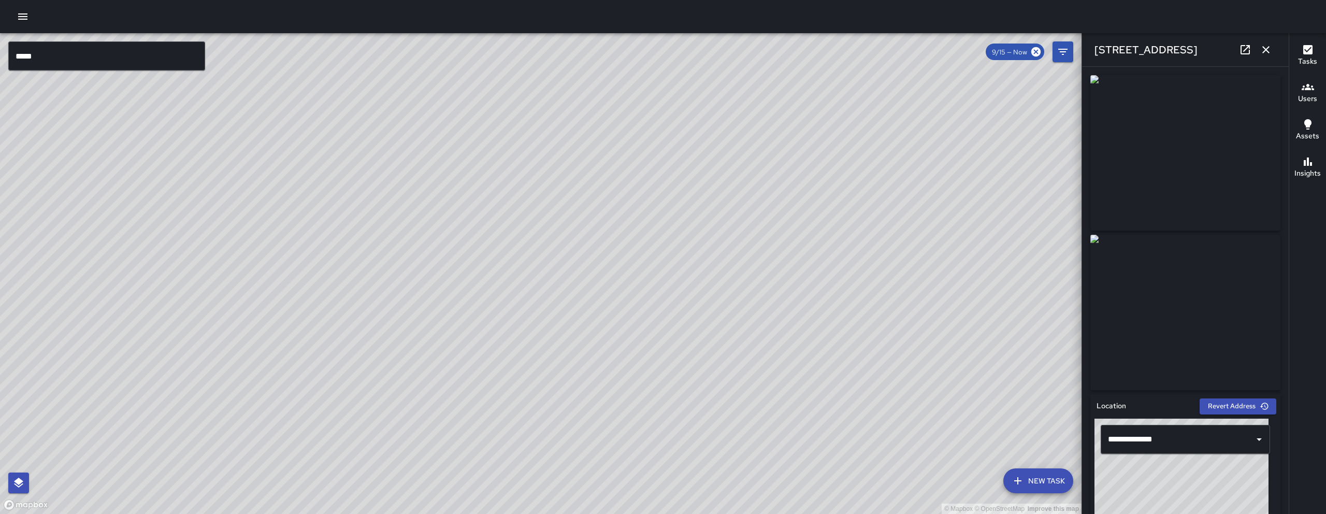
drag, startPoint x: 400, startPoint y: 359, endPoint x: 400, endPoint y: 298, distance: 61.1
click at [400, 298] on div "© Mapbox © OpenStreetMap Improve this map" at bounding box center [540, 273] width 1081 height 480
drag, startPoint x: 515, startPoint y: 239, endPoint x: 352, endPoint y: 385, distance: 218.6
click at [352, 385] on div "© Mapbox © OpenStreetMap Improve this map" at bounding box center [540, 273] width 1081 height 480
drag, startPoint x: 545, startPoint y: 417, endPoint x: 449, endPoint y: 328, distance: 131.2
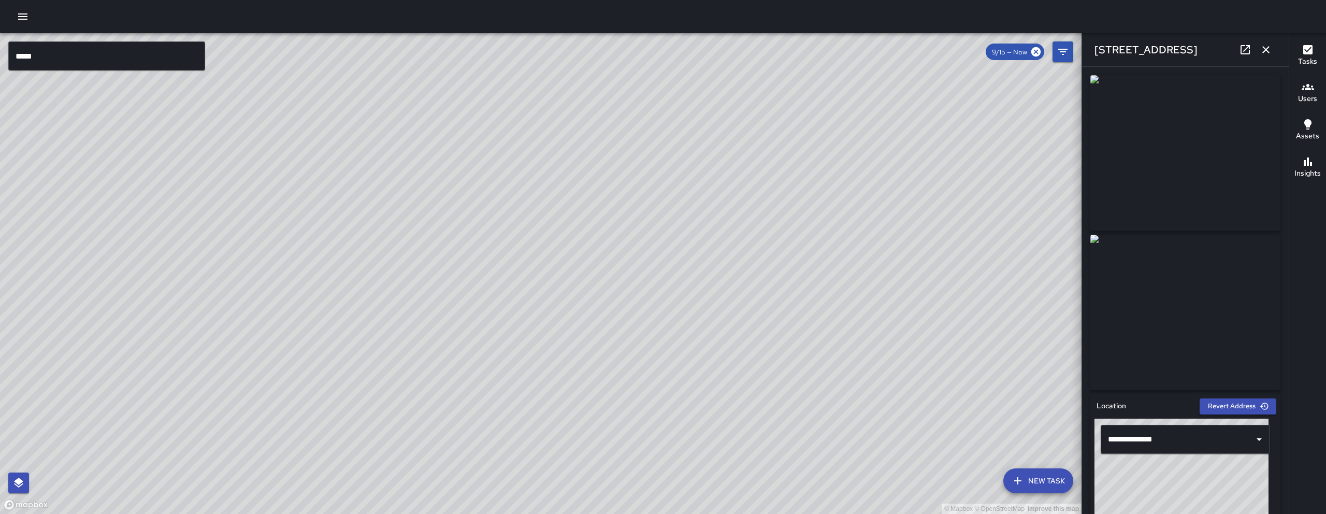
click at [454, 329] on div "© Mapbox © OpenStreetMap Improve this map" at bounding box center [540, 273] width 1081 height 480
click at [1259, 47] on icon "button" at bounding box center [1265, 49] width 12 height 12
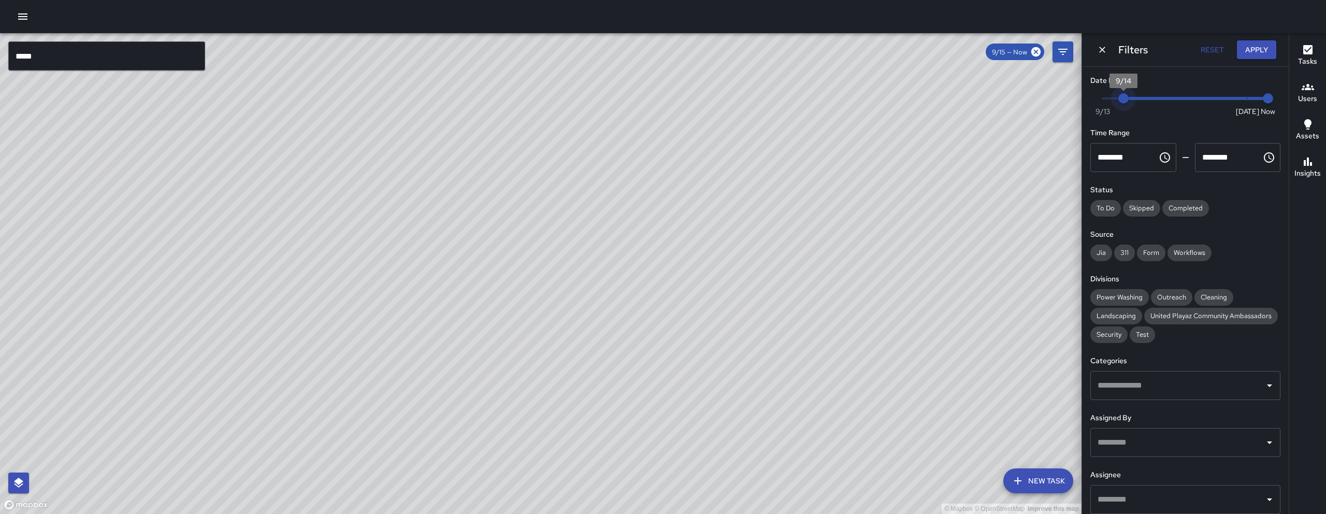
drag, startPoint x: 1140, startPoint y: 100, endPoint x: 1129, endPoint y: 100, distance: 11.4
click at [1128, 100] on span "9/14" at bounding box center [1123, 98] width 10 height 10
type input "*"
drag, startPoint x: 1129, startPoint y: 100, endPoint x: 1154, endPoint y: 101, distance: 25.4
click at [1159, 101] on span "9/16" at bounding box center [1164, 98] width 10 height 10
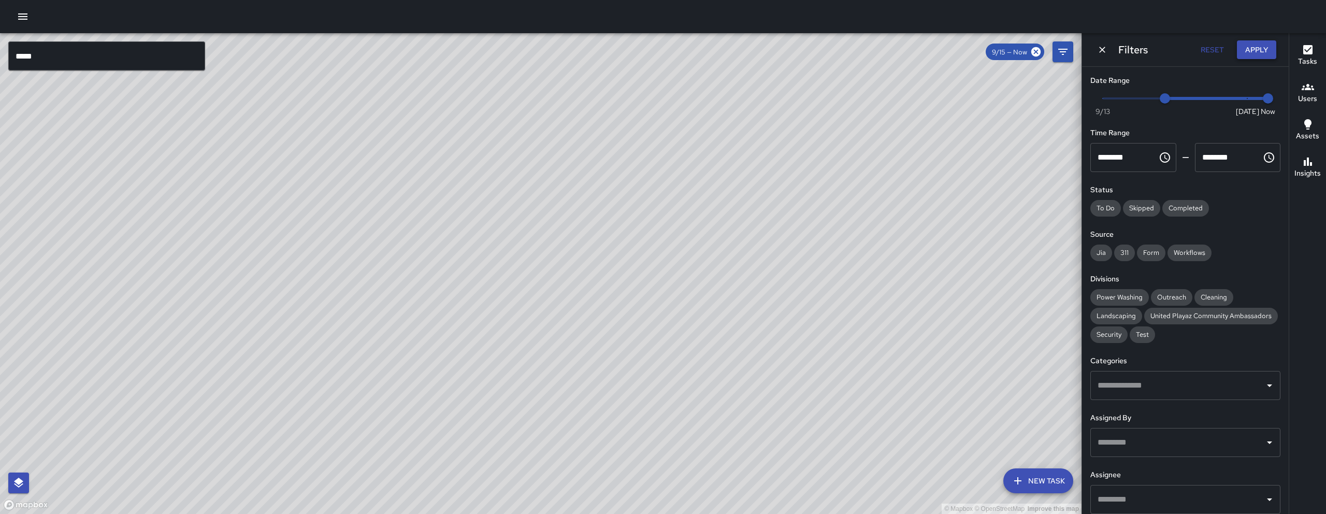
click at [1263, 49] on button "Apply" at bounding box center [1255, 49] width 39 height 19
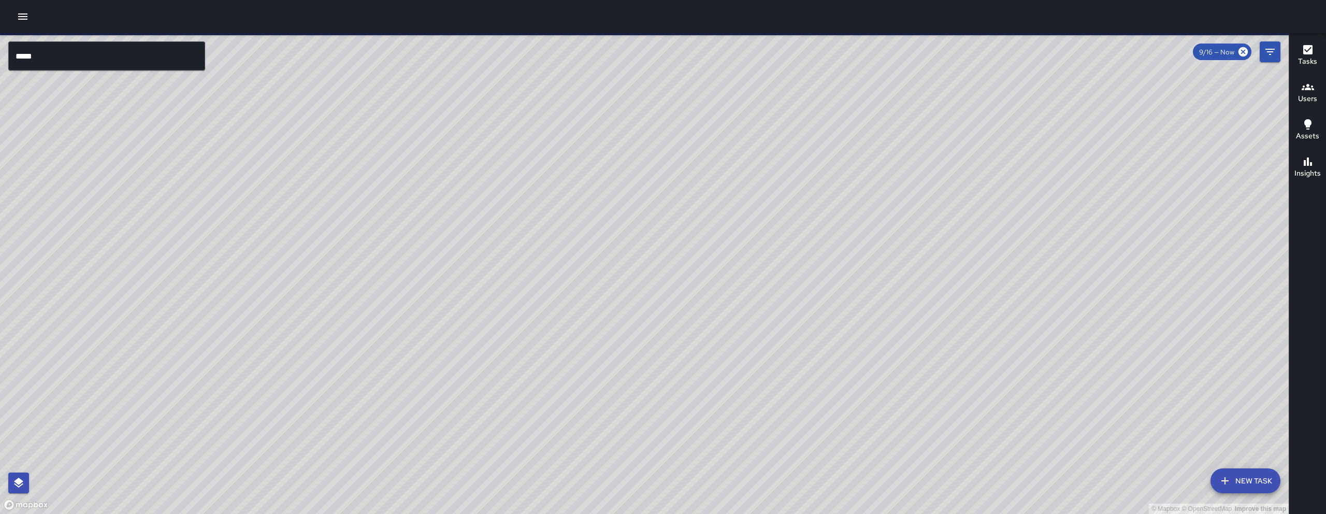
click at [151, 53] on input "*****" at bounding box center [106, 55] width 197 height 29
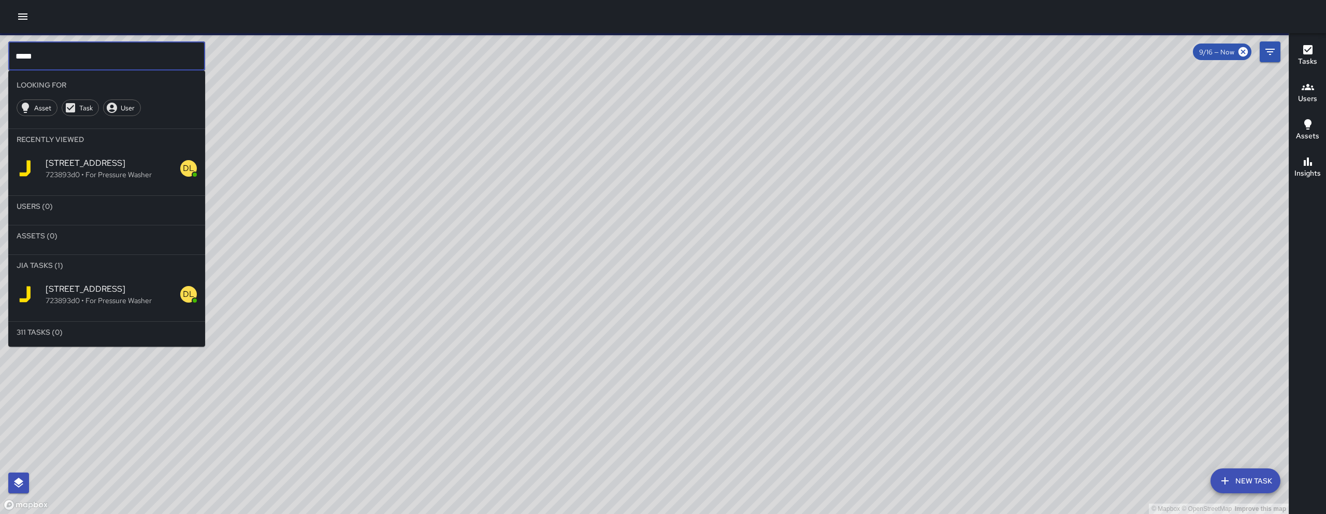
click at [151, 53] on input "*****" at bounding box center [106, 55] width 197 height 29
click at [152, 54] on input "*****" at bounding box center [106, 55] width 197 height 29
click at [150, 52] on input "*****" at bounding box center [106, 55] width 197 height 29
click at [150, 51] on input "*****" at bounding box center [106, 55] width 197 height 29
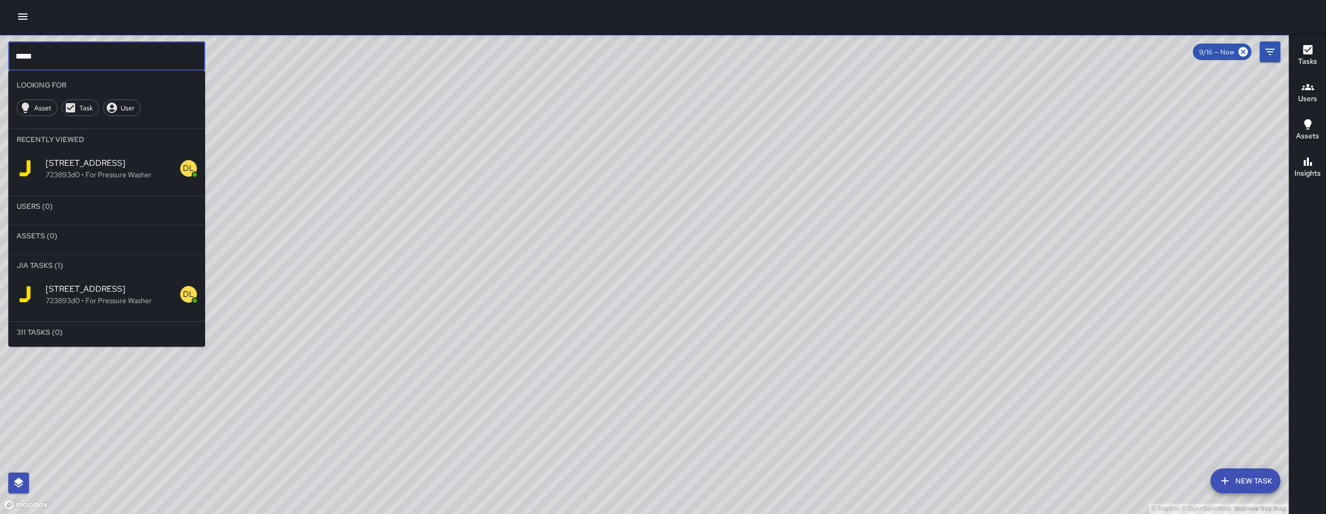
click at [150, 51] on input "*****" at bounding box center [106, 55] width 197 height 29
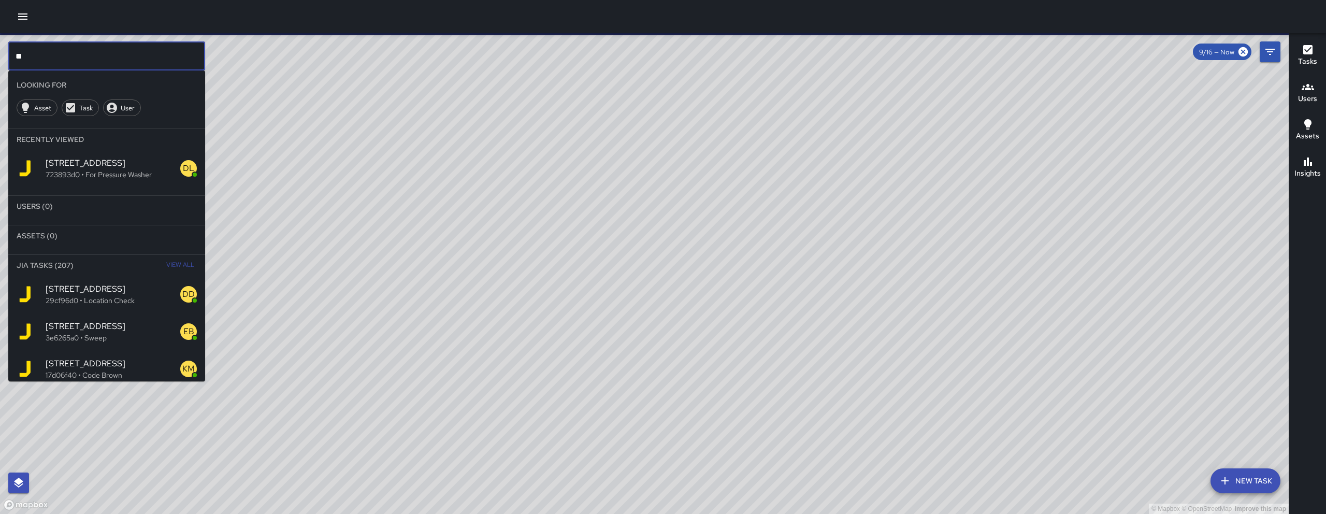
type input "*"
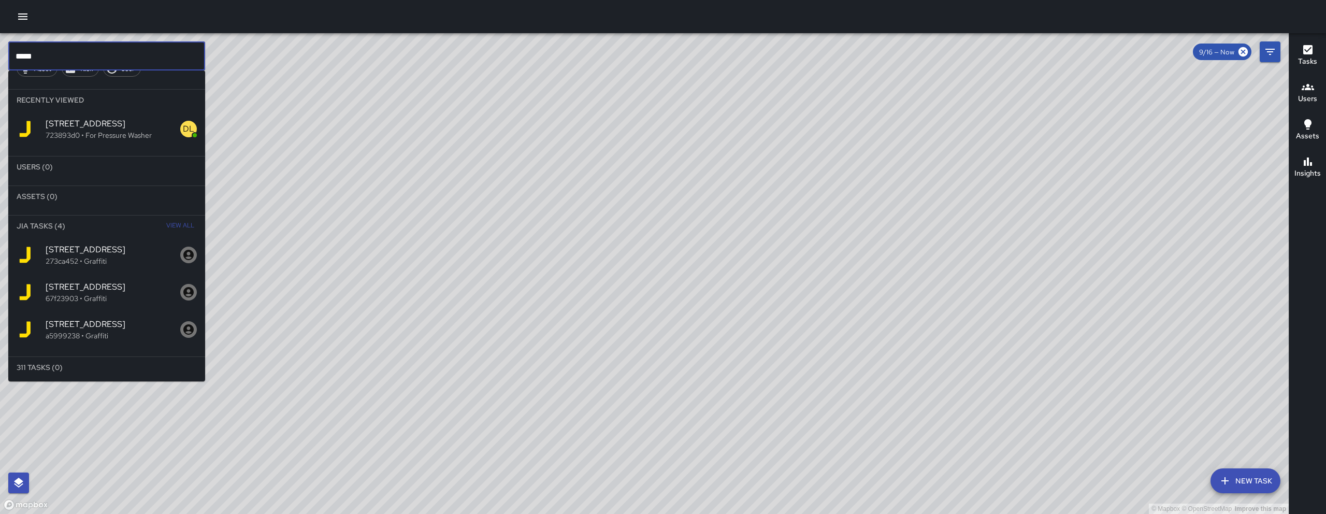
scroll to position [40, 0]
type input "*****"
click at [176, 222] on span "View All" at bounding box center [180, 225] width 28 height 17
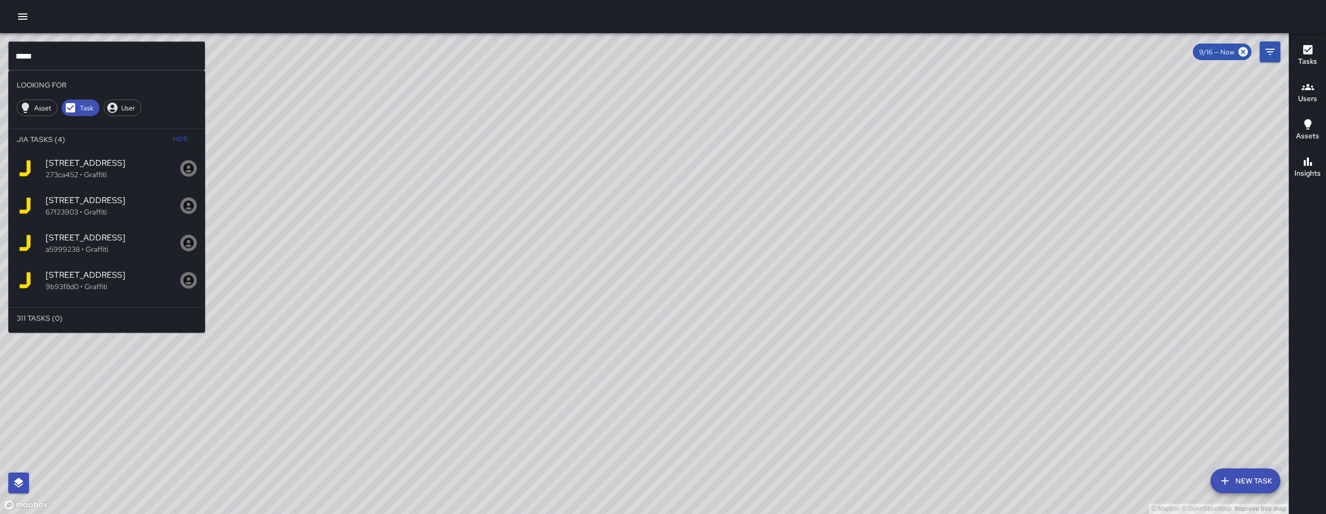
scroll to position [0, 0]
drag, startPoint x: 65, startPoint y: 50, endPoint x: 25, endPoint y: 43, distance: 40.3
click at [26, 43] on input "*****" at bounding box center [106, 55] width 197 height 29
drag, startPoint x: 53, startPoint y: 56, endPoint x: 18, endPoint y: 48, distance: 35.8
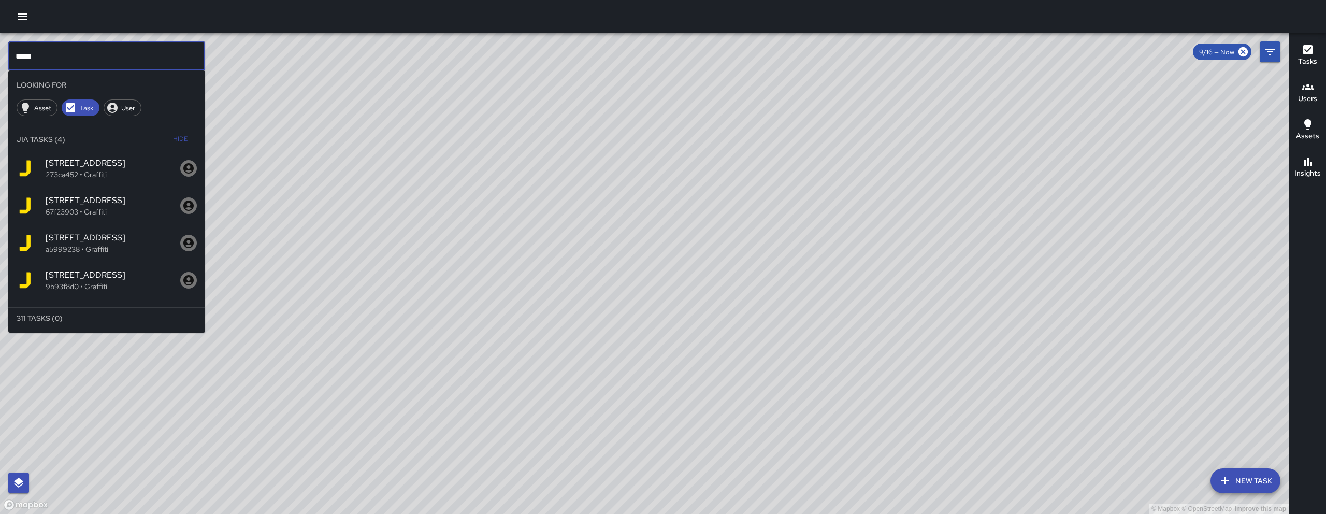
click at [18, 48] on input "*****" at bounding box center [106, 55] width 197 height 29
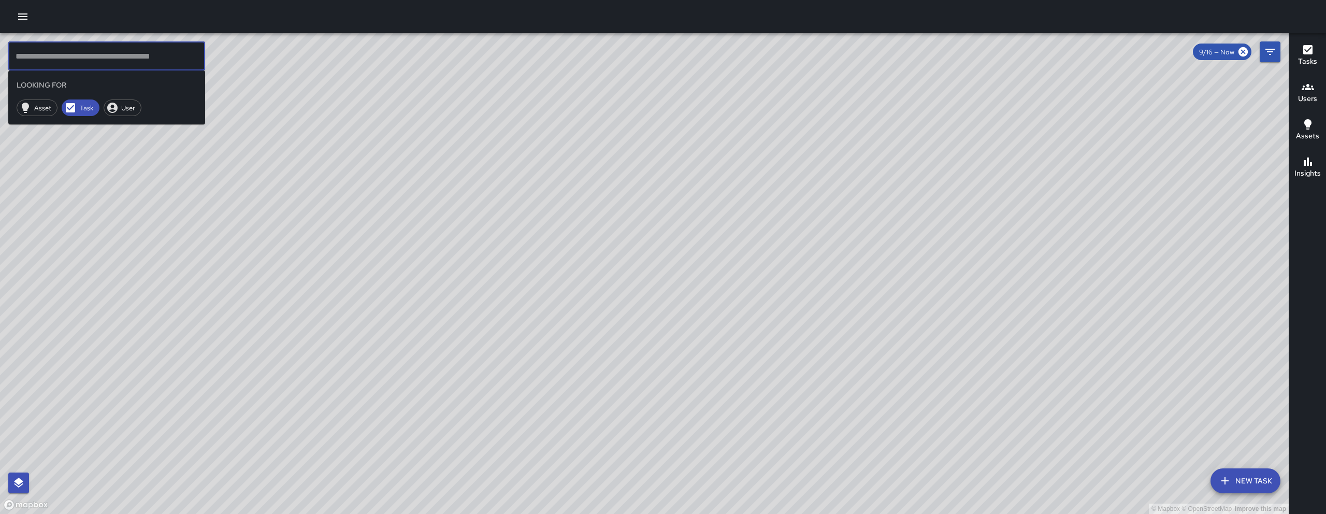
click at [1263, 479] on button "New Task" at bounding box center [1245, 480] width 70 height 25
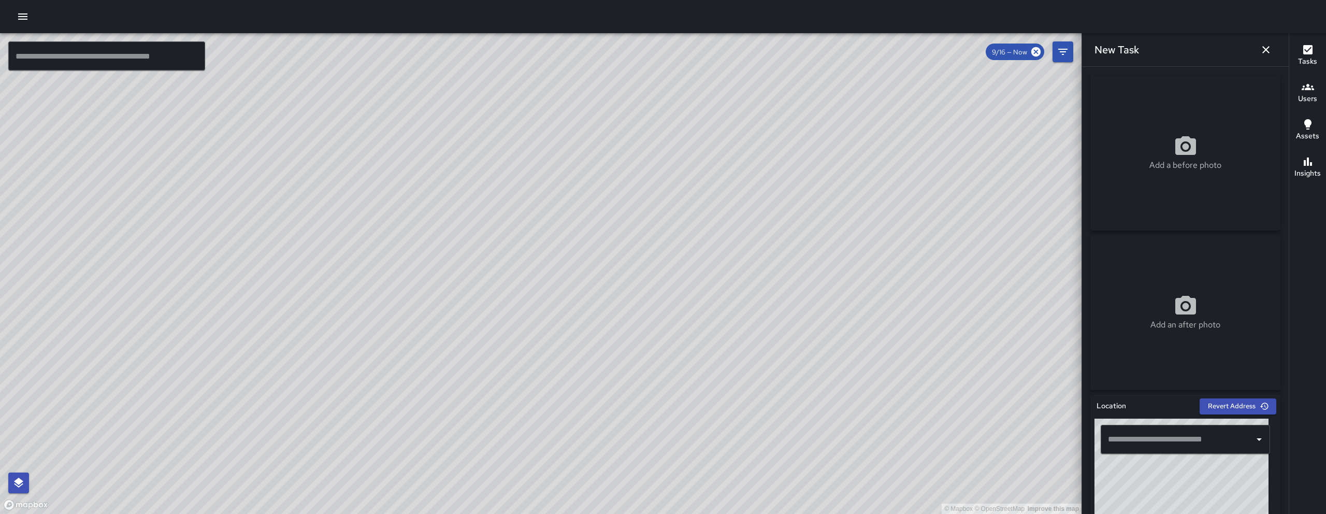
click at [1173, 426] on div "​" at bounding box center [1184, 439] width 169 height 29
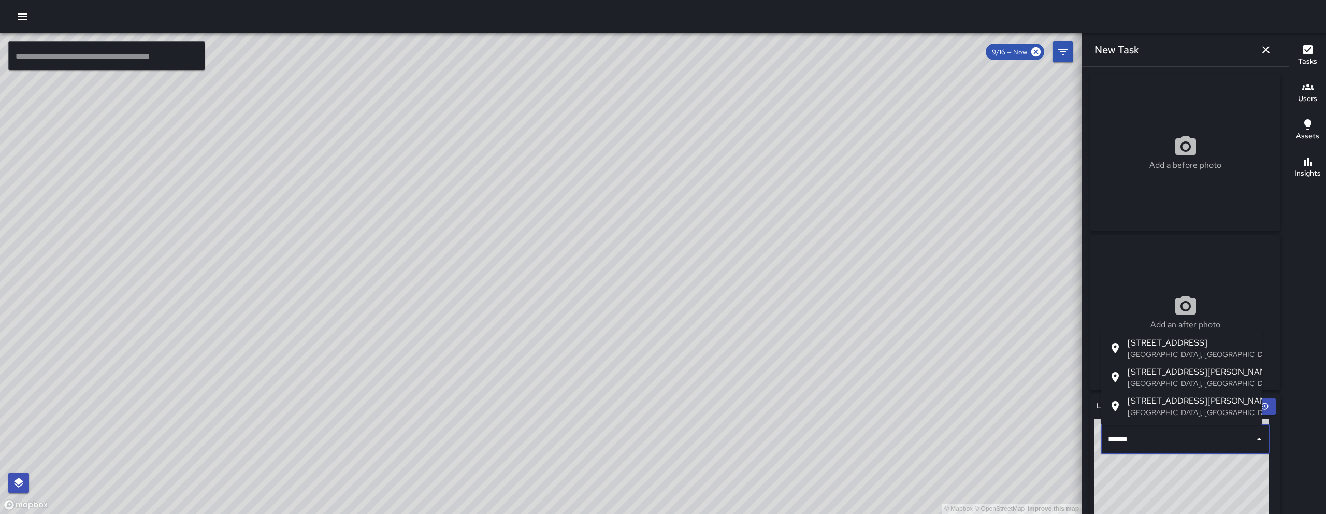
click at [1167, 355] on p "San Francisco, CA, USA" at bounding box center [1190, 354] width 126 height 10
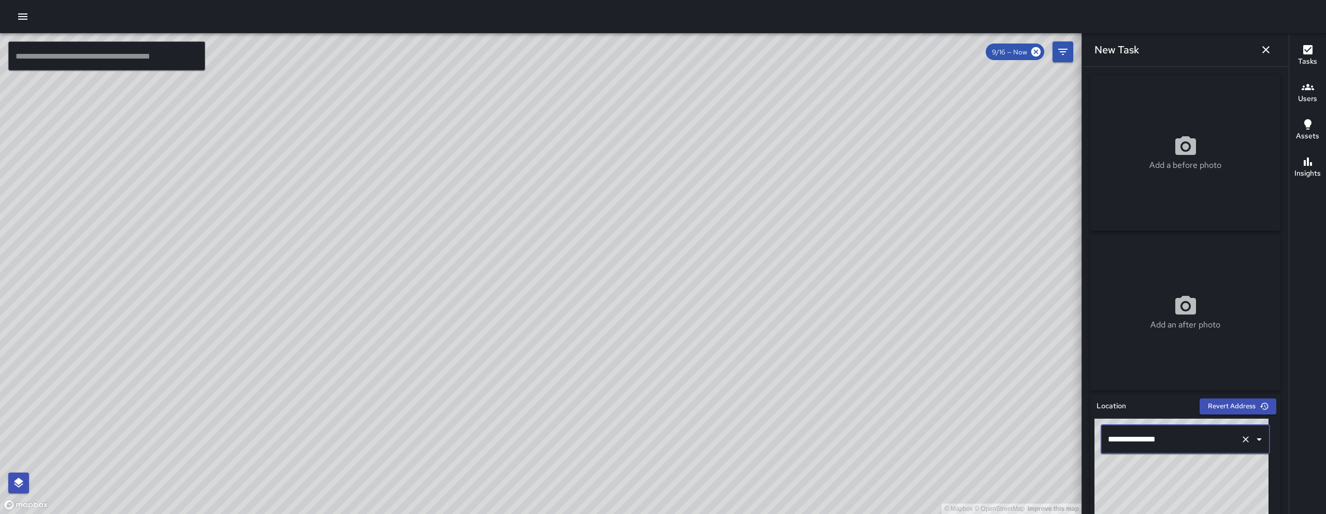
type input "**********"
drag, startPoint x: 409, startPoint y: 331, endPoint x: 630, endPoint y: 462, distance: 256.7
click at [630, 461] on div "© Mapbox © OpenStreetMap Improve this map" at bounding box center [540, 273] width 1081 height 480
drag, startPoint x: 470, startPoint y: 333, endPoint x: 496, endPoint y: 401, distance: 72.6
click at [496, 401] on div "© Mapbox © OpenStreetMap Improve this map" at bounding box center [540, 273] width 1081 height 480
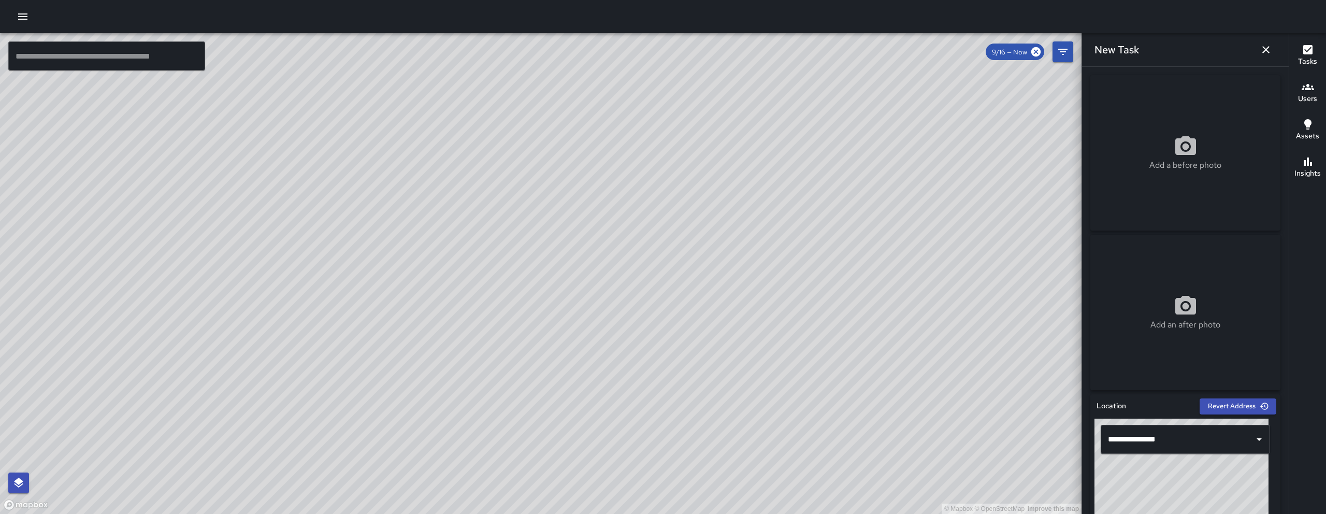
drag, startPoint x: 480, startPoint y: 381, endPoint x: 470, endPoint y: 365, distance: 19.1
click at [471, 365] on div "© Mapbox © OpenStreetMap Improve this map" at bounding box center [540, 273] width 1081 height 480
click at [1256, 45] on button "button" at bounding box center [1265, 49] width 21 height 21
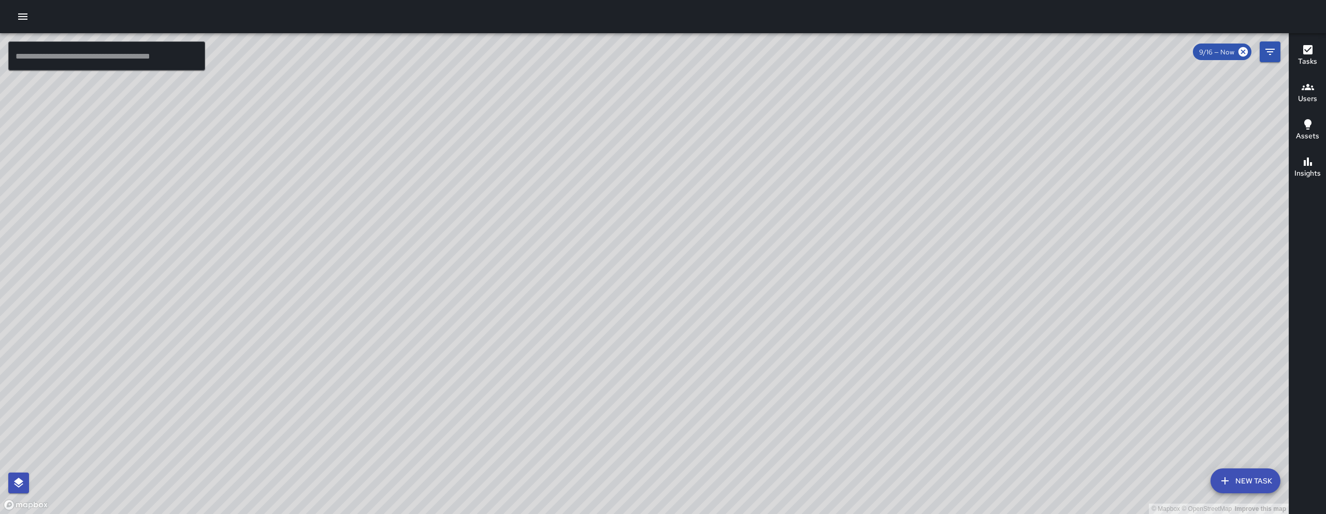
click at [751, 350] on div "© Mapbox © OpenStreetMap Improve this map" at bounding box center [644, 273] width 1288 height 480
drag, startPoint x: 699, startPoint y: 351, endPoint x: 649, endPoint y: 341, distance: 51.2
click at [668, 346] on div "© Mapbox © OpenStreetMap Improve this map" at bounding box center [644, 273] width 1288 height 480
drag, startPoint x: 649, startPoint y: 341, endPoint x: 556, endPoint y: 334, distance: 93.4
click at [583, 339] on div "© Mapbox © OpenStreetMap Improve this map" at bounding box center [644, 273] width 1288 height 480
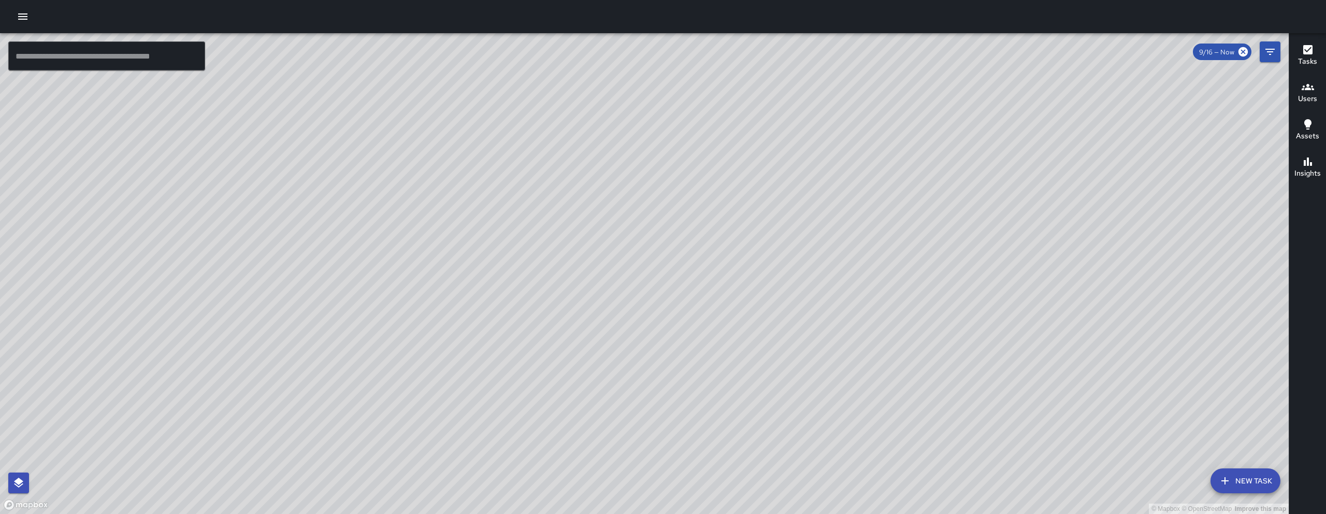
drag, startPoint x: 570, startPoint y: 285, endPoint x: 485, endPoint y: 262, distance: 88.1
click at [485, 262] on div "© Mapbox © OpenStreetMap Improve this map" at bounding box center [644, 273] width 1288 height 480
drag, startPoint x: 556, startPoint y: 357, endPoint x: 558, endPoint y: 376, distance: 19.3
click at [558, 376] on div "© Mapbox © OpenStreetMap Improve this map" at bounding box center [644, 273] width 1288 height 480
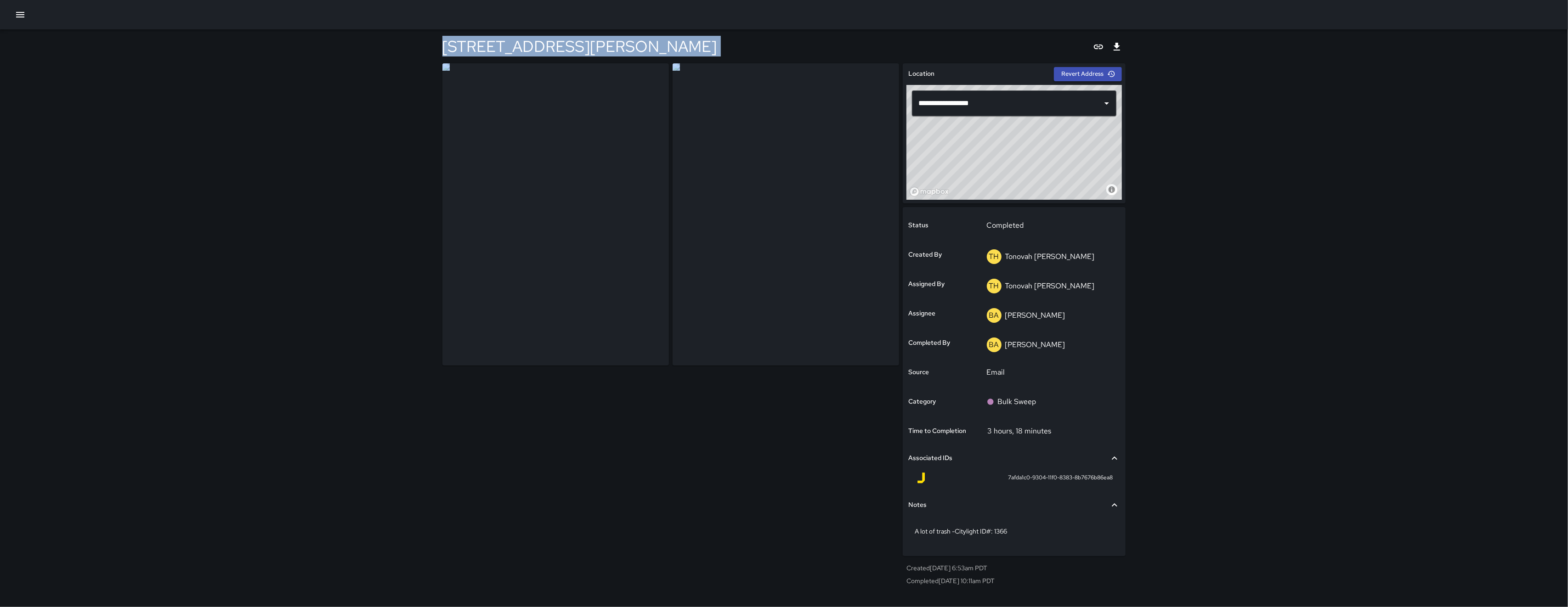
drag, startPoint x: 429, startPoint y: 35, endPoint x: 847, endPoint y: 206, distance: 451.6
click at [847, 206] on div "**********" at bounding box center [784, 304] width 1568 height 607
click at [1176, 219] on div "**********" at bounding box center [784, 304] width 1568 height 607
click at [1129, 455] on div "**********" at bounding box center [1013, 326] width 230 height 533
